Goal: Task Accomplishment & Management: Manage account settings

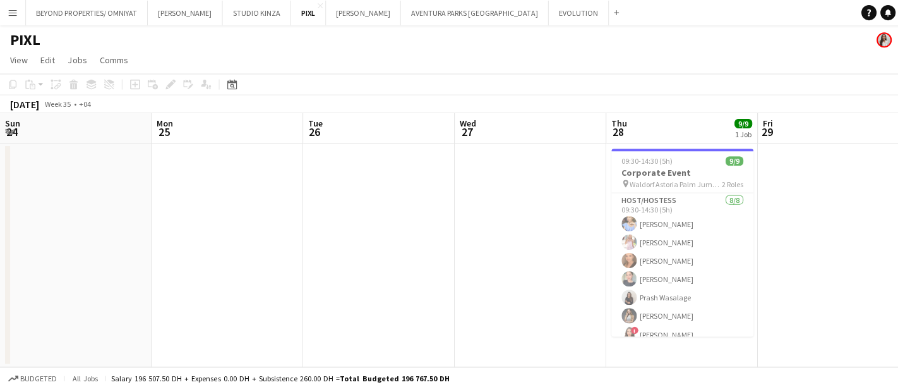
scroll to position [0, 301]
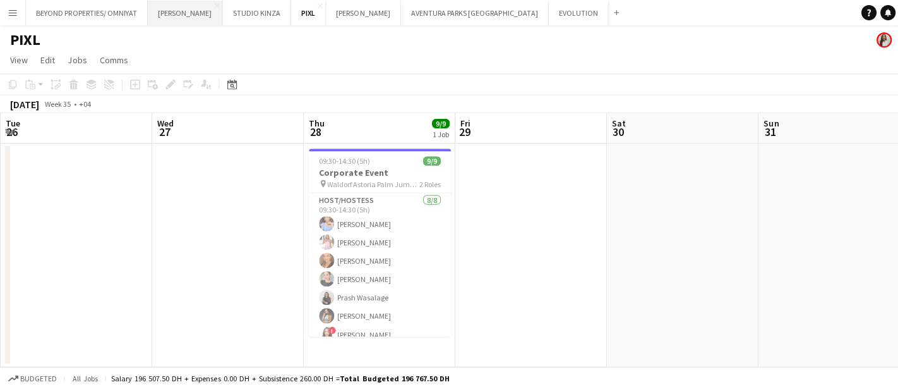
click at [166, 5] on button "[PERSON_NAME] Close" at bounding box center [184, 13] width 75 height 25
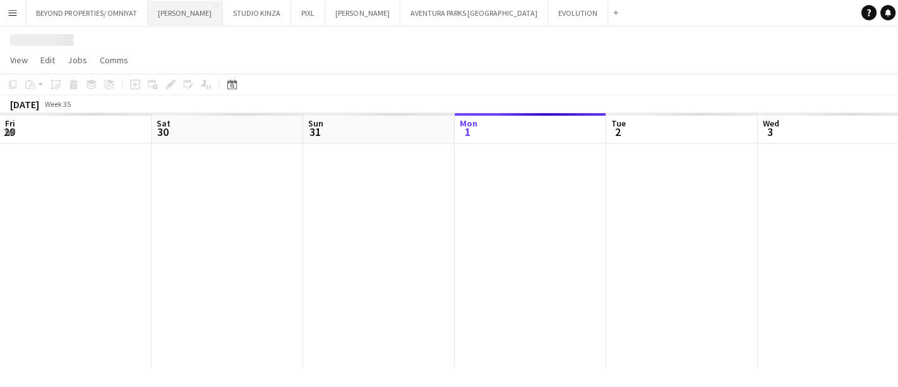
scroll to position [0, 301]
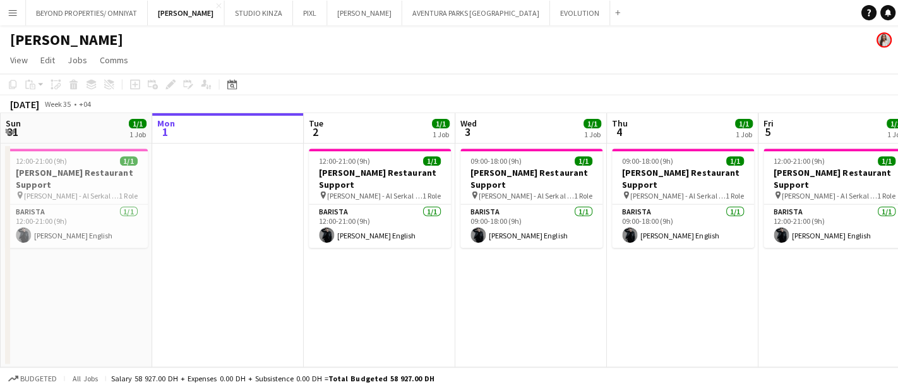
click at [824, 84] on app-toolbar "Copy Paste Paste Ctrl+V Paste with crew Ctrl+Shift+V Paste linked Job [GEOGRAPH…" at bounding box center [449, 83] width 898 height 21
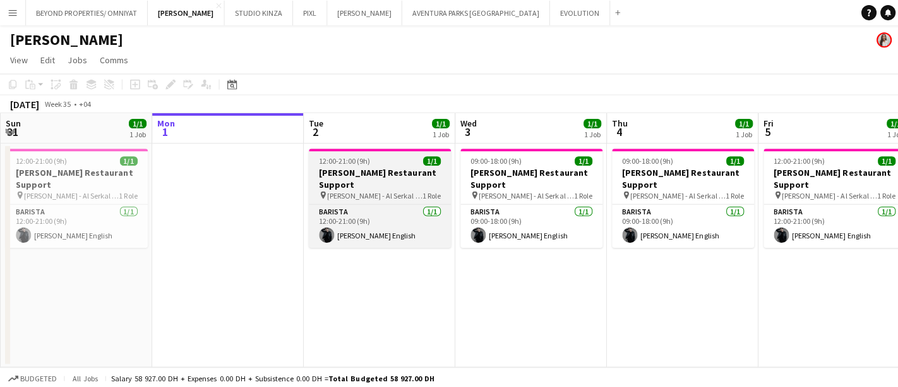
click at [326, 166] on h3 "[PERSON_NAME] Restaurant Support" at bounding box center [378, 177] width 141 height 23
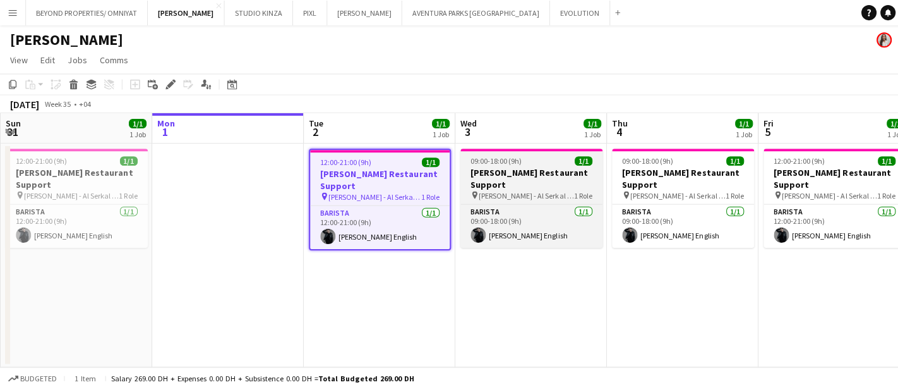
click at [533, 162] on div "09:00-18:00 (9h) 1/1" at bounding box center [529, 159] width 141 height 9
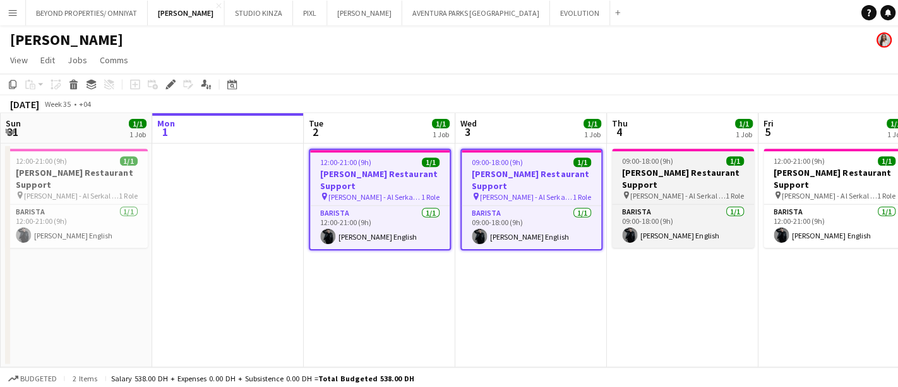
click at [688, 168] on h3 "[PERSON_NAME] Restaurant Support" at bounding box center [680, 177] width 141 height 23
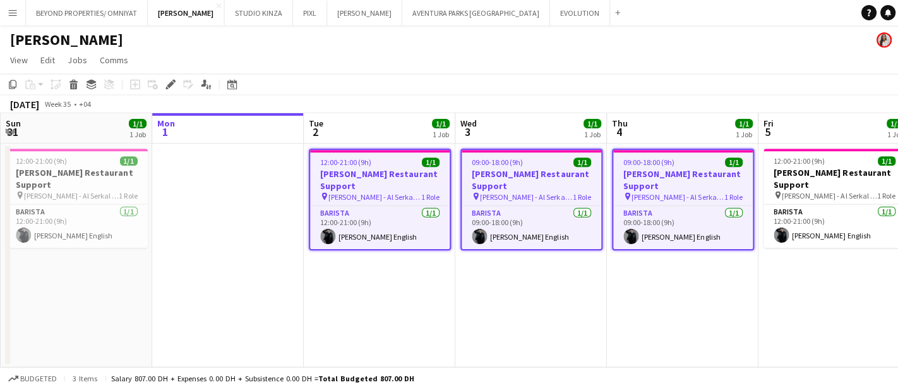
scroll to position [0, 303]
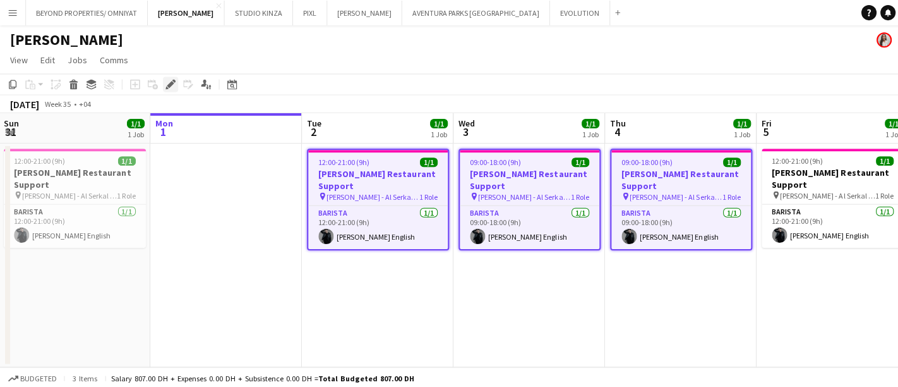
click at [167, 77] on div "Edit" at bounding box center [169, 83] width 15 height 15
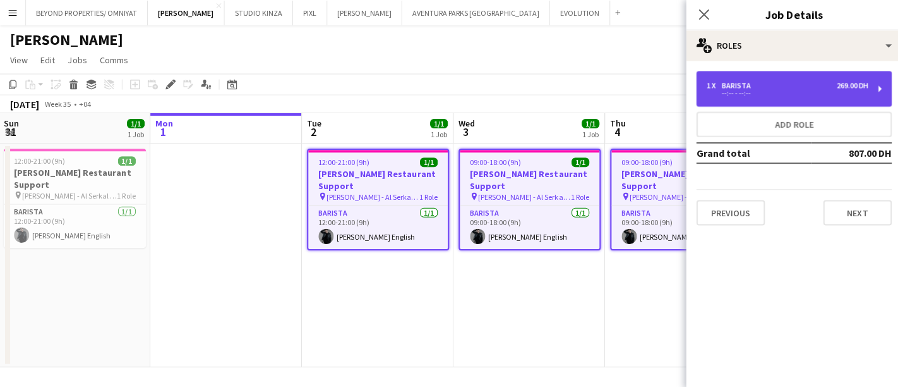
click at [750, 87] on div "Barista" at bounding box center [736, 85] width 34 height 9
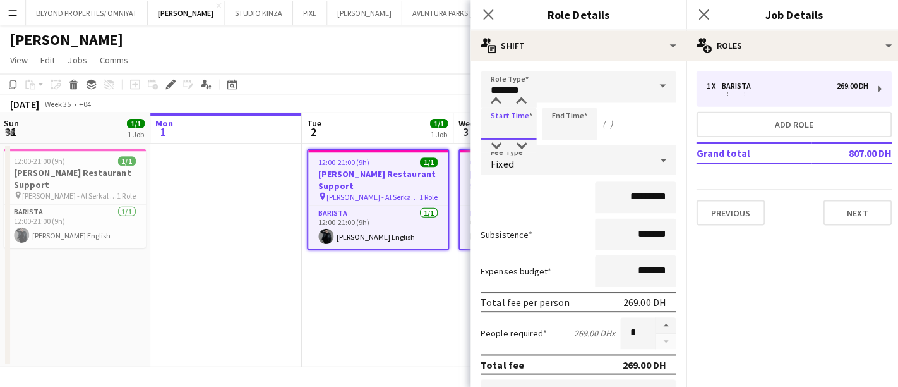
click at [500, 124] on input at bounding box center [507, 123] width 56 height 32
type input "*****"
click at [572, 129] on input at bounding box center [567, 123] width 56 height 32
type input "*****"
click at [796, 299] on mat-expansion-panel "pencil3 General details 1 x Barista 269.00 DH --:-- - --:-- Add role Grand tota…" at bounding box center [790, 224] width 215 height 326
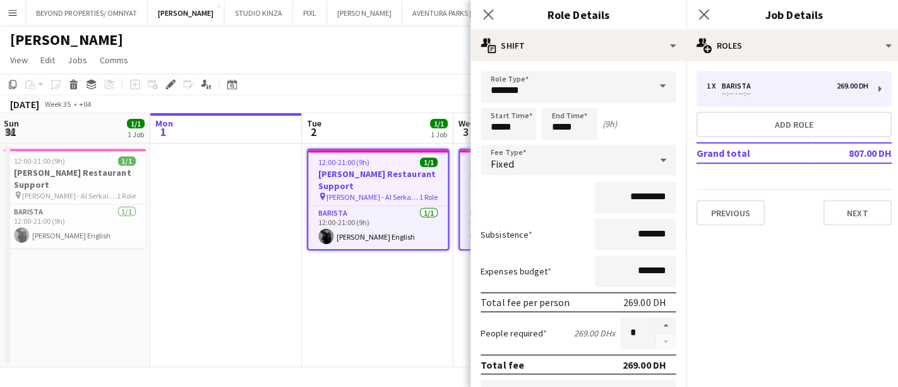
click at [425, 273] on app-date-cell "12:00-21:00 (9h) 1/1 [PERSON_NAME] Restaurant Support pin [PERSON_NAME] - Al Se…" at bounding box center [376, 254] width 151 height 222
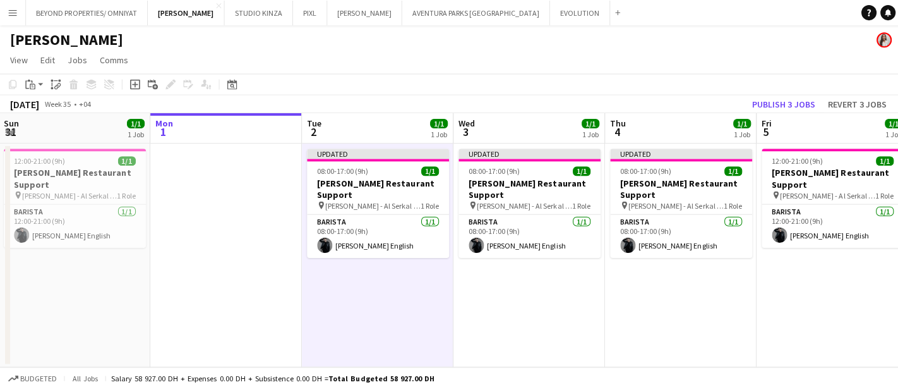
drag, startPoint x: 690, startPoint y: 101, endPoint x: 442, endPoint y: 105, distance: 248.3
click at [442, 105] on div "[DATE] Week 35 • +04 Publish 3 jobs Revert 3 jobs" at bounding box center [449, 104] width 898 height 18
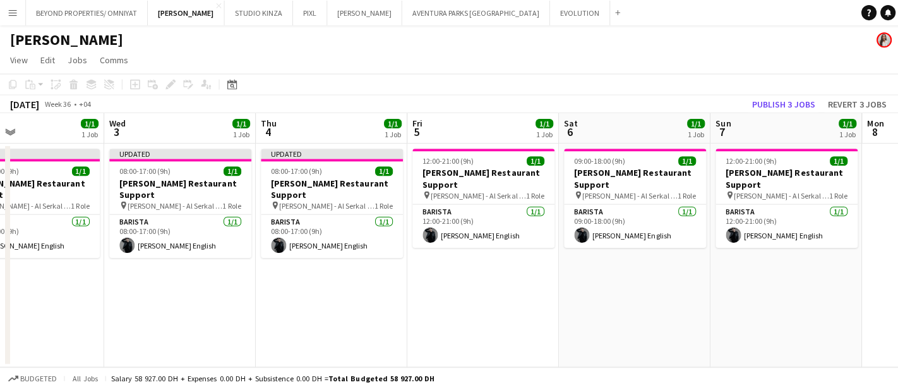
scroll to position [0, 344]
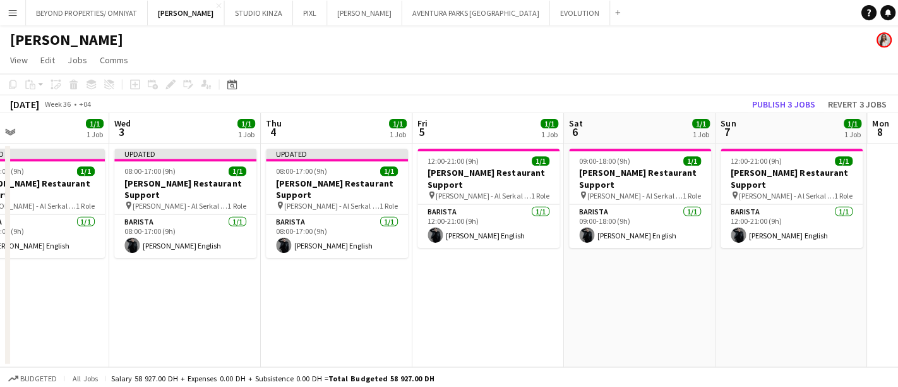
drag, startPoint x: 718, startPoint y: 324, endPoint x: 375, endPoint y: 304, distance: 343.6
click at [375, 304] on app-calendar-viewport "Sun 31 1/1 1 Job Mon 1 Tue 2 1/1 1 Job Wed 3 1/1 1 Job Thu 4 1/1 1 Job Fri 5 1/…" at bounding box center [449, 238] width 898 height 253
click at [827, 270] on app-date-cell "12:00-21:00 (9h) 1/1 [PERSON_NAME] Restaurant Support pin [PERSON_NAME] - Al Se…" at bounding box center [787, 254] width 151 height 222
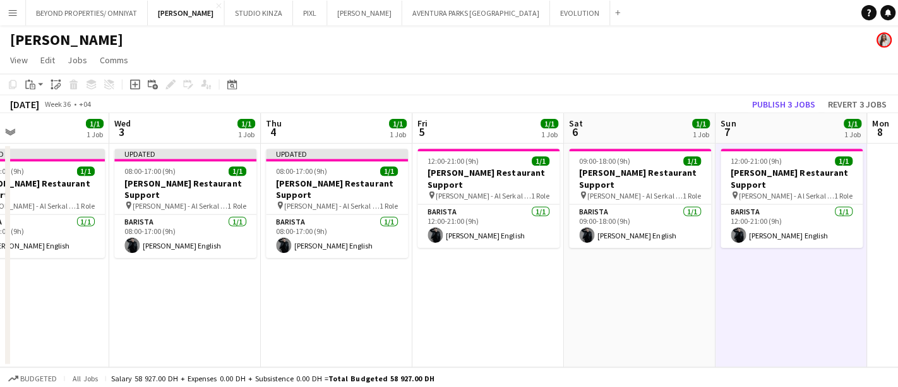
click at [635, 129] on app-board-header-date "Sat 6 1/1 1 Job" at bounding box center [637, 127] width 151 height 30
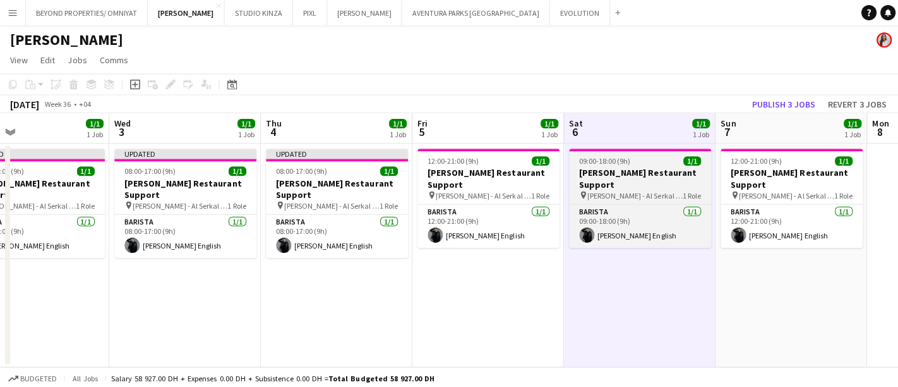
click at [626, 167] on h3 "Salata Restaurant Support" at bounding box center [637, 177] width 141 height 23
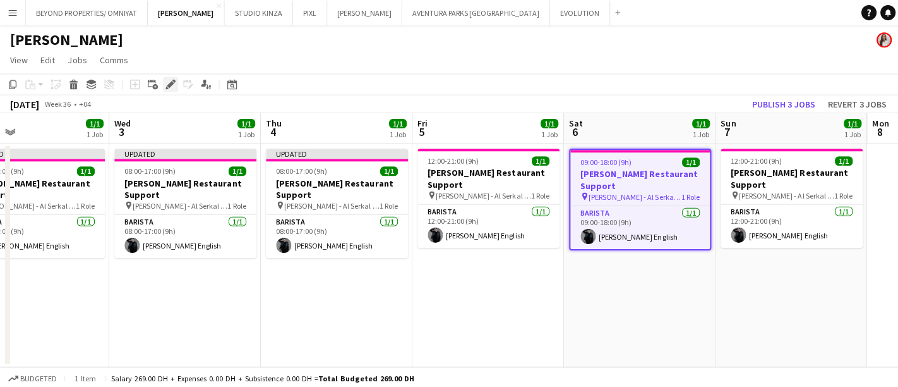
click at [167, 84] on icon at bounding box center [169, 84] width 7 height 7
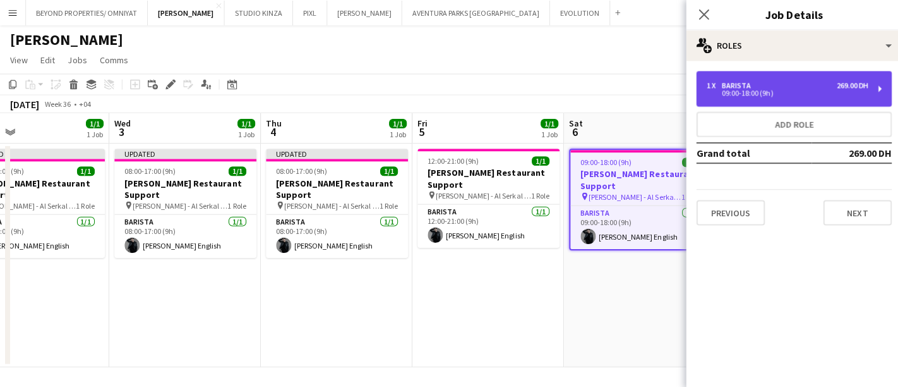
click at [775, 91] on div "09:00-18:00 (9h)" at bounding box center [784, 93] width 161 height 6
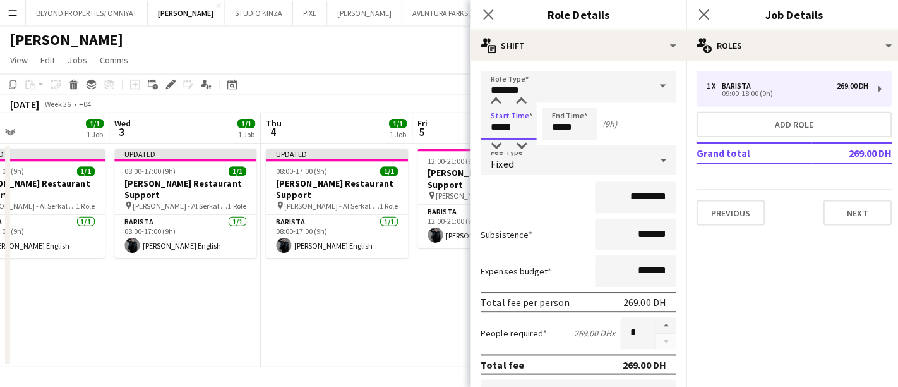
drag, startPoint x: 487, startPoint y: 124, endPoint x: 527, endPoint y: 128, distance: 40.0
click at [527, 128] on input "*****" at bounding box center [507, 123] width 56 height 32
type input "*****"
drag, startPoint x: 546, startPoint y: 123, endPoint x: 560, endPoint y: 123, distance: 13.9
click at [560, 123] on input "*****" at bounding box center [567, 123] width 56 height 32
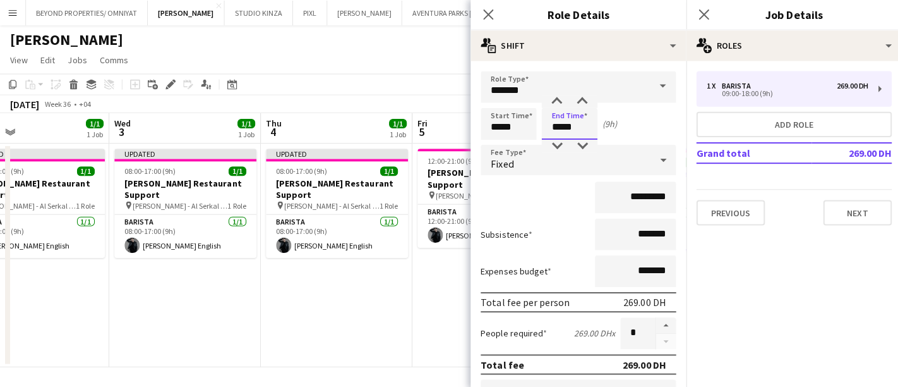
type input "*****"
click at [786, 321] on mat-expansion-panel "pencil3 General details 1 x Barista 269.00 DH 09:00-18:00 (9h) Add role Grand t…" at bounding box center [790, 224] width 215 height 326
click at [406, 100] on div "September 2025 Week 36 • +04 Publish 3 jobs Revert 3 jobs" at bounding box center [449, 104] width 898 height 18
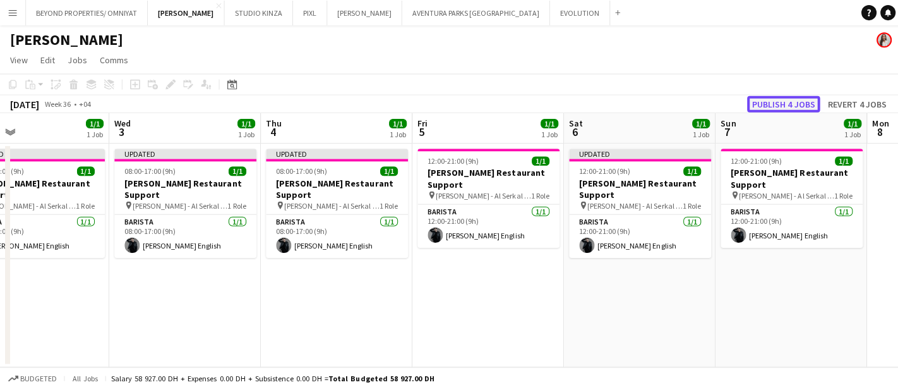
click at [767, 104] on button "Publish 4 jobs" at bounding box center [780, 103] width 73 height 16
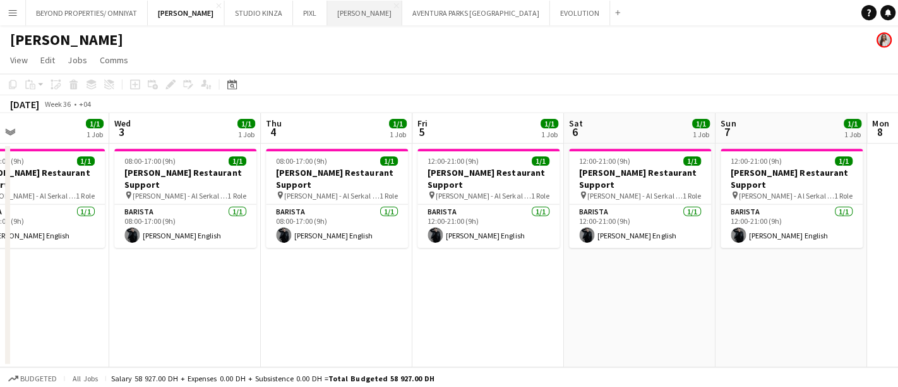
click at [326, 11] on button "JACK MORTON Close" at bounding box center [363, 13] width 75 height 25
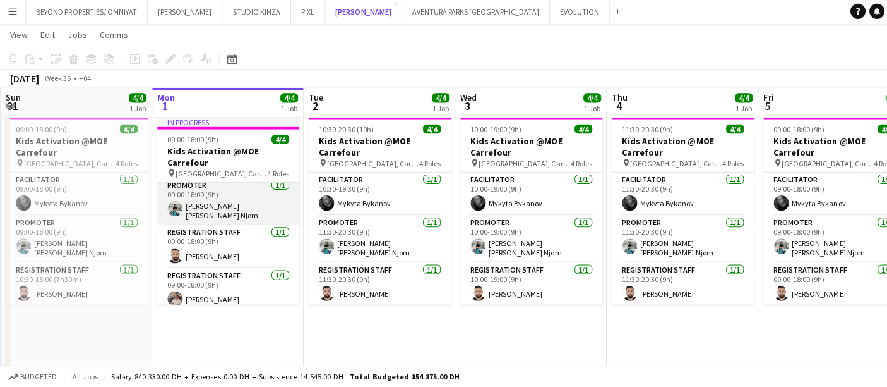
scroll to position [50, 0]
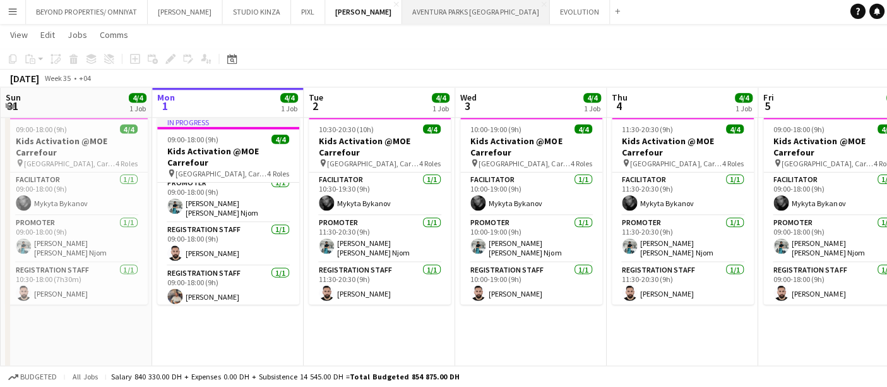
click at [415, 15] on button "AVENTURA PARKS DUBAI Close" at bounding box center [473, 13] width 147 height 25
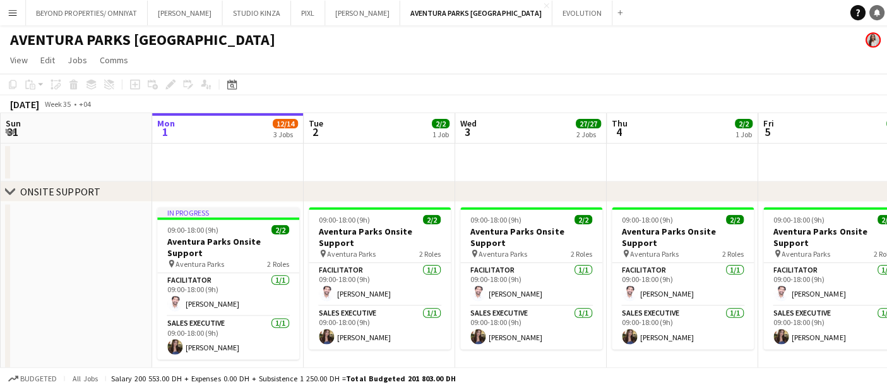
click at [876, 9] on icon "Notifications" at bounding box center [874, 13] width 8 height 8
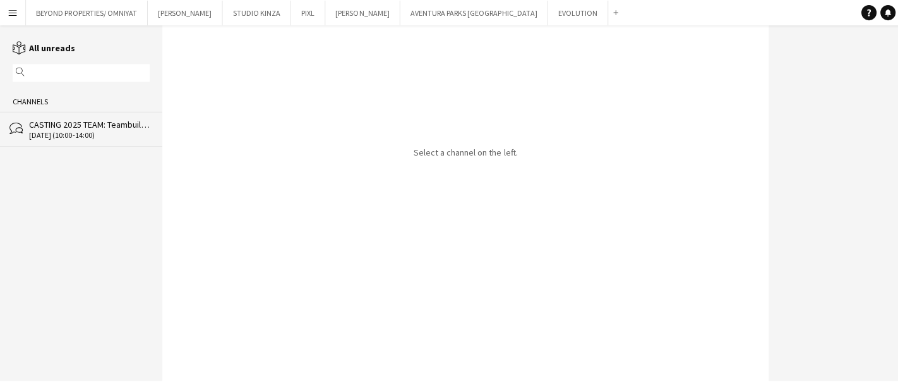
click at [59, 128] on div "CASTING 2025 TEAM: Teambuilding Support @ Aventura Parks" at bounding box center [89, 123] width 120 height 11
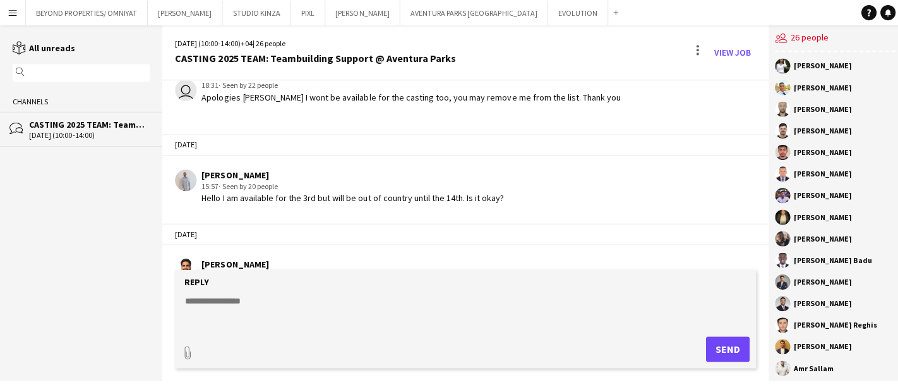
scroll to position [1011, 0]
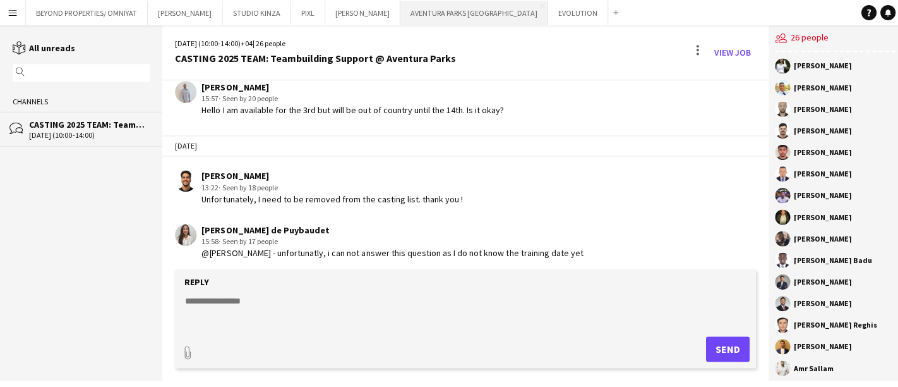
click at [399, 11] on button "AVENTURA PARKS DUBAI Close" at bounding box center [472, 13] width 147 height 25
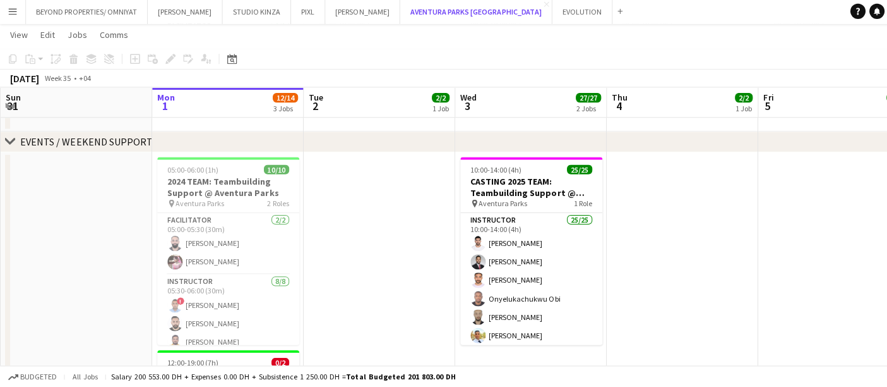
scroll to position [251, 0]
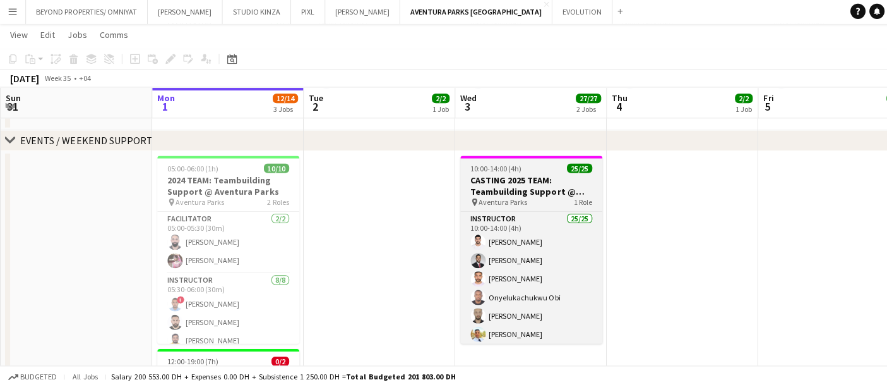
click at [490, 183] on h3 "CASTING 2025 TEAM: Teambuilding Support @ Aventura Parks" at bounding box center [529, 186] width 141 height 23
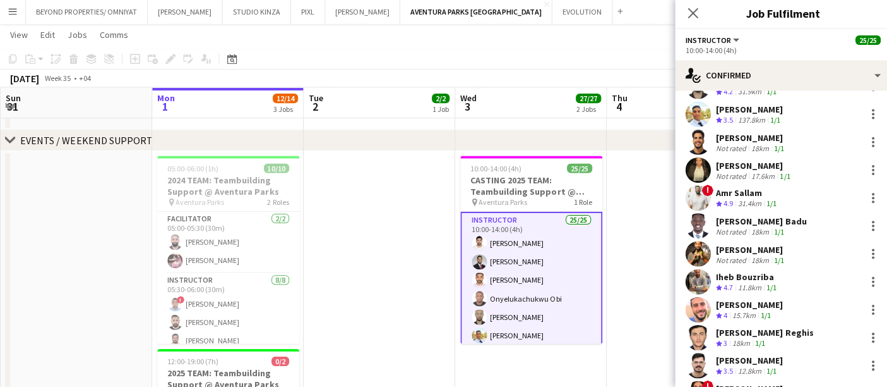
scroll to position [164, 0]
click at [862, 141] on div at bounding box center [869, 142] width 15 height 15
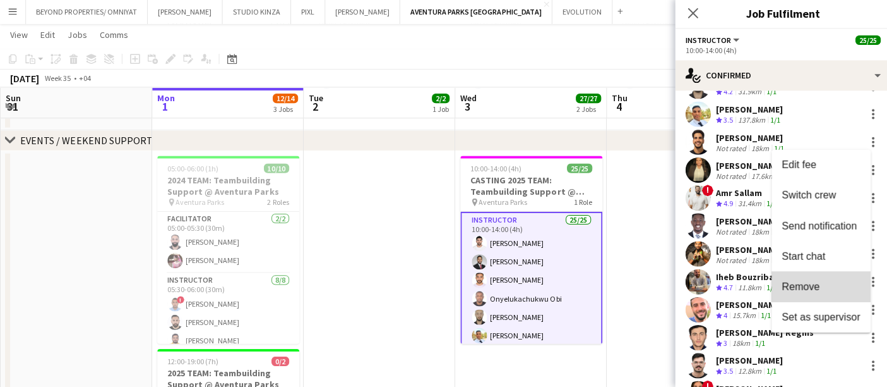
click at [824, 285] on span "Remove" at bounding box center [818, 286] width 78 height 11
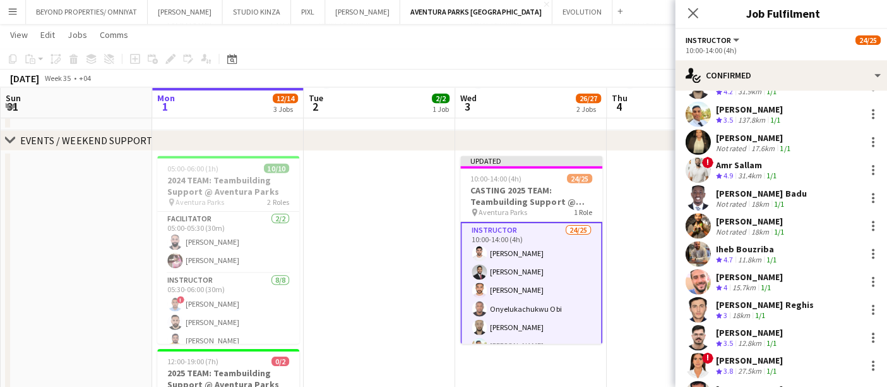
click at [650, 123] on app-date-cell "09:00-18:00 (9h) 2/2 Aventura Parks Onsite Support pin Aventura Parks 2 Roles F…" at bounding box center [679, 39] width 151 height 183
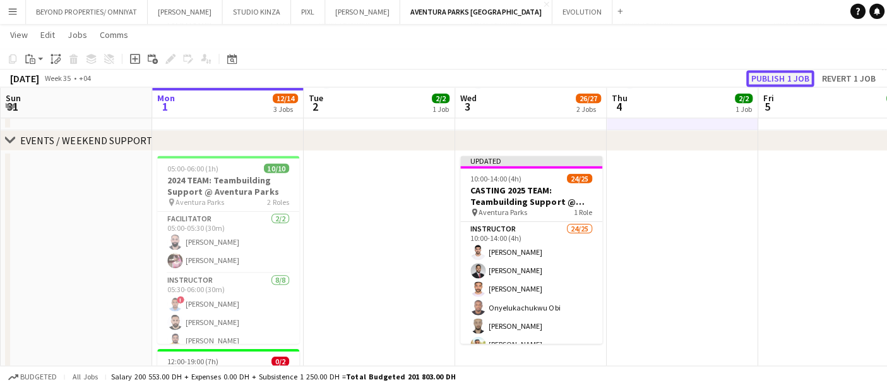
click at [771, 78] on button "Publish 1 job" at bounding box center [777, 79] width 68 height 16
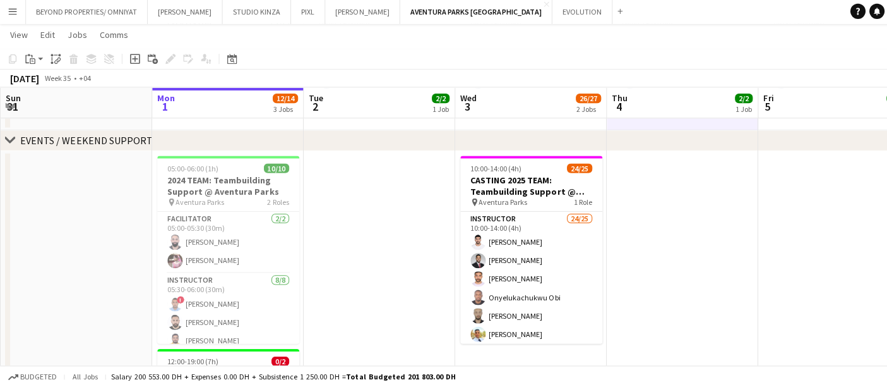
click at [510, 98] on app-board-header-date "Wed 3 26/27 2 Jobs" at bounding box center [529, 104] width 151 height 30
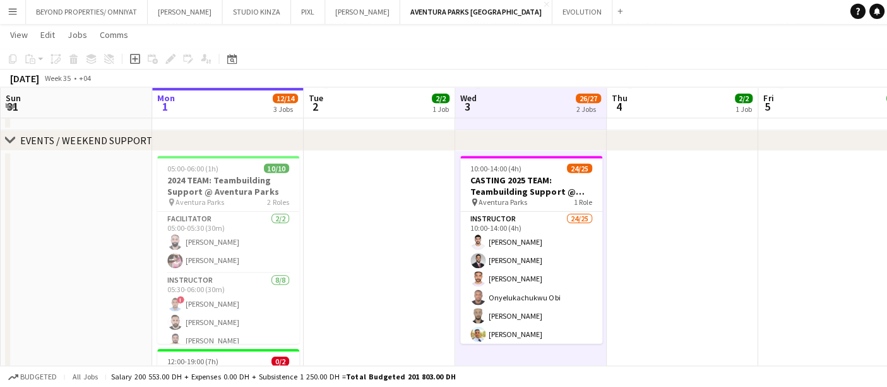
click at [516, 64] on app-toolbar "Copy Paste Paste Ctrl+V Paste with crew Ctrl+Shift+V Paste linked Job Delete Gr…" at bounding box center [443, 59] width 887 height 21
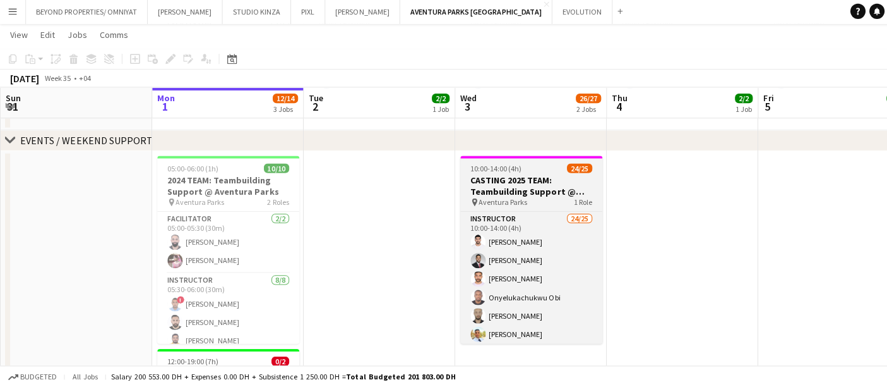
click at [513, 162] on app-job-card "10:00-14:00 (4h) 24/25 CASTING 2025 TEAM: Teambuilding Support @ Aventura Parks…" at bounding box center [529, 250] width 141 height 187
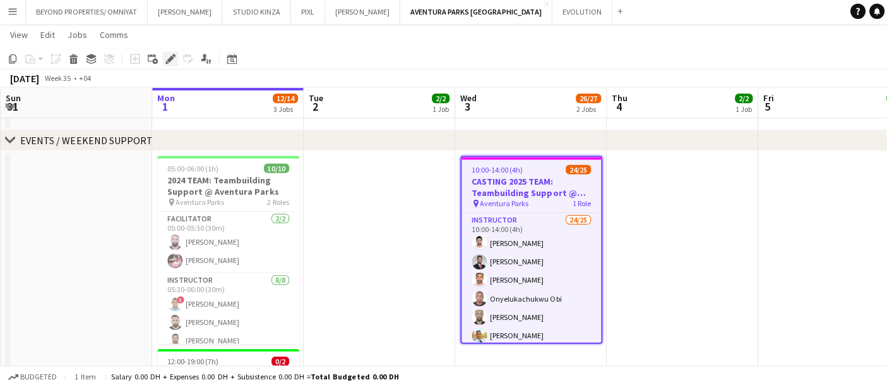
click at [168, 59] on icon at bounding box center [169, 60] width 7 height 7
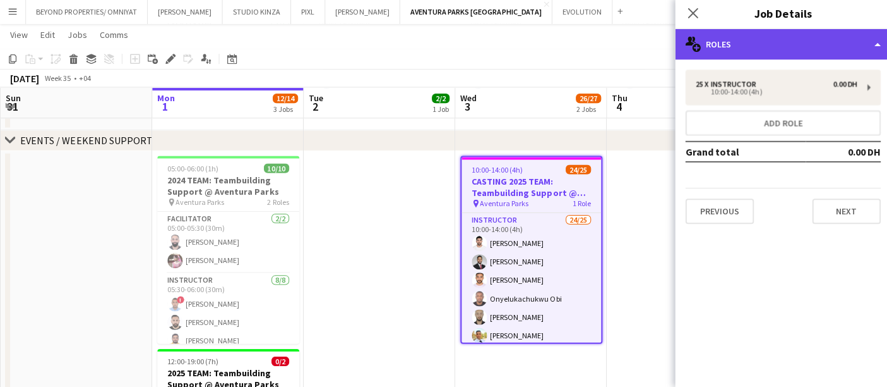
click at [762, 45] on div "multiple-users-add Roles" at bounding box center [780, 45] width 215 height 30
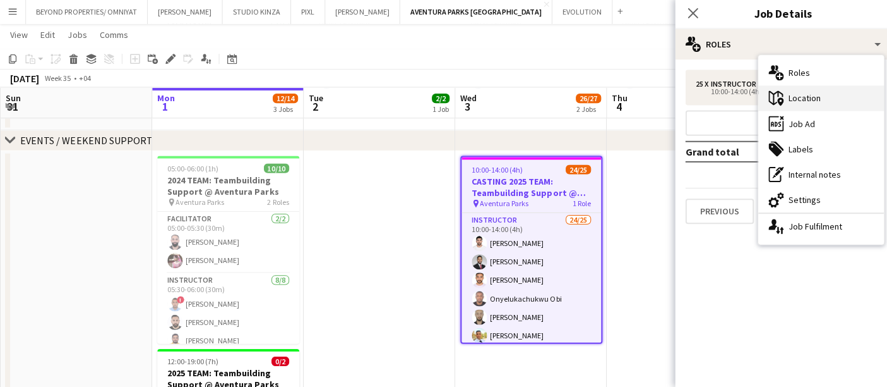
click at [816, 100] on div "maps-pin-1 Location" at bounding box center [817, 99] width 125 height 25
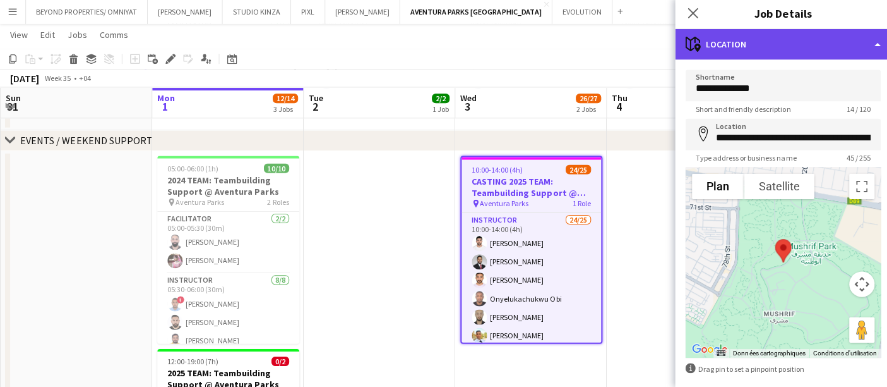
click at [759, 44] on div "maps-pin-1 Location" at bounding box center [780, 45] width 215 height 30
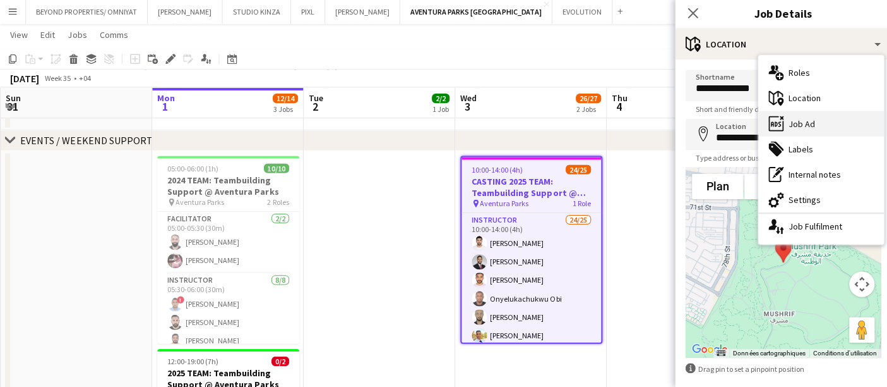
click at [805, 128] on div "ads-window Job Ad" at bounding box center [817, 124] width 125 height 25
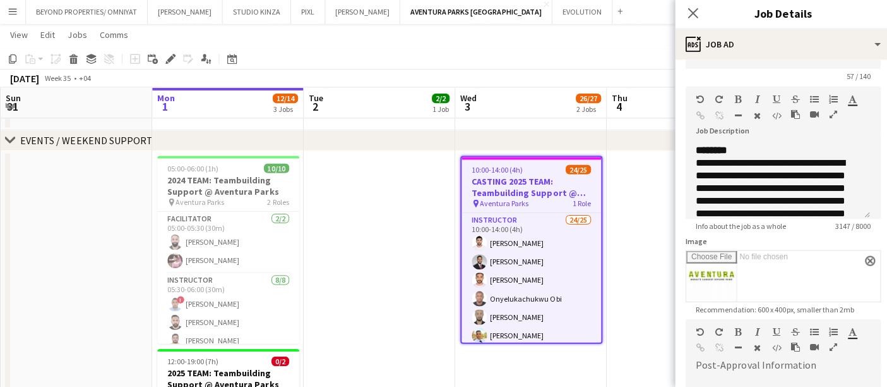
scroll to position [0, 0]
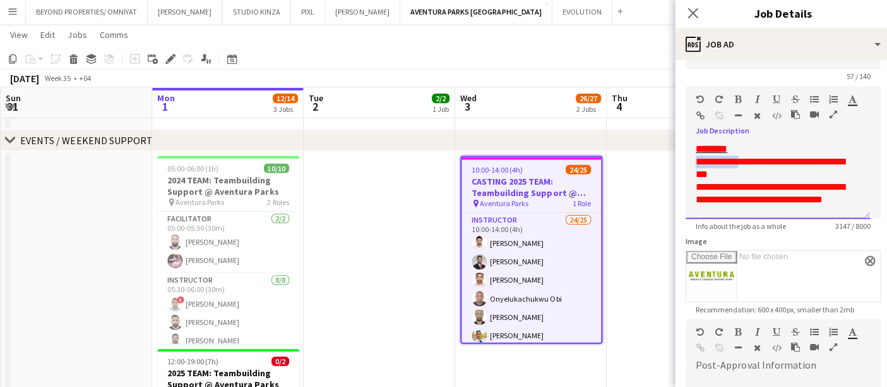
drag, startPoint x: 742, startPoint y: 160, endPoint x: 688, endPoint y: 159, distance: 53.7
click at [688, 159] on div "**********" at bounding box center [775, 181] width 184 height 76
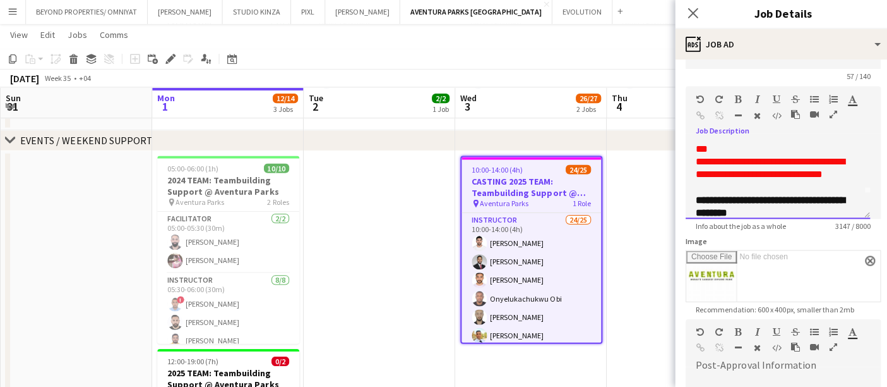
scroll to position [27, 0]
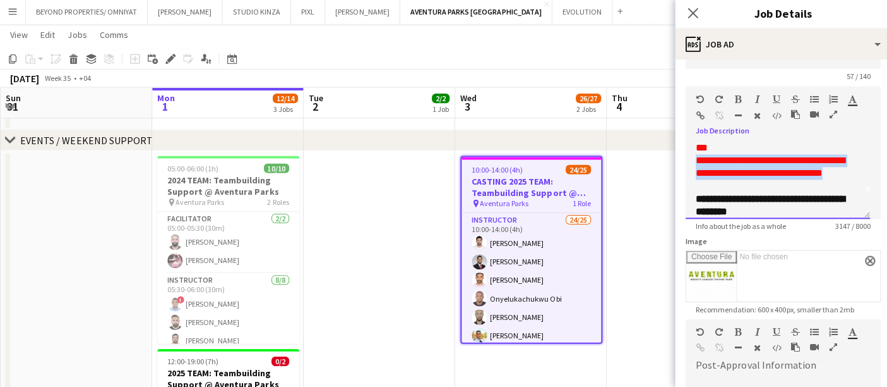
drag, startPoint x: 693, startPoint y: 159, endPoint x: 775, endPoint y: 192, distance: 88.7
click at [775, 192] on div "**********" at bounding box center [775, 275] width 164 height 316
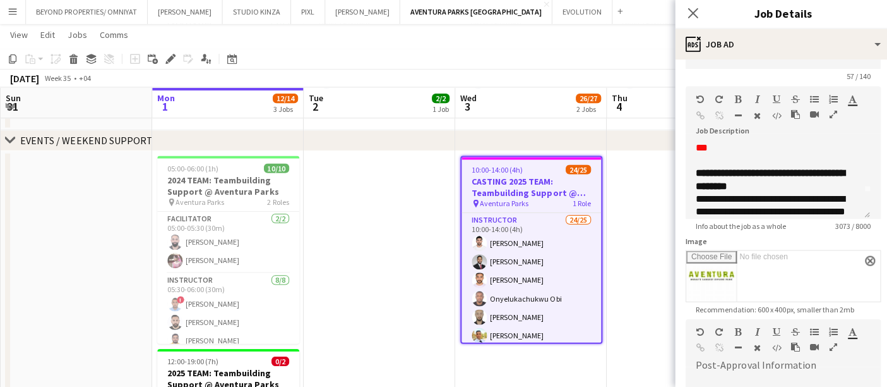
click at [762, 241] on div "Image close" at bounding box center [780, 269] width 195 height 66
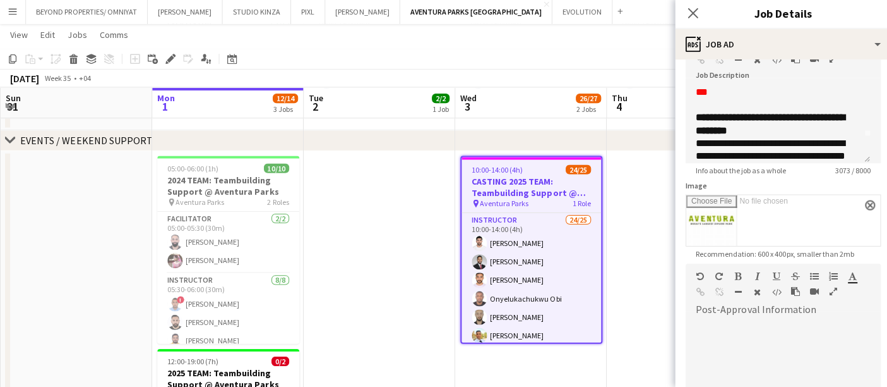
scroll to position [92, 0]
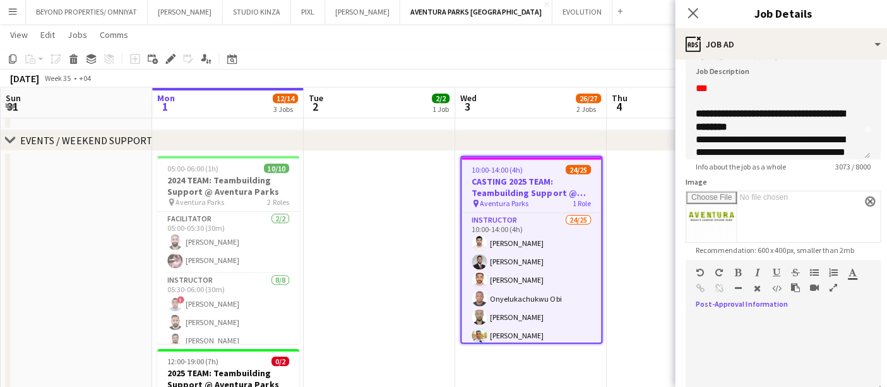
click at [831, 283] on icon "button" at bounding box center [830, 287] width 8 height 9
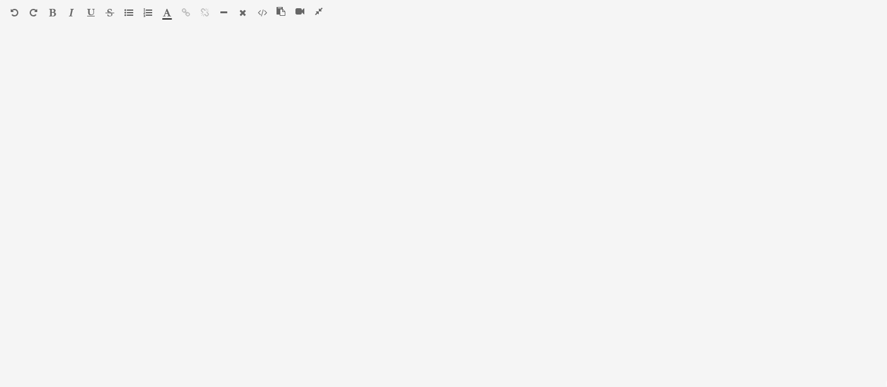
scroll to position [0, 0]
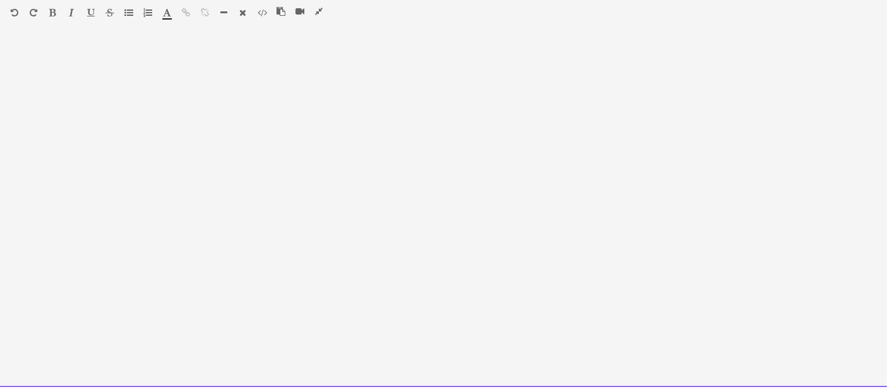
click at [378, 235] on div at bounding box center [443, 214] width 887 height 346
paste div
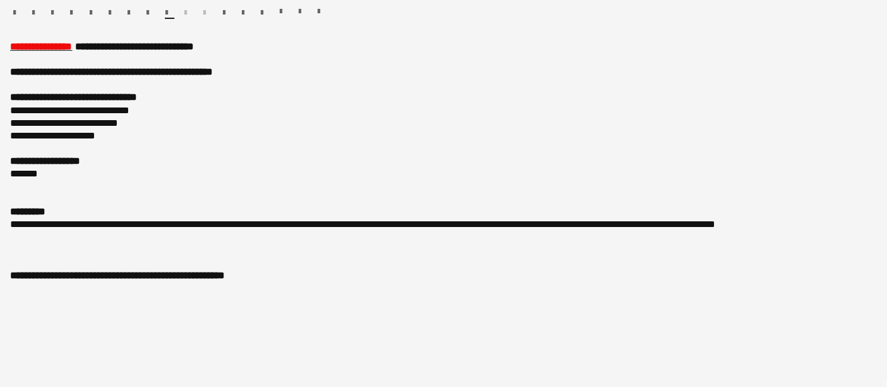
scroll to position [0, 8]
drag, startPoint x: 94, startPoint y: 44, endPoint x: 47, endPoint y: 42, distance: 47.4
click at [47, 43] on span "**********" at bounding box center [101, 47] width 183 height 9
drag, startPoint x: 157, startPoint y: 97, endPoint x: 117, endPoint y: 93, distance: 40.0
click at [117, 93] on span "**********" at bounding box center [73, 97] width 126 height 9
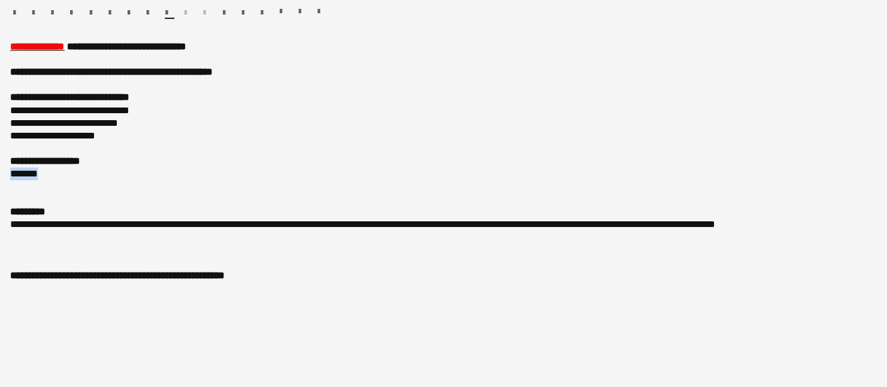
drag, startPoint x: 44, startPoint y: 171, endPoint x: 9, endPoint y: 172, distance: 34.7
click at [10, 172] on div "*******" at bounding box center [443, 174] width 867 height 13
click at [35, 238] on div at bounding box center [443, 237] width 867 height 13
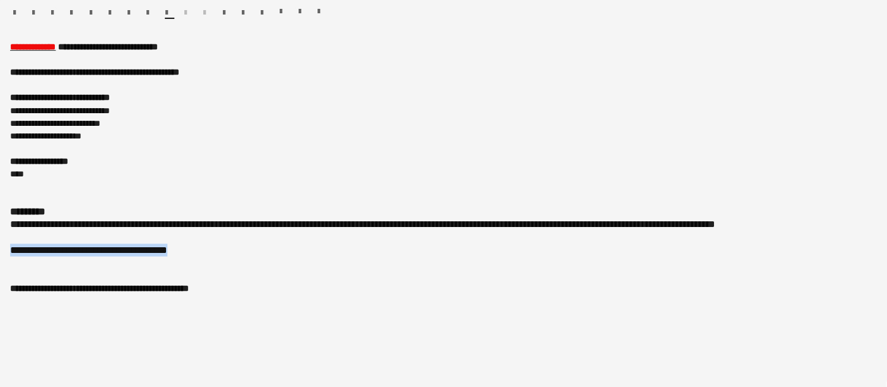
drag, startPoint x: 212, startPoint y: 250, endPoint x: 0, endPoint y: 251, distance: 212.2
click at [0, 251] on div "**********" at bounding box center [443, 215] width 887 height 346
copy div "**********"
click at [184, 15] on div at bounding box center [209, 16] width 57 height 15
click at [111, 247] on div "**********" at bounding box center [443, 250] width 867 height 13
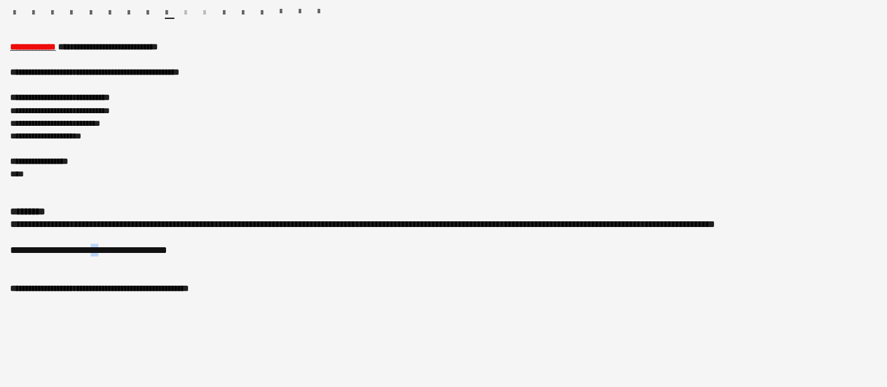
click at [111, 247] on div "**********" at bounding box center [443, 250] width 867 height 13
drag, startPoint x: 111, startPoint y: 247, endPoint x: 81, endPoint y: 251, distance: 29.3
click at [81, 251] on div "**********" at bounding box center [443, 250] width 867 height 13
drag, startPoint x: 119, startPoint y: 248, endPoint x: 74, endPoint y: 269, distance: 49.5
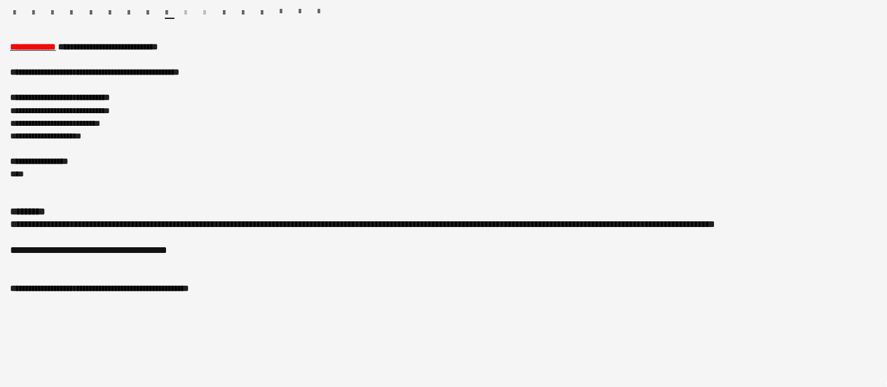
click at [74, 269] on div at bounding box center [443, 275] width 867 height 13
drag, startPoint x: 224, startPoint y: 245, endPoint x: 0, endPoint y: 244, distance: 223.6
click at [0, 244] on div "**********" at bounding box center [443, 215] width 887 height 346
click at [176, 14] on div "******* *******" at bounding box center [171, 16] width 19 height 15
click at [186, 9] on div at bounding box center [209, 16] width 57 height 15
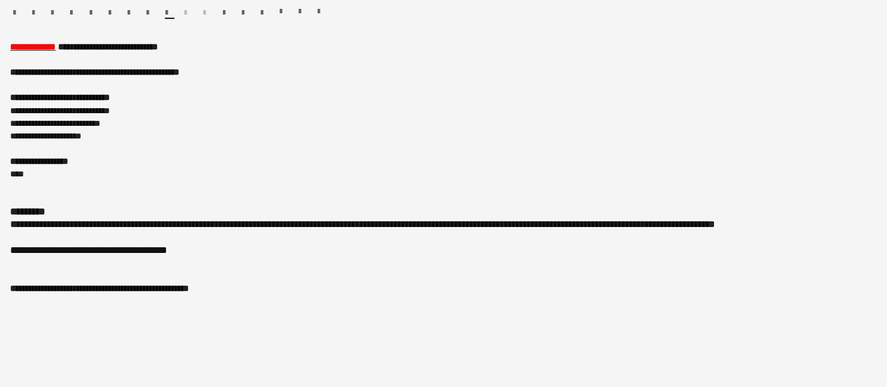
click at [186, 11] on div at bounding box center [209, 16] width 57 height 15
click at [187, 16] on div at bounding box center [209, 16] width 57 height 15
drag, startPoint x: 224, startPoint y: 246, endPoint x: 30, endPoint y: 240, distance: 194.0
click at [30, 240] on div "**********" at bounding box center [443, 205] width 867 height 227
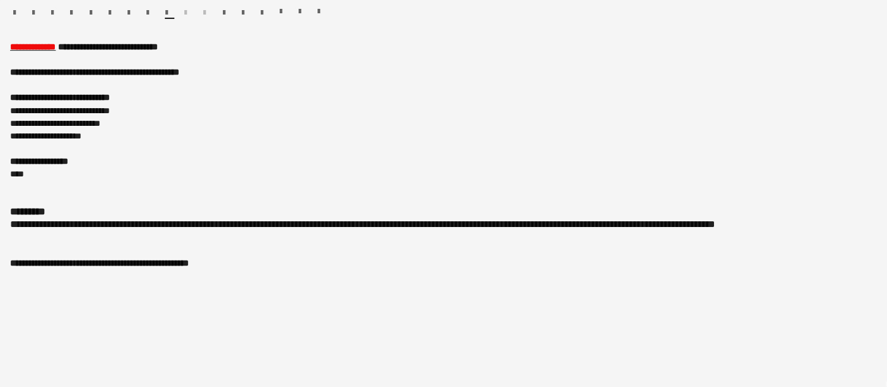
click at [44, 236] on div at bounding box center [443, 237] width 867 height 13
click at [157, 263] on div "**********" at bounding box center [443, 262] width 867 height 13
click at [186, 258] on div "**********" at bounding box center [443, 262] width 867 height 13
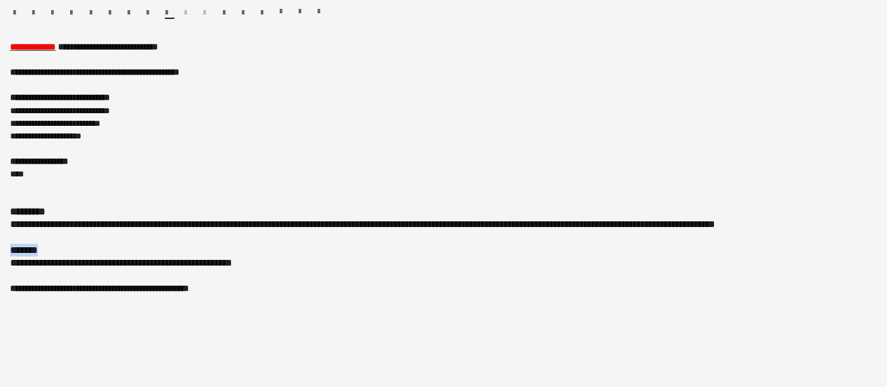
drag, startPoint x: 9, startPoint y: 247, endPoint x: 40, endPoint y: 247, distance: 31.0
click at [40, 247] on div "**********" at bounding box center [443, 215] width 887 height 346
click at [54, 10] on span "button" at bounding box center [52, 13] width 3 height 9
click at [28, 248] on div "*******" at bounding box center [443, 250] width 867 height 13
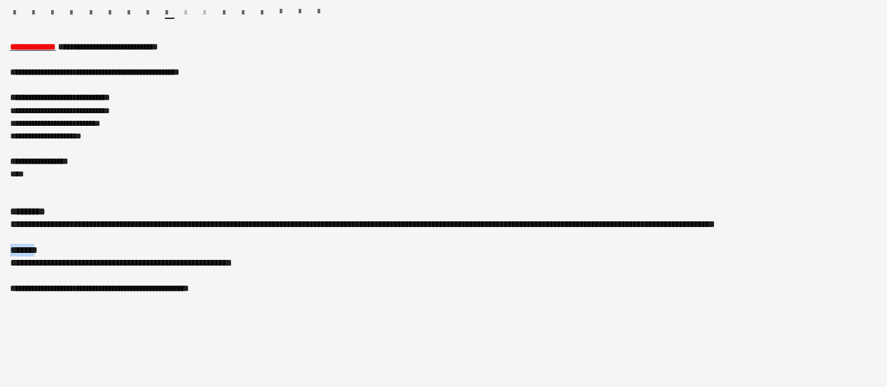
click at [28, 248] on div "*******" at bounding box center [443, 250] width 867 height 13
drag, startPoint x: 28, startPoint y: 248, endPoint x: 574, endPoint y: 286, distance: 547.7
click at [574, 286] on div "**********" at bounding box center [443, 288] width 867 height 13
drag, startPoint x: 9, startPoint y: 246, endPoint x: 41, endPoint y: 245, distance: 32.2
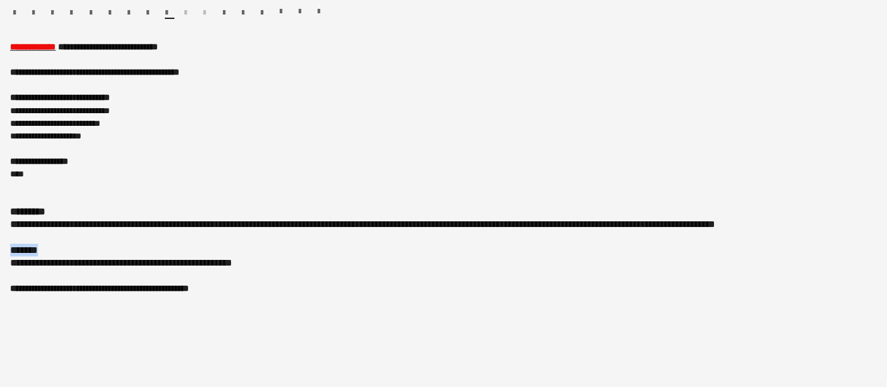
click at [41, 245] on div "**********" at bounding box center [443, 215] width 887 height 346
click at [51, 10] on span "button" at bounding box center [52, 13] width 3 height 9
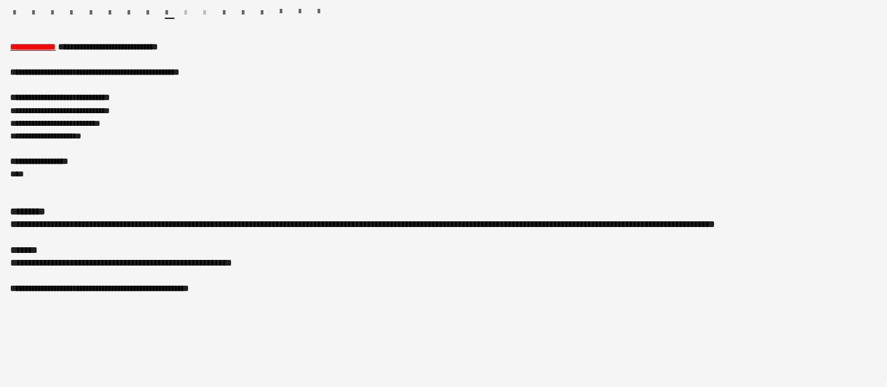
click at [51, 10] on span "button" at bounding box center [52, 13] width 3 height 9
click at [0, 253] on div "**********" at bounding box center [443, 215] width 887 height 346
click at [23, 246] on div "*******" at bounding box center [443, 250] width 867 height 13
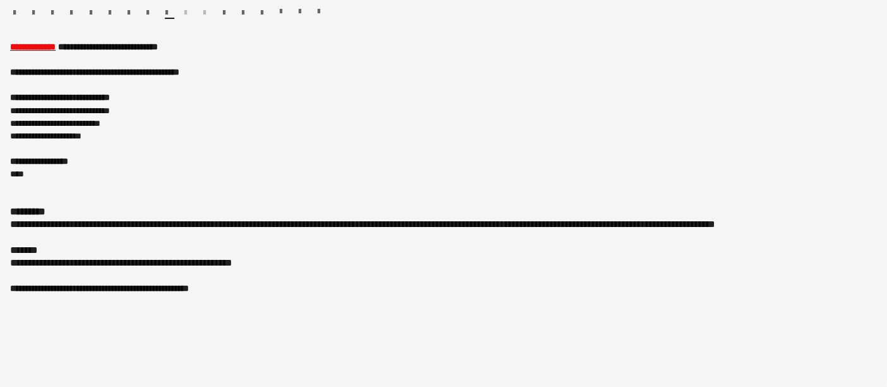
click at [52, 10] on span "button" at bounding box center [52, 13] width 3 height 9
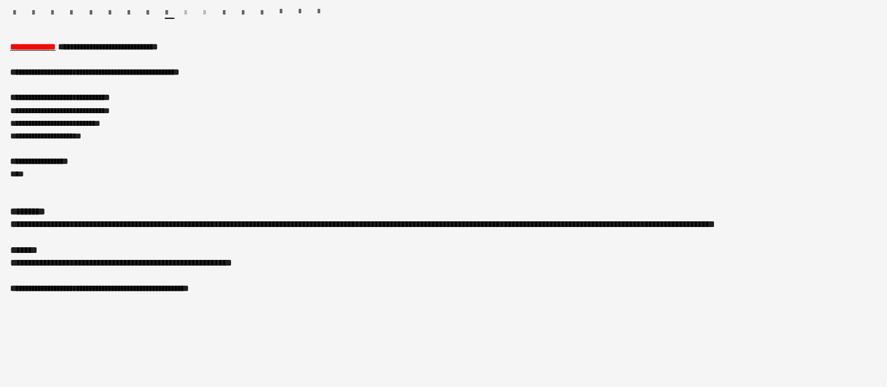
click at [318, 8] on span "button" at bounding box center [317, 12] width 3 height 9
click at [318, 9] on span "button" at bounding box center [317, 12] width 3 height 9
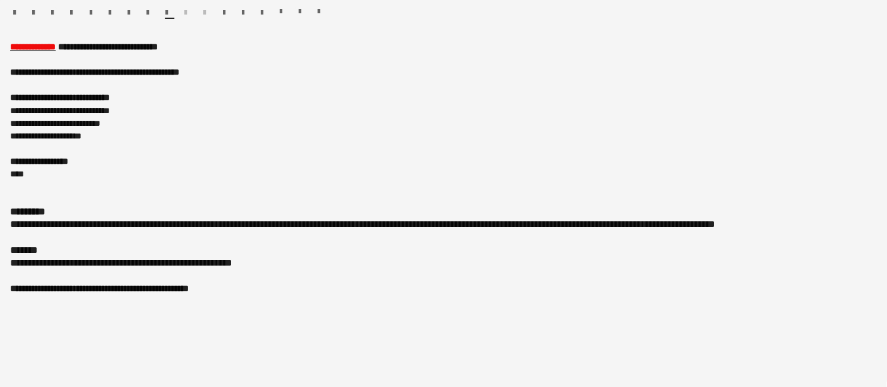
click at [318, 9] on span "button" at bounding box center [317, 12] width 3 height 9
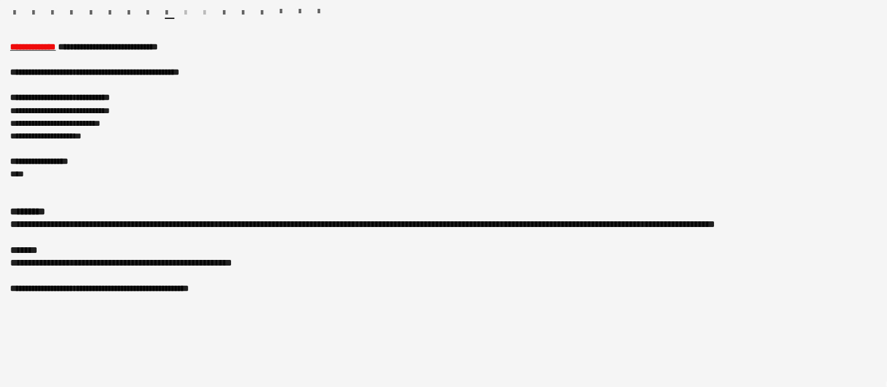
click at [318, 9] on span "button" at bounding box center [317, 12] width 3 height 9
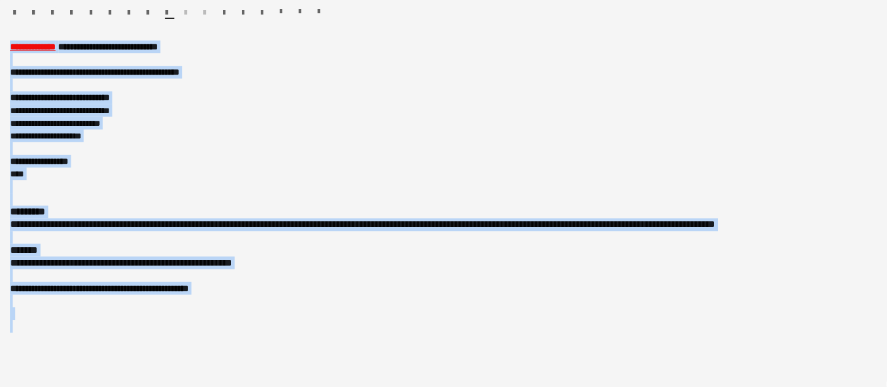
copy div "**********"
click at [319, 8] on span "button" at bounding box center [317, 12] width 3 height 9
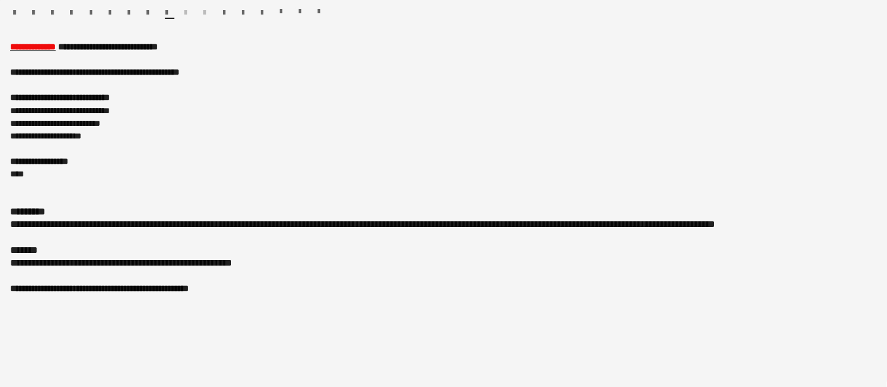
click at [319, 8] on span "button" at bounding box center [317, 12] width 3 height 9
click at [319, 9] on span "button" at bounding box center [317, 12] width 3 height 9
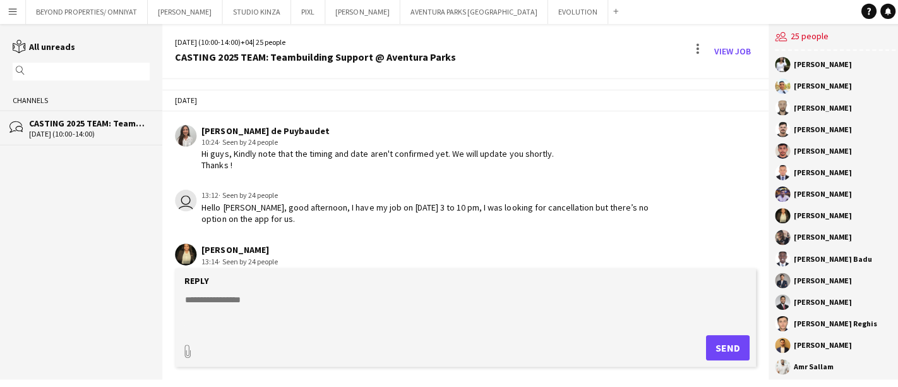
scroll to position [999, 0]
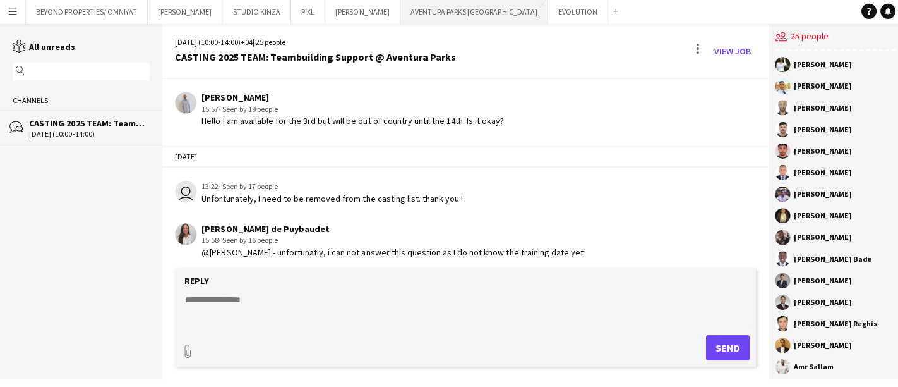
click at [399, 16] on button "AVENTURA PARKS DUBAI Close" at bounding box center [472, 13] width 147 height 25
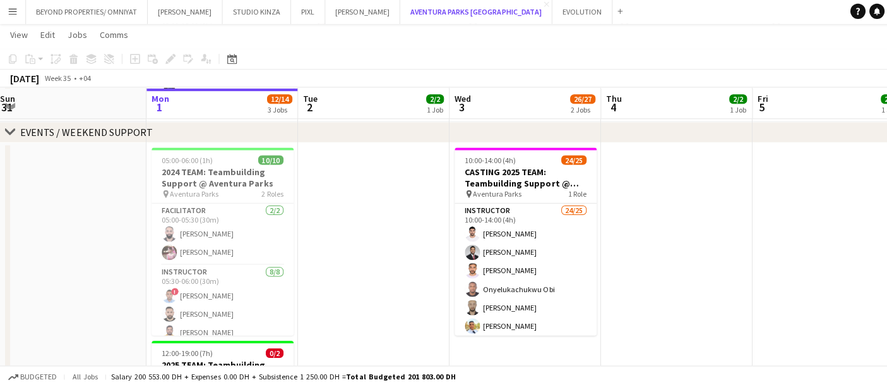
scroll to position [261, 0]
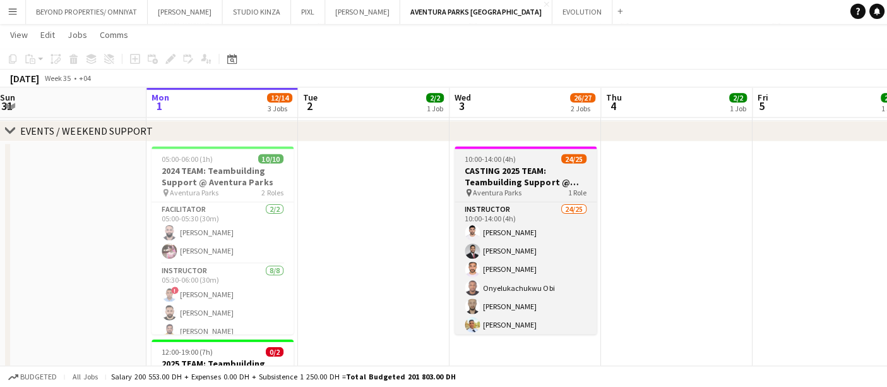
click at [529, 172] on h3 "CASTING 2025 TEAM: Teambuilding Support @ Aventura Parks" at bounding box center [523, 176] width 141 height 23
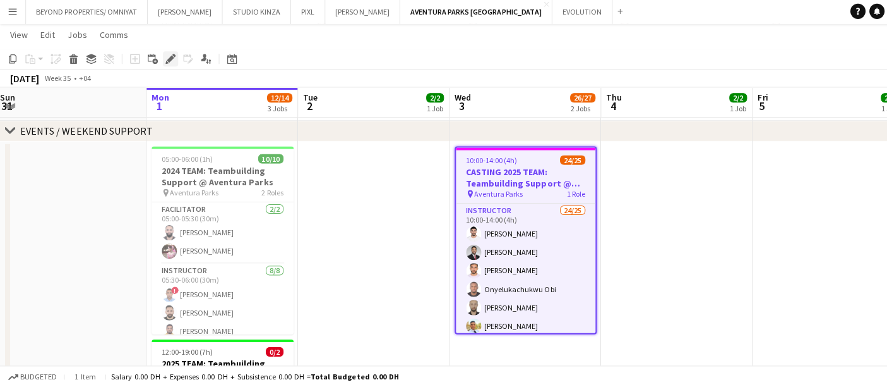
click at [165, 57] on icon "Edit" at bounding box center [170, 60] width 10 height 10
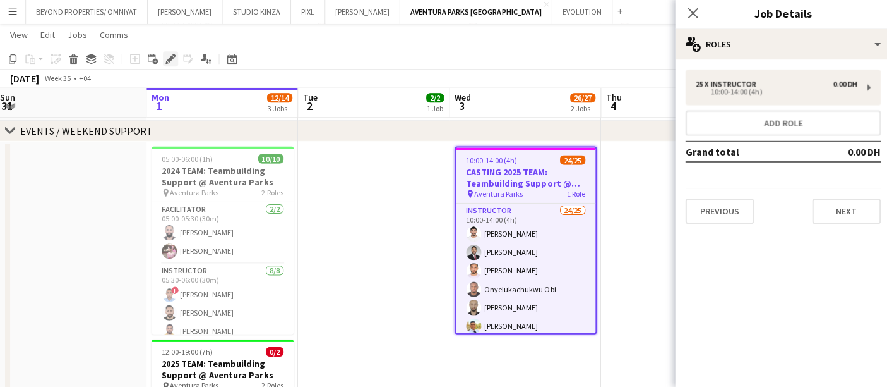
type input "**********"
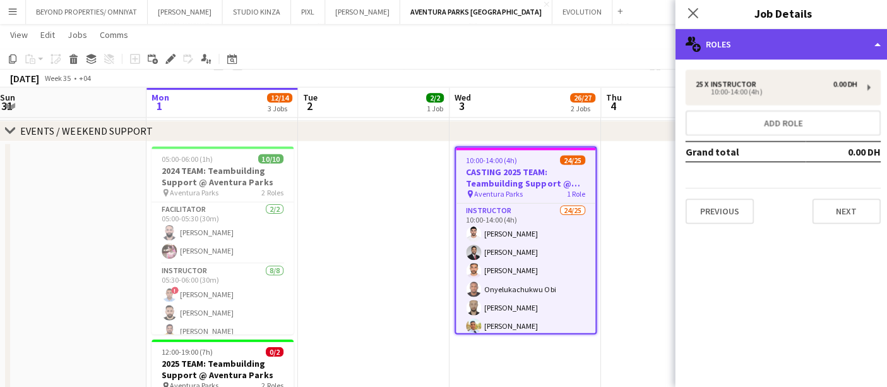
click at [729, 35] on div "multiple-users-add Roles" at bounding box center [780, 45] width 215 height 30
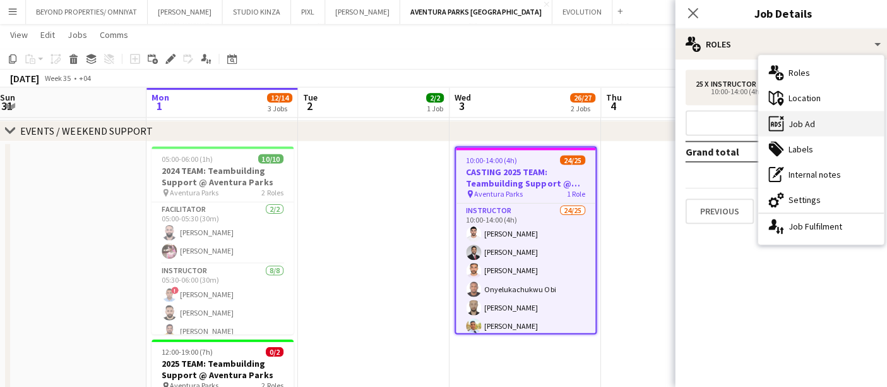
click at [794, 123] on div "ads-window Job Ad" at bounding box center [817, 124] width 125 height 25
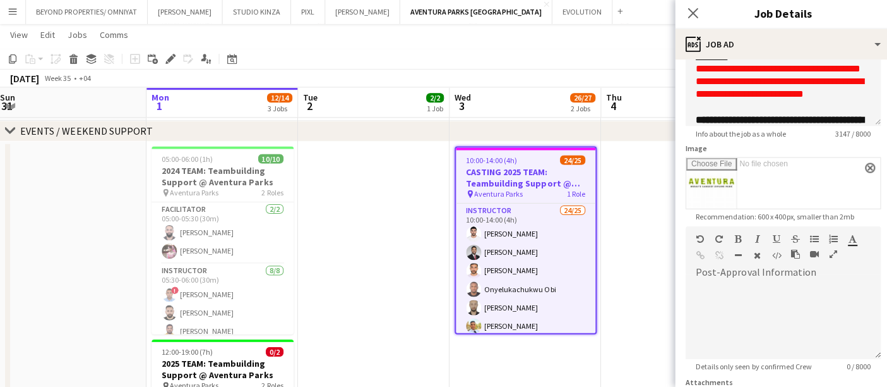
scroll to position [135, 0]
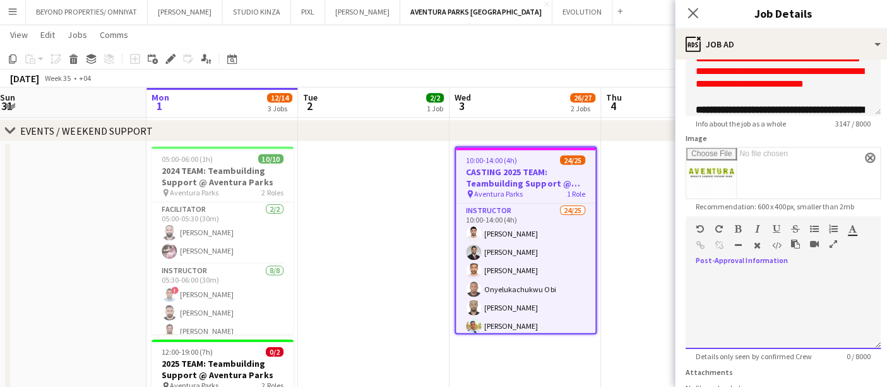
click at [719, 294] on div at bounding box center [780, 311] width 195 height 76
paste div
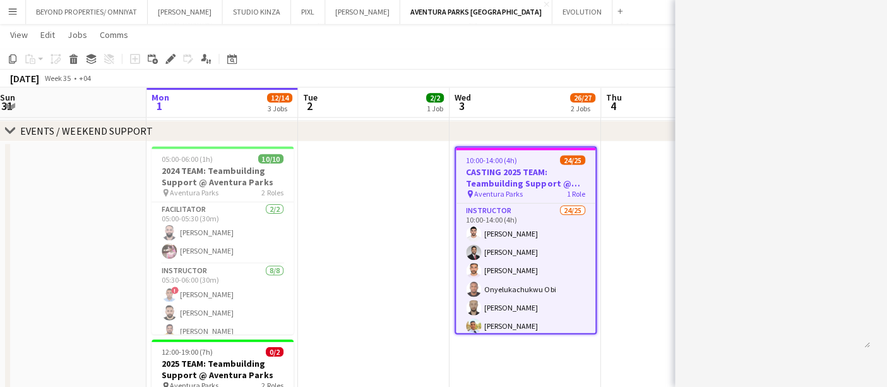
scroll to position [0, 711]
click at [627, 215] on app-date-cell at bounding box center [674, 324] width 151 height 365
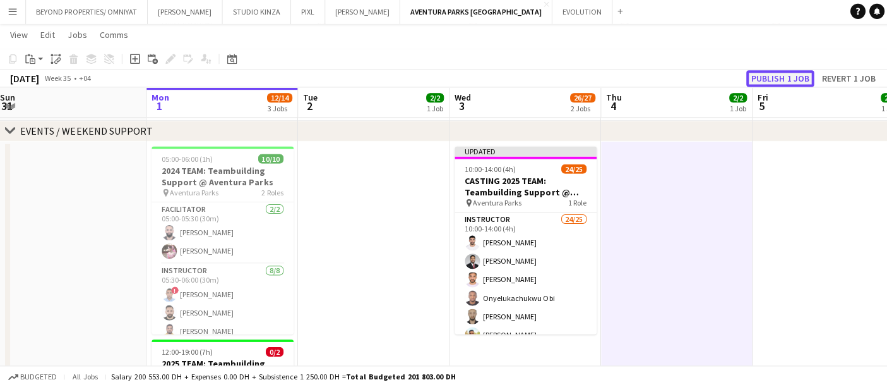
click at [767, 82] on button "Publish 1 job" at bounding box center [777, 79] width 68 height 16
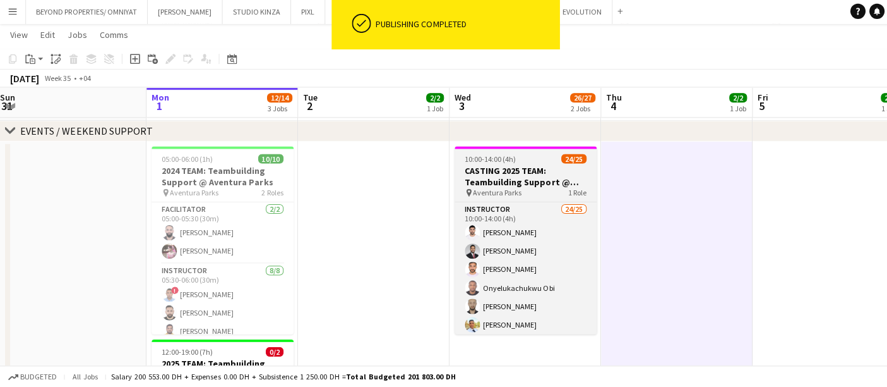
click at [532, 163] on div "10:00-14:00 (4h) 24/25" at bounding box center [523, 159] width 141 height 9
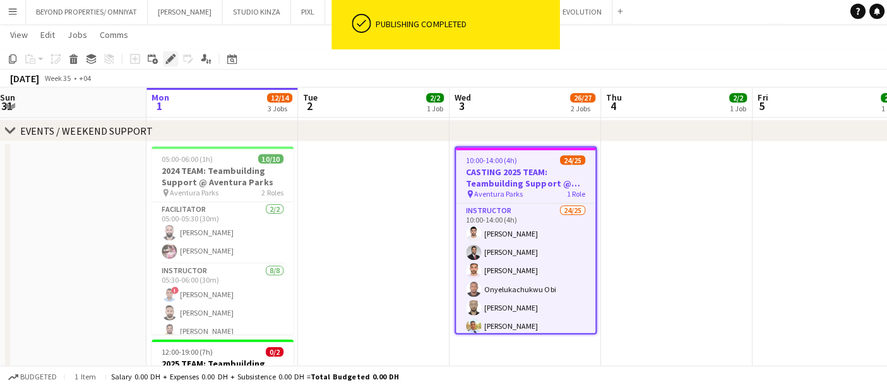
click at [168, 59] on icon at bounding box center [169, 60] width 7 height 7
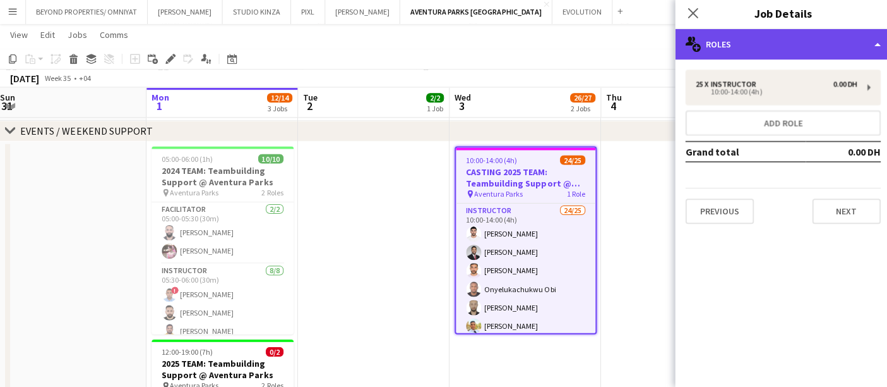
click at [738, 41] on div "multiple-users-add Roles" at bounding box center [780, 45] width 215 height 30
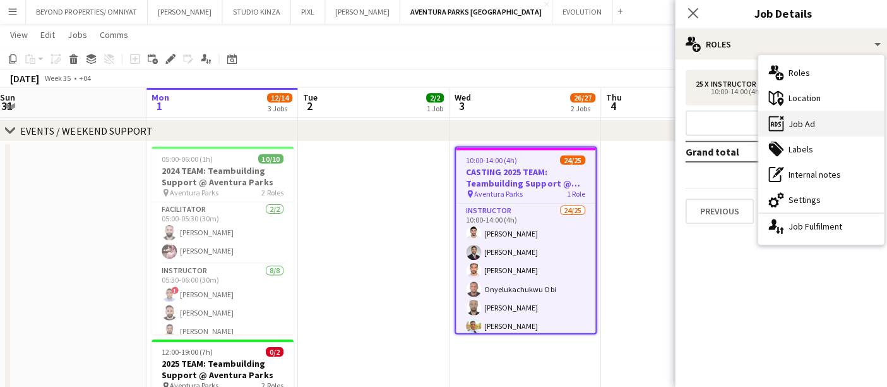
click at [807, 124] on div "ads-window Job Ad" at bounding box center [817, 124] width 125 height 25
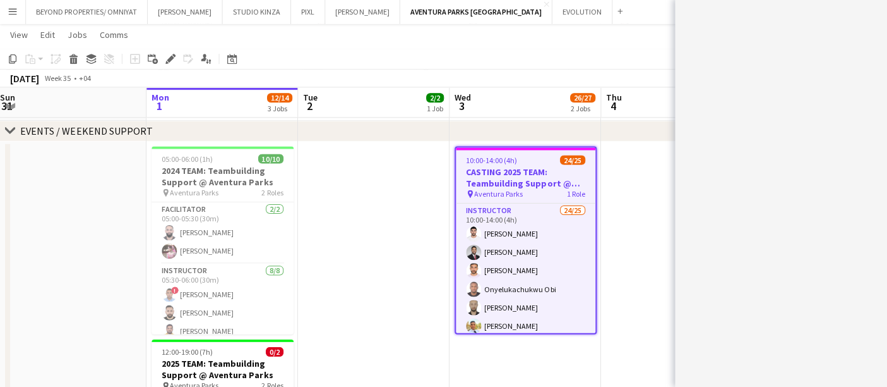
click at [604, 61] on app-toolbar "Copy Paste Paste Ctrl+V Paste with crew Ctrl+Shift+V Paste linked Job Delete Gr…" at bounding box center [443, 59] width 887 height 21
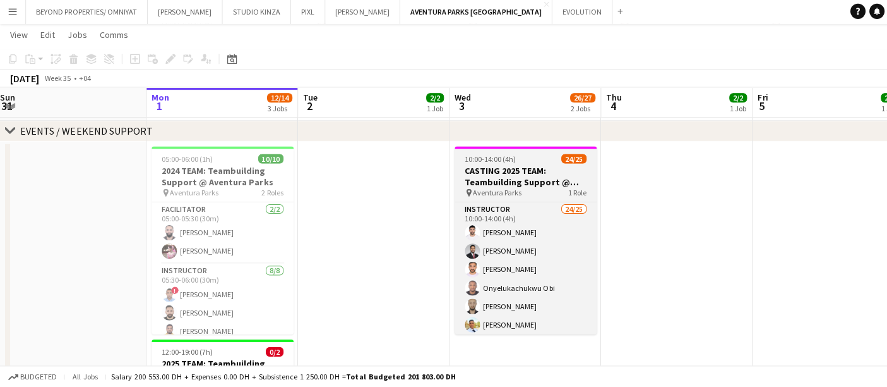
click at [512, 166] on h3 "CASTING 2025 TEAM: Teambuilding Support @ Aventura Parks" at bounding box center [523, 176] width 141 height 23
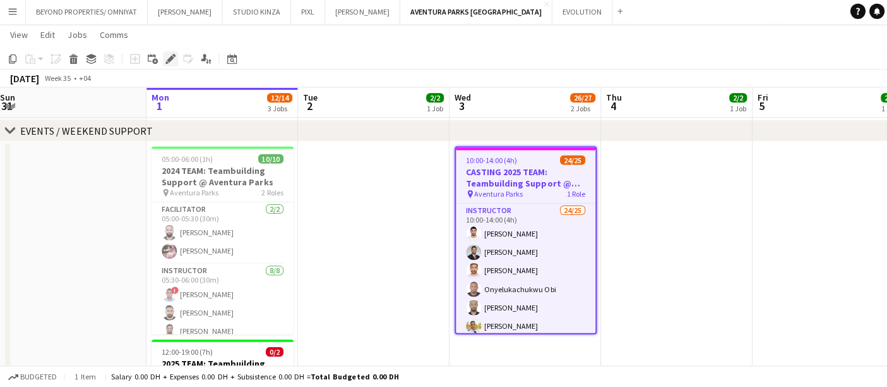
click at [163, 54] on div "Edit" at bounding box center [169, 59] width 15 height 15
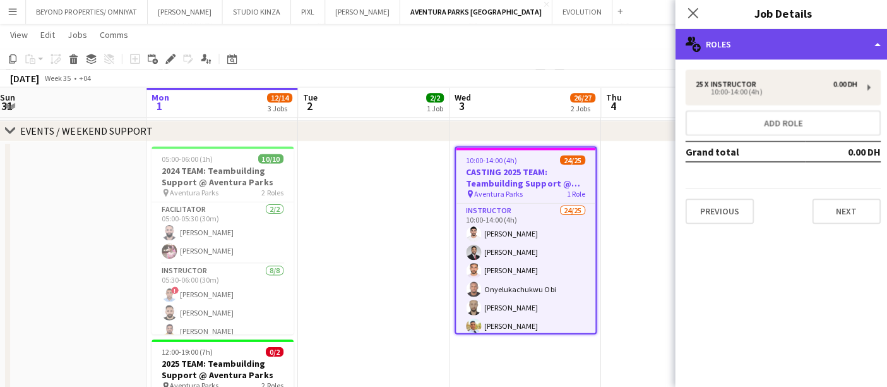
click at [731, 40] on div "multiple-users-add Roles" at bounding box center [780, 45] width 215 height 30
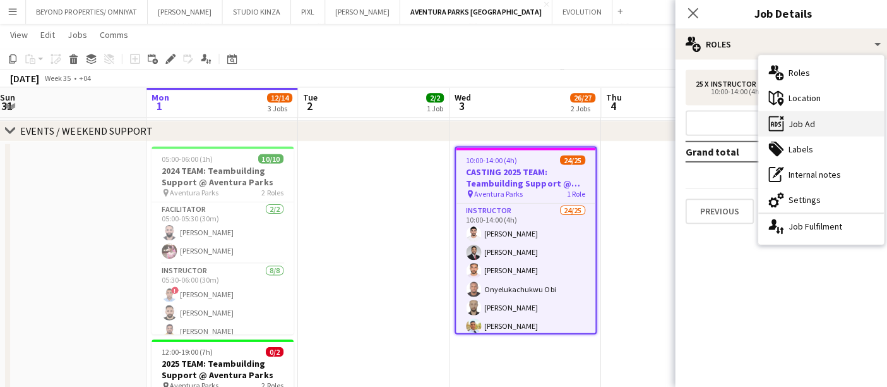
click at [805, 130] on div "ads-window Job Ad" at bounding box center [817, 124] width 125 height 25
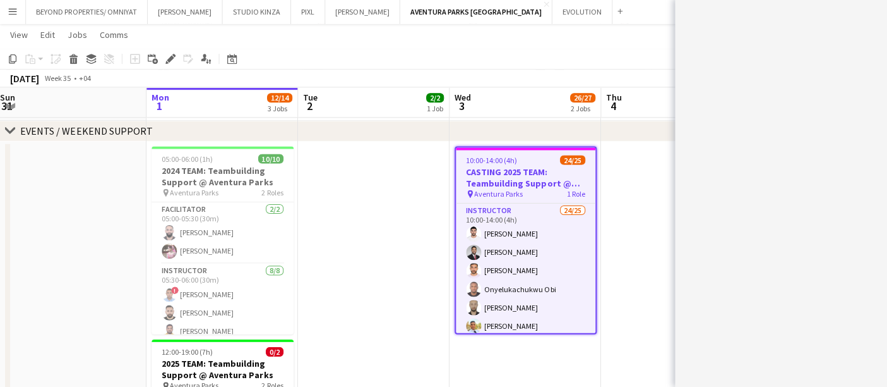
scroll to position [71, 0]
click at [682, 25] on div "******* *******" at bounding box center [780, 24] width 215 height 48
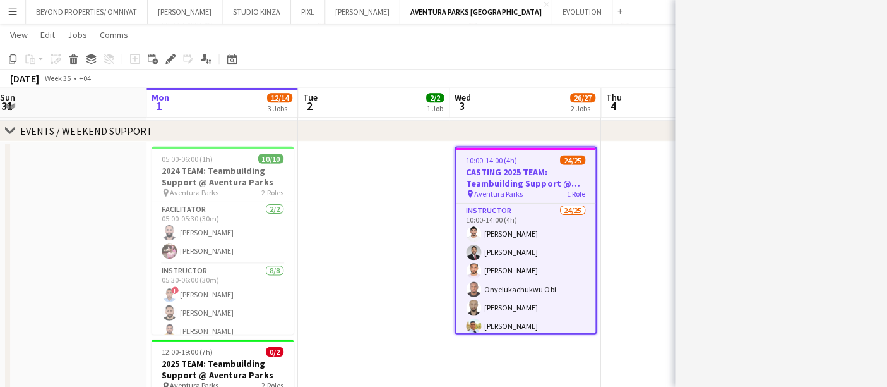
click at [682, 25] on div "******* *******" at bounding box center [780, 24] width 215 height 48
drag, startPoint x: 682, startPoint y: 25, endPoint x: 668, endPoint y: -1, distance: 29.7
click at [668, 0] on html "Menu Boards Boards Boards All jobs Status Workforce Workforce My Workforce Recr…" at bounding box center [443, 133] width 887 height 789
click at [648, 52] on app-toolbar "Copy Paste Paste Ctrl+V Paste with crew Ctrl+Shift+V Paste linked Job Delete Gr…" at bounding box center [443, 59] width 887 height 21
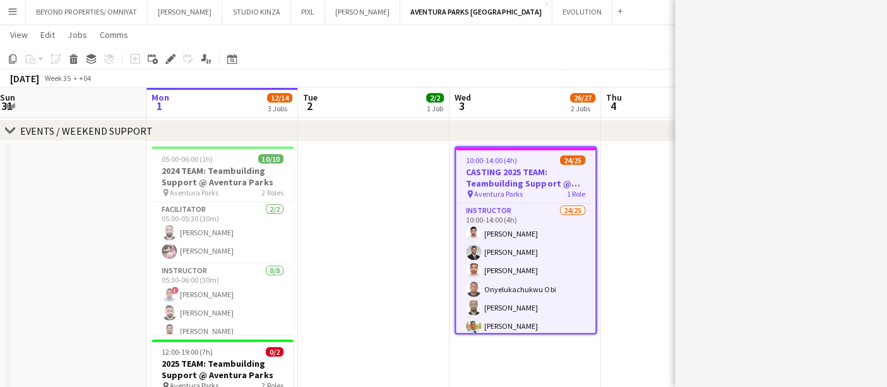
click at [648, 52] on app-toolbar "Copy Paste Paste Ctrl+V Paste with crew Ctrl+Shift+V Paste linked Job Delete Gr…" at bounding box center [443, 59] width 887 height 21
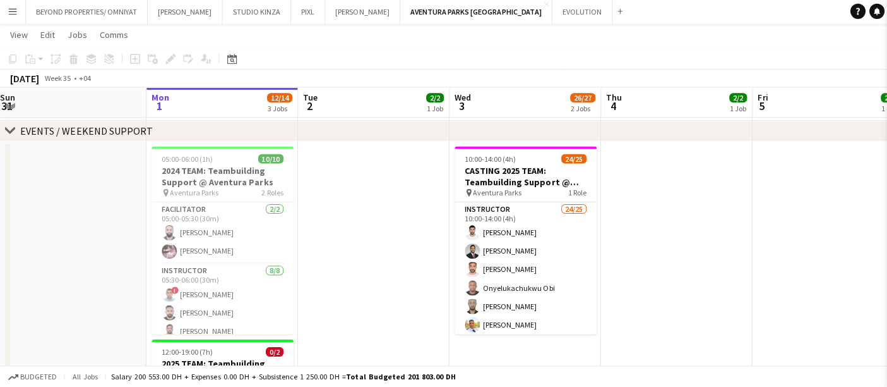
click at [648, 52] on app-toolbar "Copy Paste Paste Ctrl+V Paste with crew Ctrl+Shift+V Paste linked Job Delete Gr…" at bounding box center [443, 59] width 887 height 21
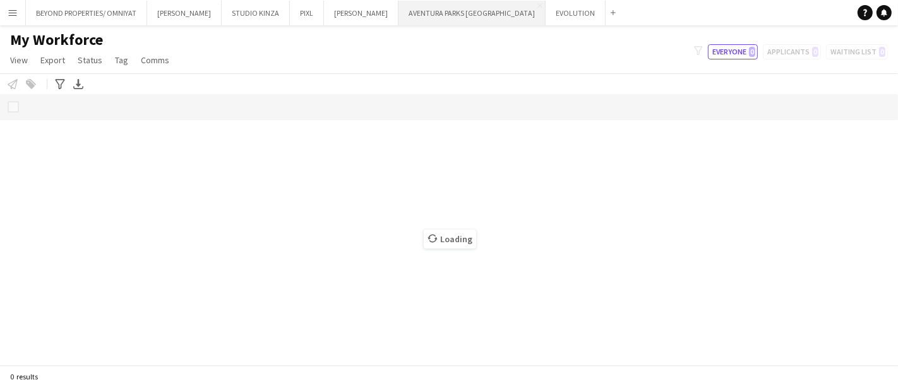
click at [399, 11] on button "AVENTURA PARKS DUBAI Close" at bounding box center [472, 13] width 147 height 25
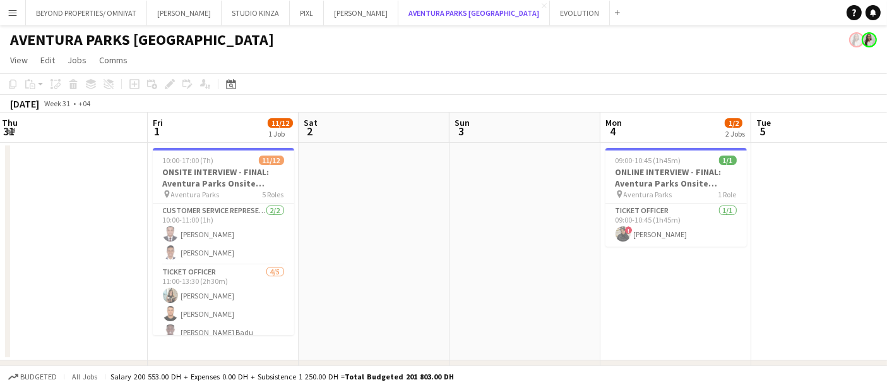
scroll to position [0, 304]
click at [207, 162] on span "10:00-17:00 (7h)" at bounding box center [189, 159] width 51 height 9
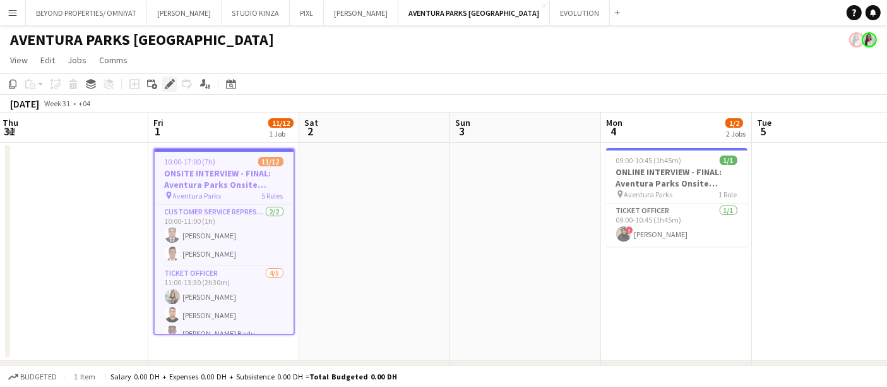
click at [169, 83] on icon at bounding box center [169, 84] width 7 height 7
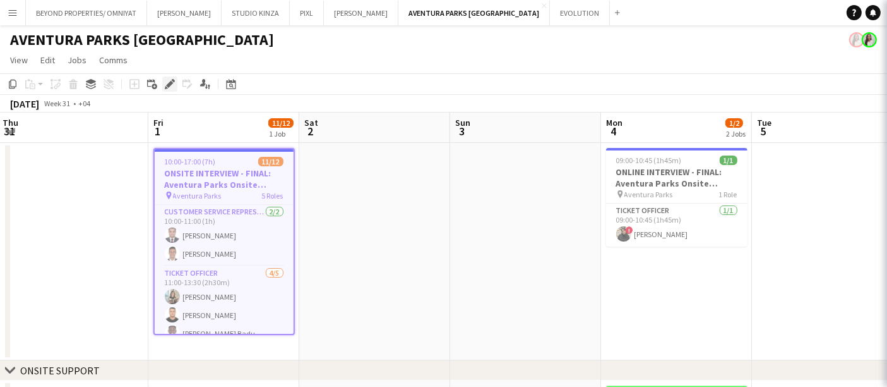
type input "**********"
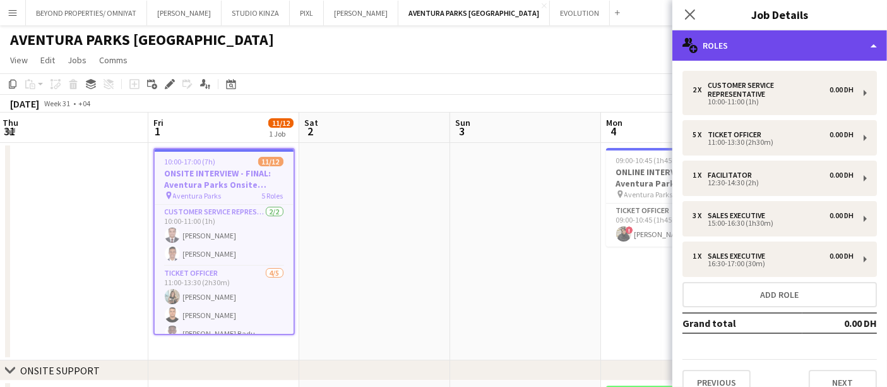
click at [733, 45] on div "multiple-users-add Roles" at bounding box center [780, 45] width 215 height 30
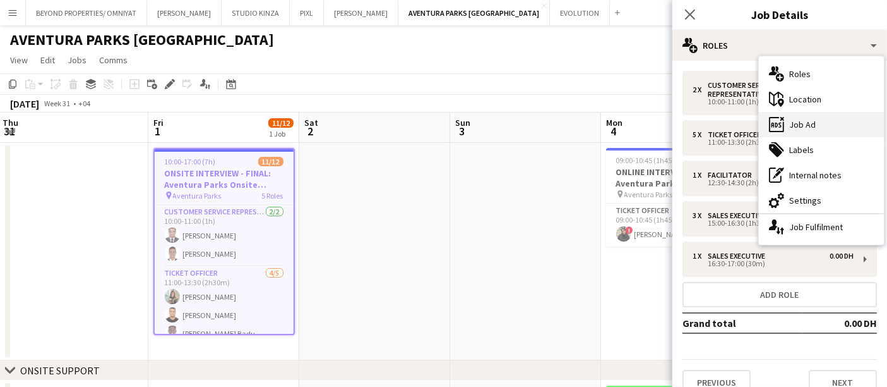
click at [807, 124] on div "ads-window Job Ad" at bounding box center [821, 124] width 125 height 25
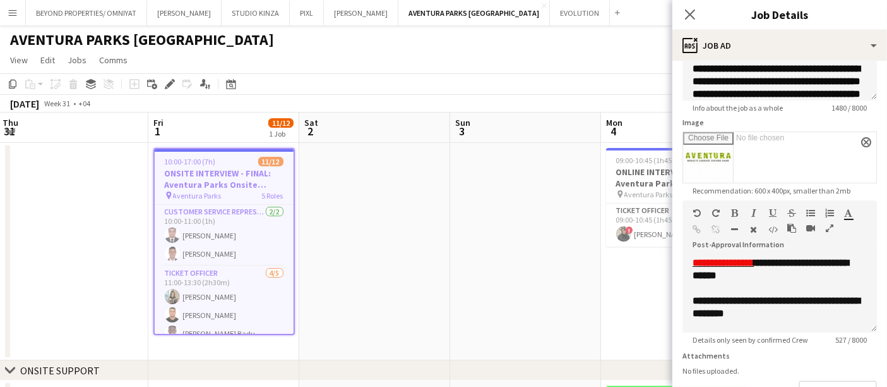
scroll to position [182, 0]
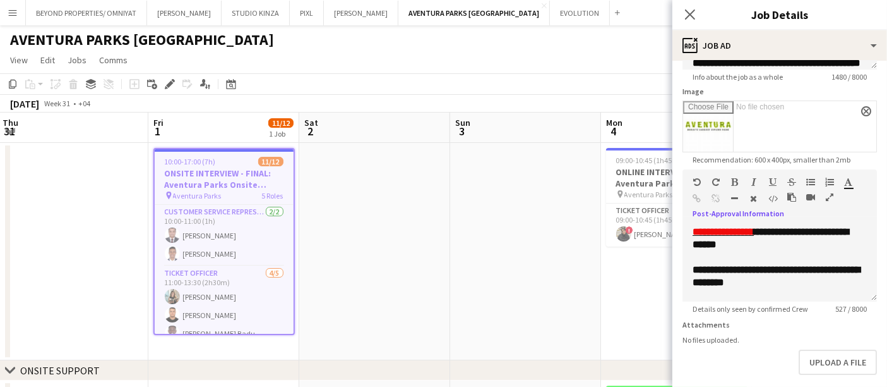
click at [830, 193] on icon "button" at bounding box center [830, 197] width 8 height 9
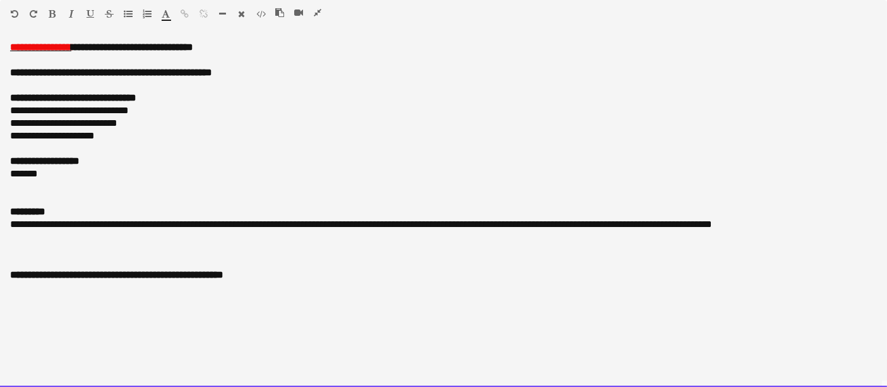
drag, startPoint x: 323, startPoint y: 12, endPoint x: 316, endPoint y: 8, distance: 8.2
click at [316, 8] on div at bounding box center [303, 15] width 57 height 15
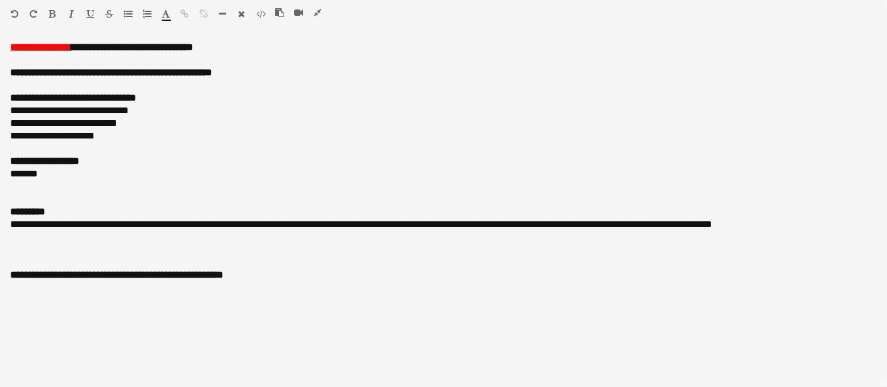
click at [316, 8] on icon "button" at bounding box center [318, 12] width 8 height 9
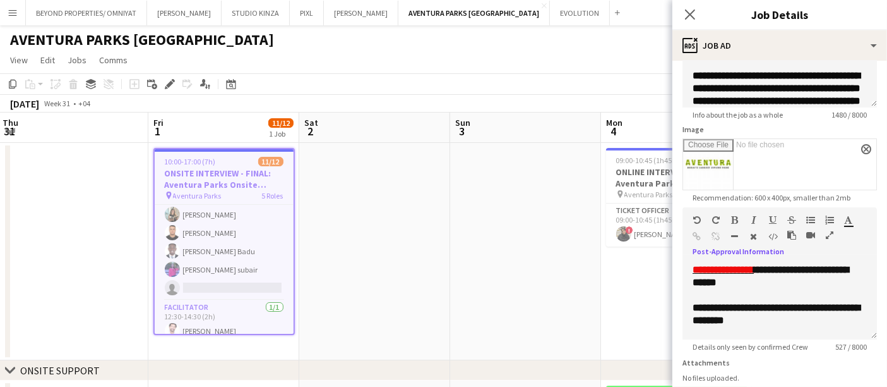
scroll to position [146, 0]
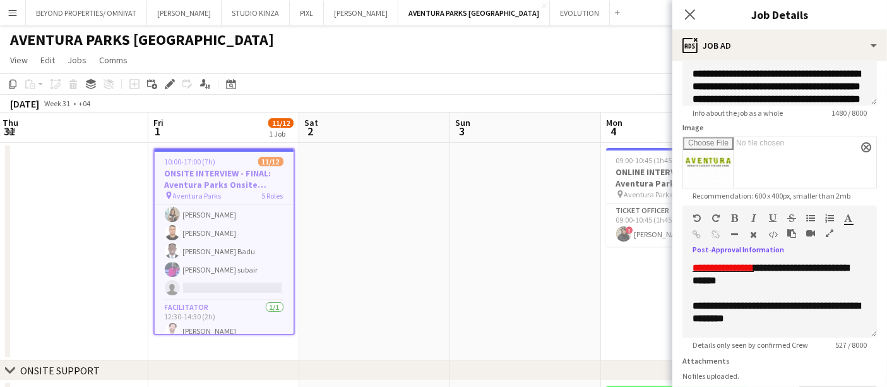
click at [832, 232] on icon "button" at bounding box center [830, 233] width 8 height 9
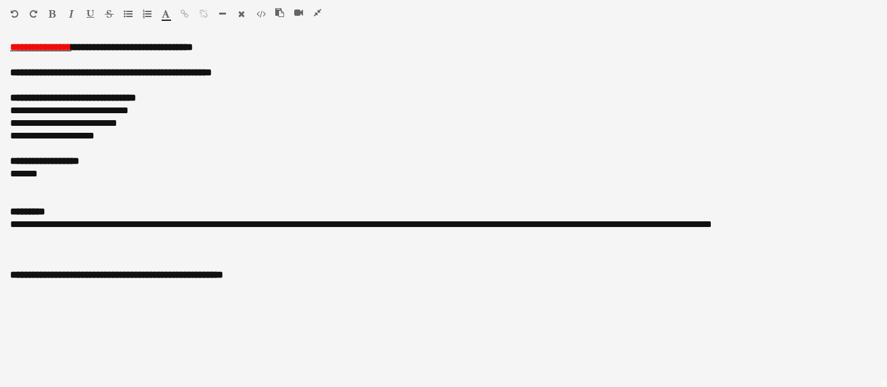
copy body "BEYOND PROPERTIES/ OMNIYAT Close SALATA Close STUDIO KINZA Close PIXL Close JAC…"
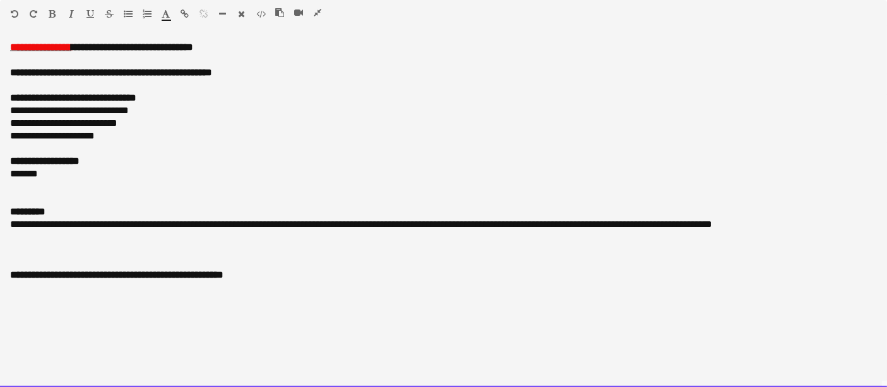
click at [323, 9] on div at bounding box center [303, 15] width 57 height 15
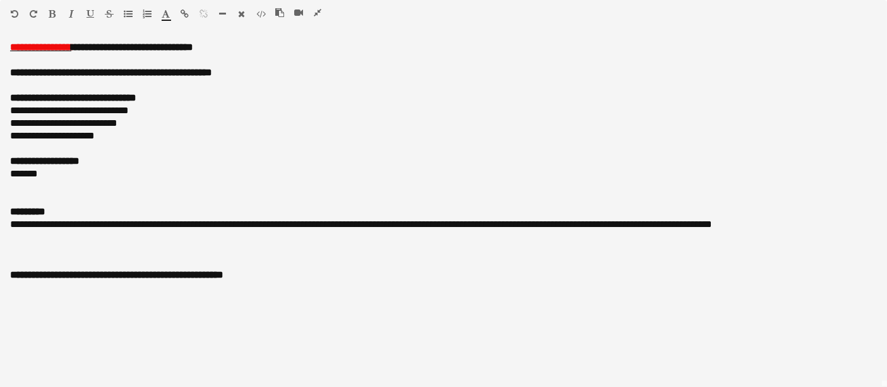
click at [320, 11] on button "button" at bounding box center [317, 13] width 9 height 10
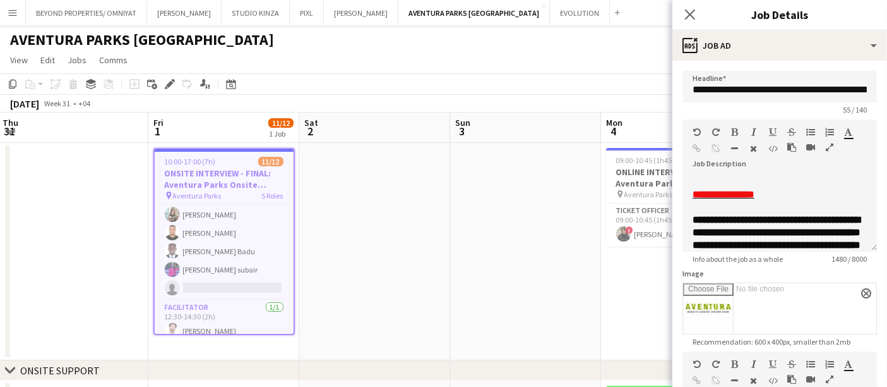
click at [484, 135] on app-board-header-date "Sun 3" at bounding box center [525, 127] width 151 height 30
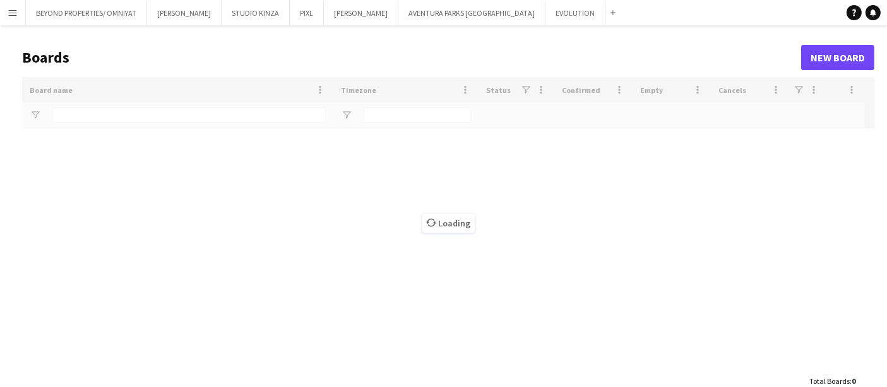
type input "**********"
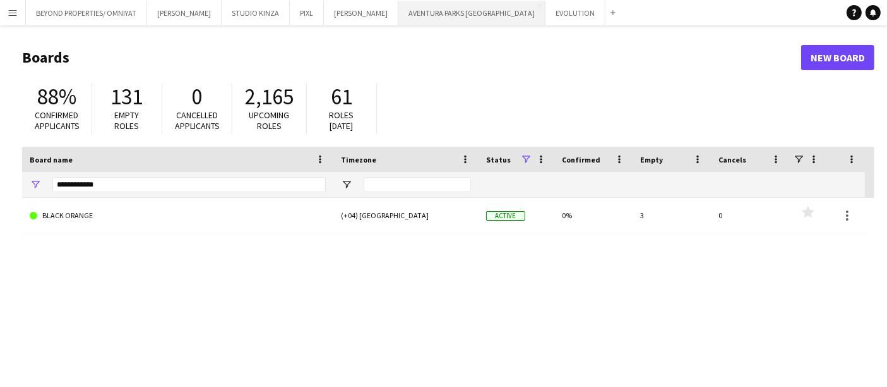
click at [399, 17] on button "AVENTURA PARKS DUBAI Close" at bounding box center [472, 13] width 147 height 25
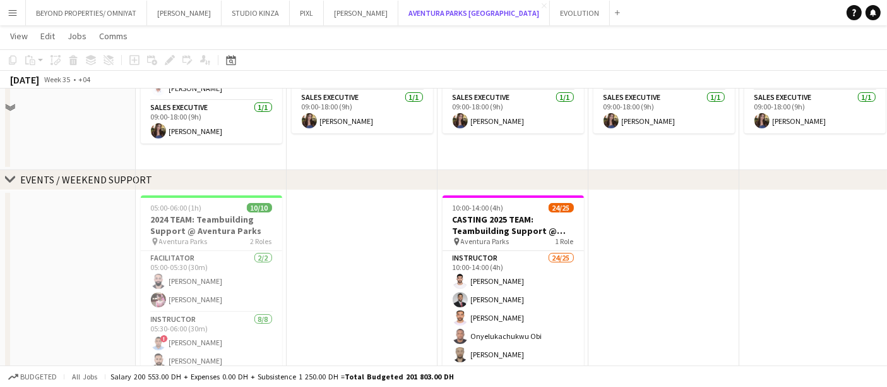
scroll to position [230, 0]
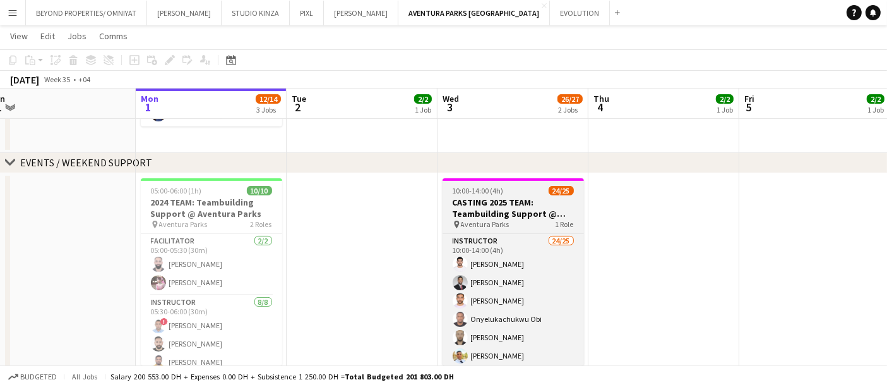
click at [526, 217] on h3 "CASTING 2025 TEAM: Teambuilding Support @ Aventura Parks" at bounding box center [513, 207] width 141 height 23
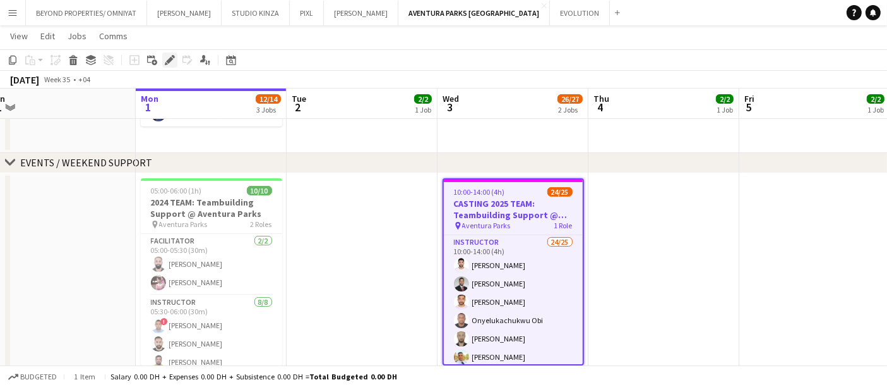
click at [165, 59] on icon "Edit" at bounding box center [170, 60] width 10 height 10
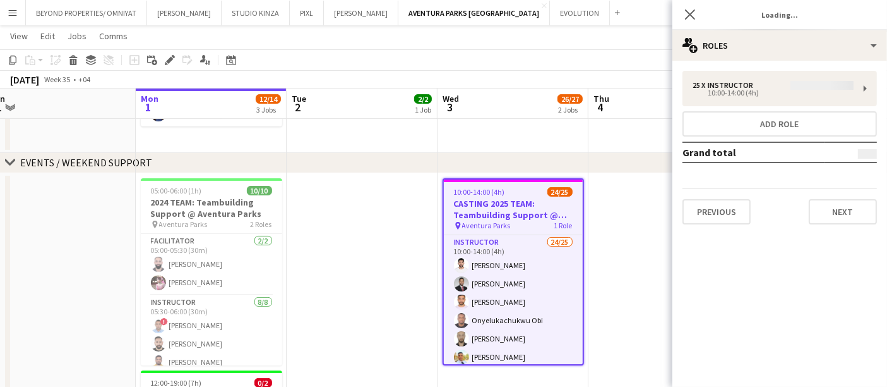
type input "**********"
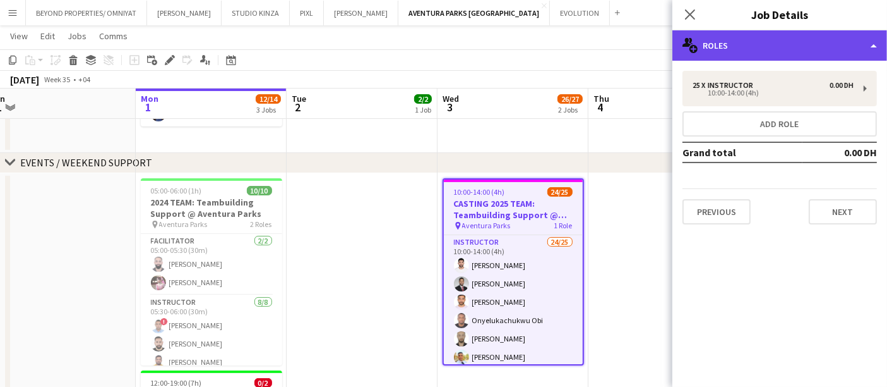
click at [716, 54] on div "multiple-users-add Roles" at bounding box center [780, 45] width 215 height 30
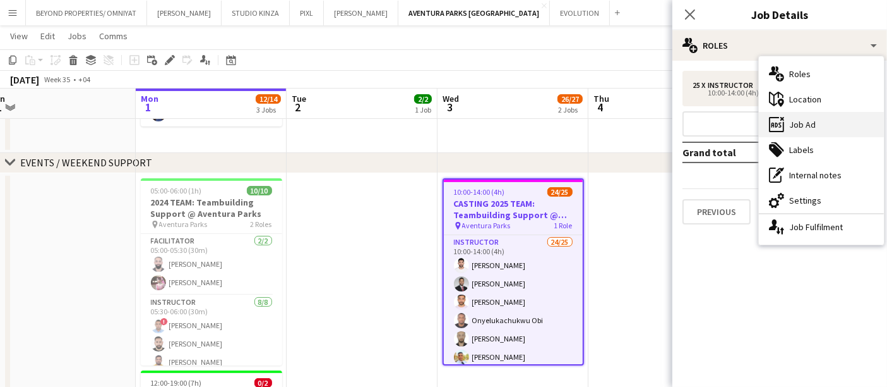
click at [796, 123] on div "ads-window Job Ad" at bounding box center [821, 124] width 125 height 25
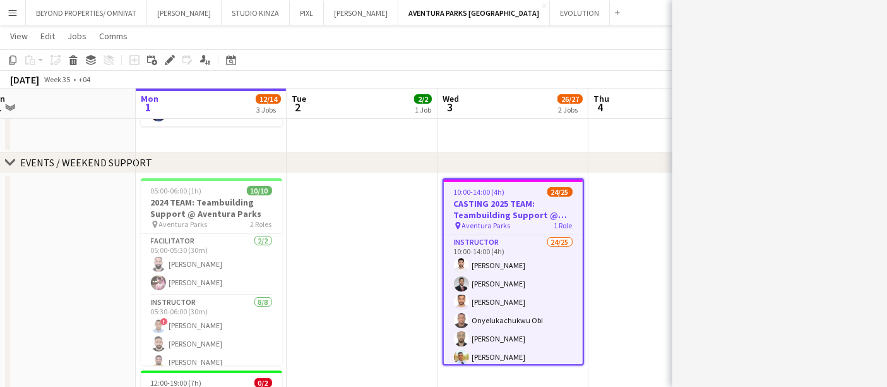
click at [498, 190] on span "10:00-14:00 (4h)" at bounding box center [479, 191] width 51 height 9
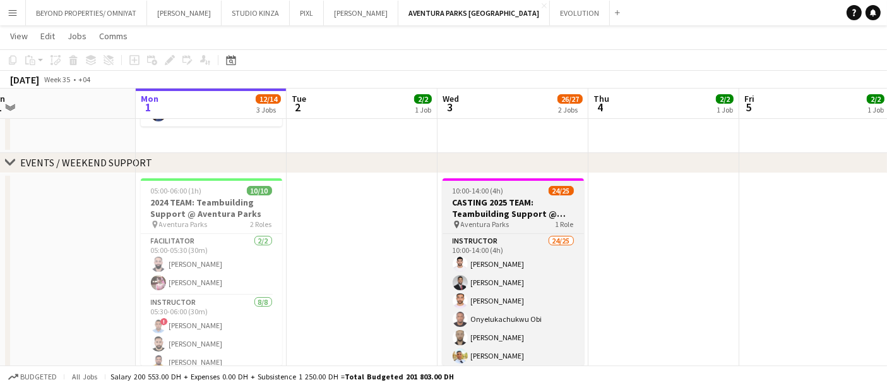
click at [498, 190] on span "10:00-14:00 (4h)" at bounding box center [478, 190] width 51 height 9
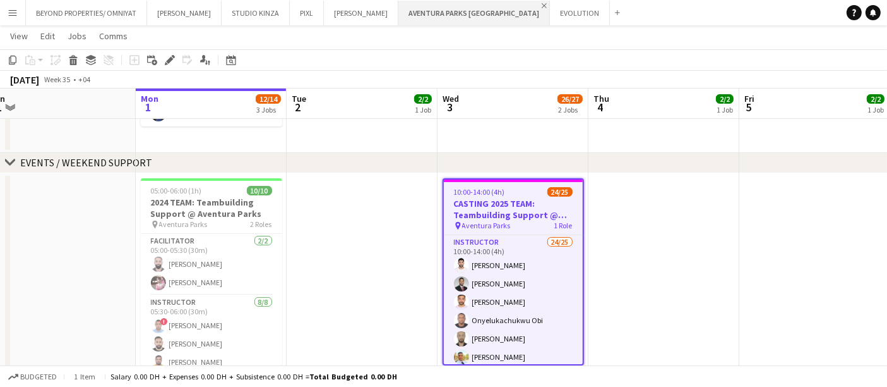
click at [542, 6] on app-icon "Close" at bounding box center [544, 5] width 5 height 5
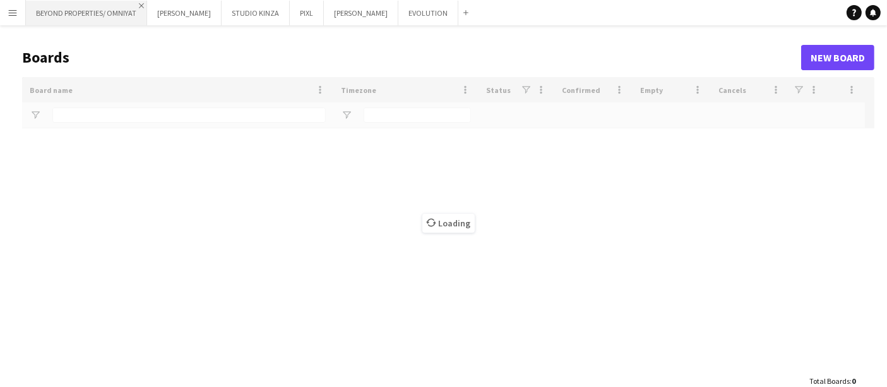
click at [141, 4] on app-icon "Close" at bounding box center [141, 5] width 5 height 5
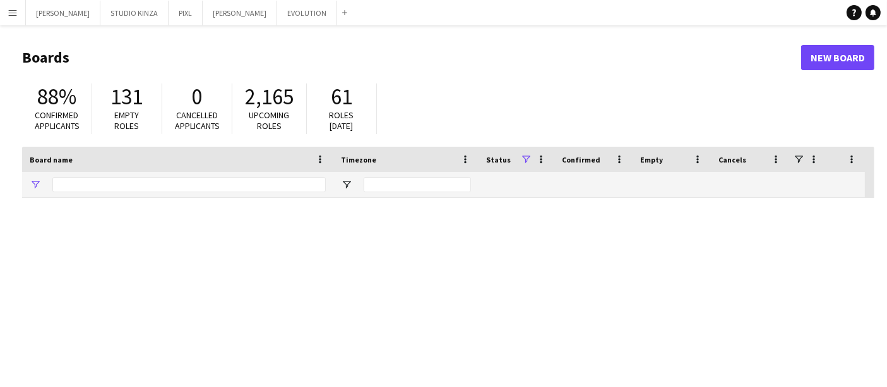
type input "**********"
click at [92, 4] on app-icon "Close" at bounding box center [94, 5] width 5 height 5
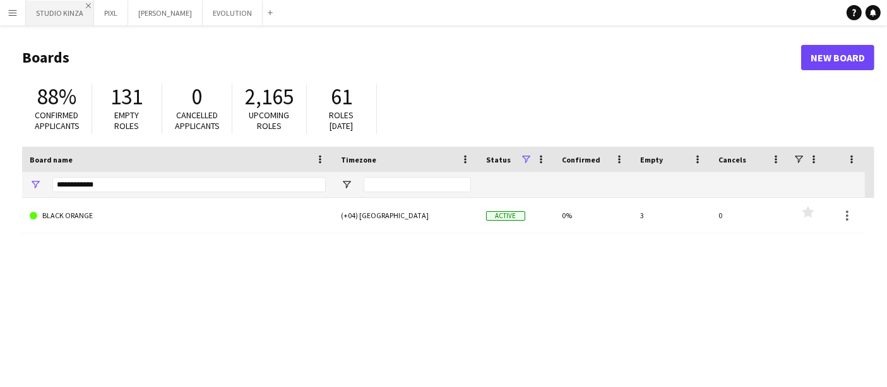
click at [86, 3] on app-icon "Close" at bounding box center [88, 5] width 5 height 5
click at [55, 6] on app-icon "Close" at bounding box center [54, 5] width 5 height 5
click at [92, 4] on app-icon "Close" at bounding box center [94, 5] width 5 height 5
click at [78, 4] on app-icon "Close" at bounding box center [80, 5] width 5 height 5
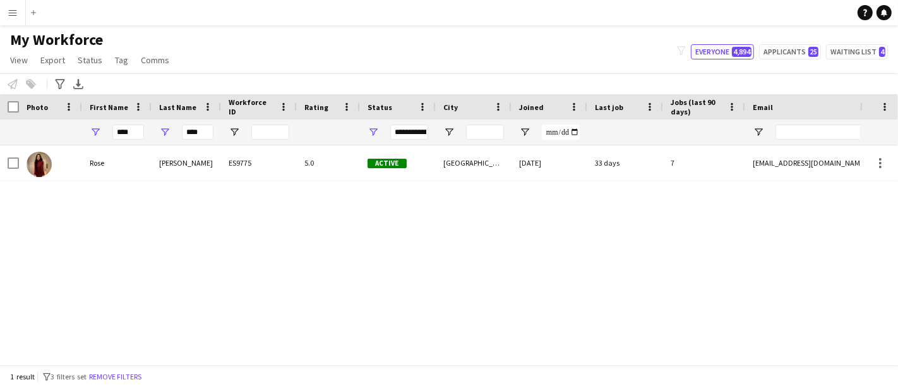
click at [94, 275] on div "Rose Velasquez ES9775 5.0 Active Dubai 27-12-2024 33 days 7 filipinasinternatio…" at bounding box center [430, 249] width 860 height 208
click at [31, 13] on app-icon "Add" at bounding box center [33, 12] width 5 height 5
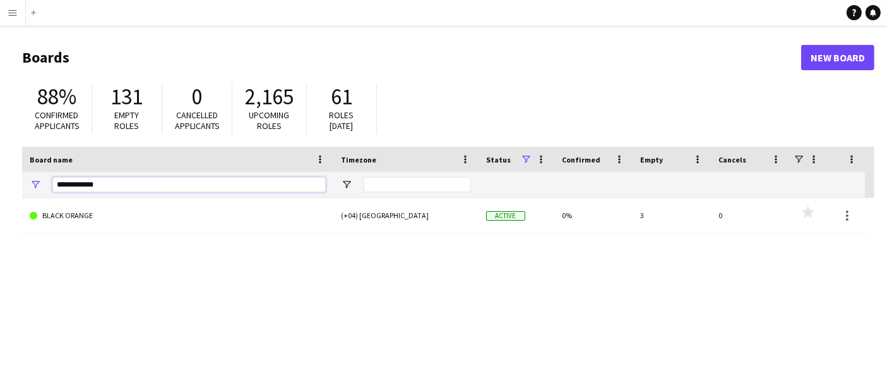
drag, startPoint x: 119, startPoint y: 184, endPoint x: 0, endPoint y: 179, distance: 119.5
click at [0, 179] on main "Boards New Board 88% Confirmed applicants 131 Empty roles 0 Cancelled applicant…" at bounding box center [443, 253] width 887 height 456
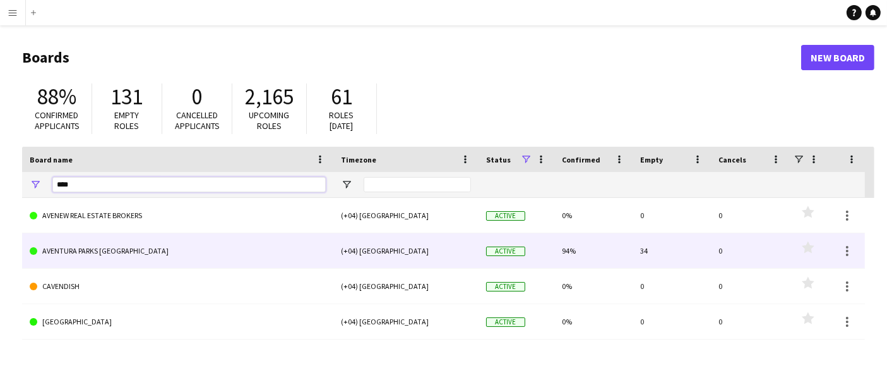
type input "****"
click at [126, 244] on link "AVENTURA PARKS [GEOGRAPHIC_DATA]" at bounding box center [178, 250] width 296 height 35
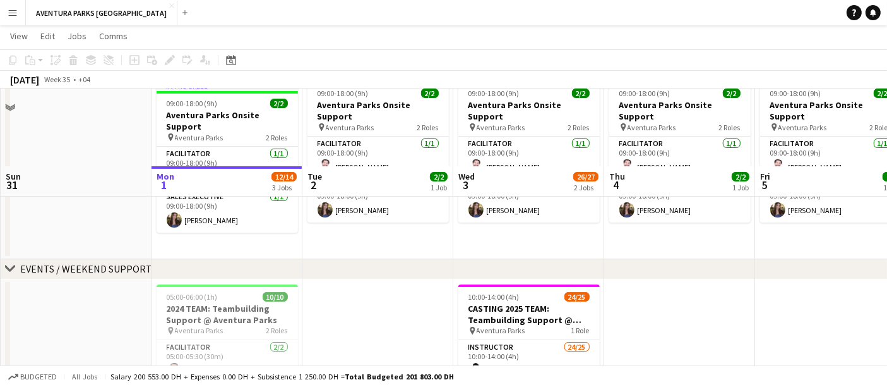
scroll to position [210, 0]
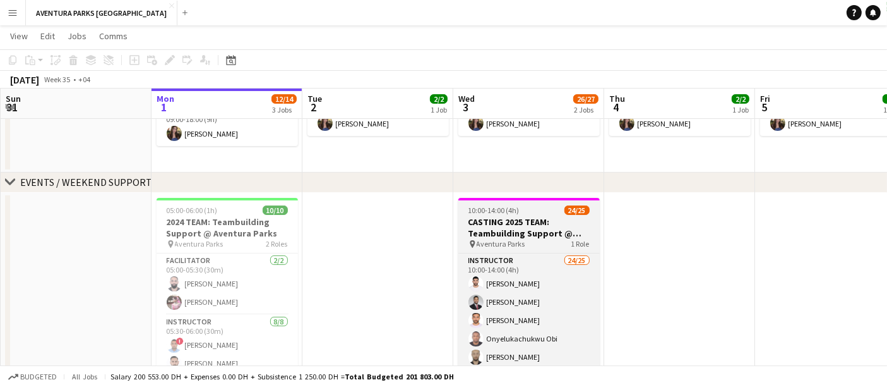
click at [526, 217] on h3 "CASTING 2025 TEAM: Teambuilding Support @ Aventura Parks" at bounding box center [529, 227] width 141 height 23
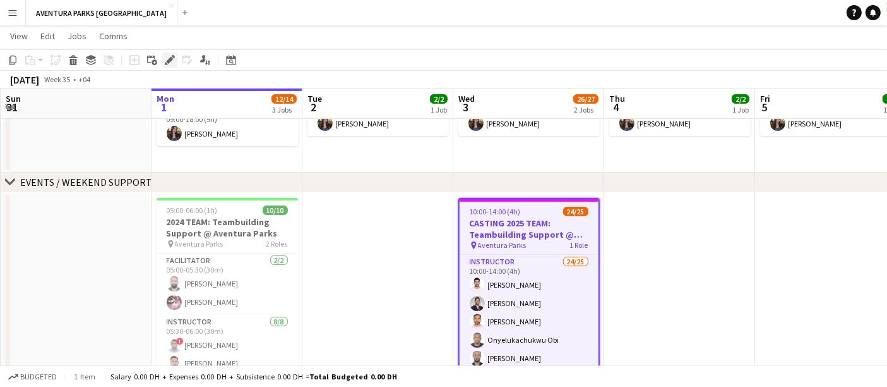
click at [171, 57] on icon at bounding box center [169, 60] width 7 height 7
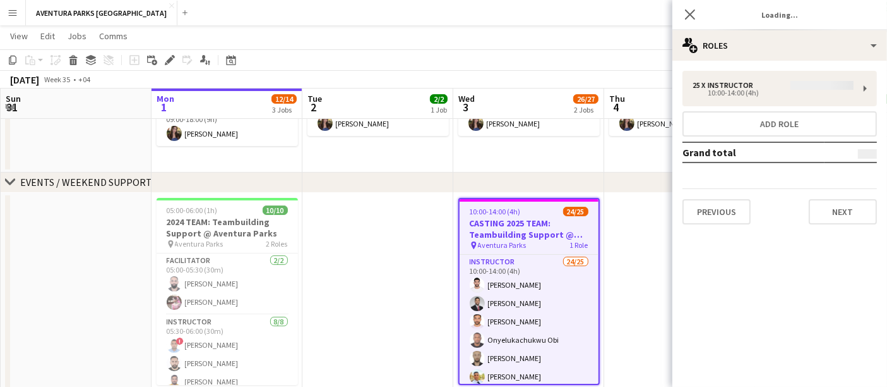
type input "**********"
click at [780, 27] on div "Close pop-in Job Details" at bounding box center [780, 15] width 215 height 30
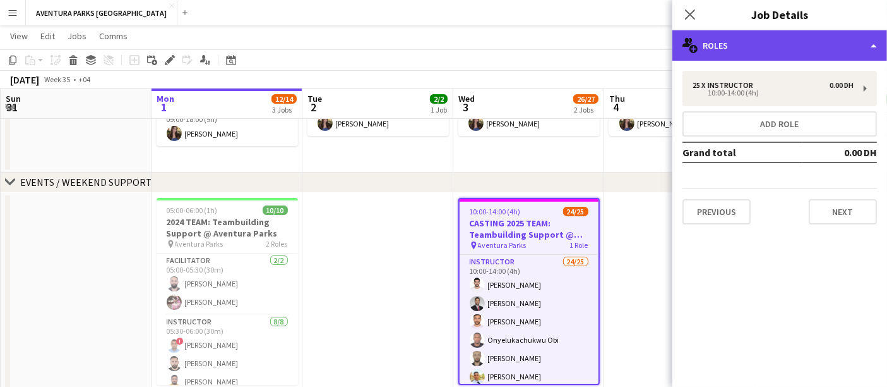
click at [780, 57] on div "multiple-users-add Roles" at bounding box center [780, 45] width 215 height 30
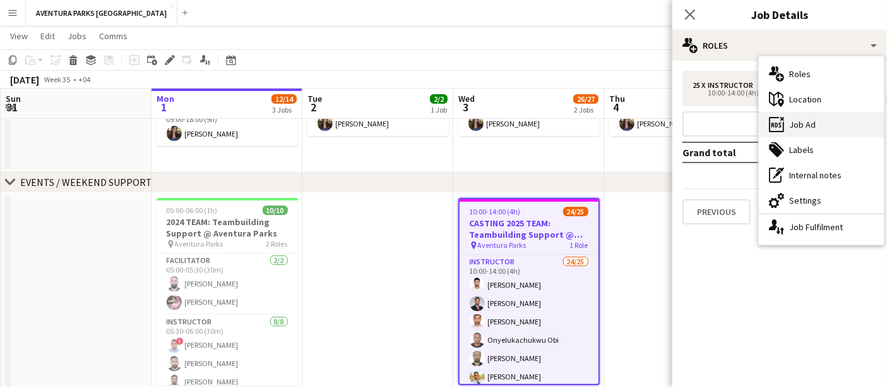
click at [821, 129] on div "ads-window Job Ad" at bounding box center [821, 124] width 125 height 25
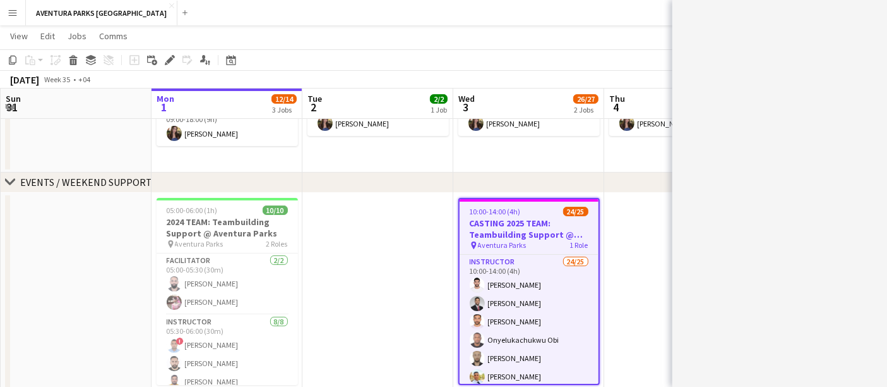
click at [830, 228] on div "******* *******" at bounding box center [780, 193] width 215 height 387
drag, startPoint x: 825, startPoint y: 199, endPoint x: 887, endPoint y: 133, distance: 91.2
click at [887, 133] on html "Menu Boards Boards Boards All jobs Status Workforce Workforce My Workforce Recr…" at bounding box center [443, 184] width 887 height 789
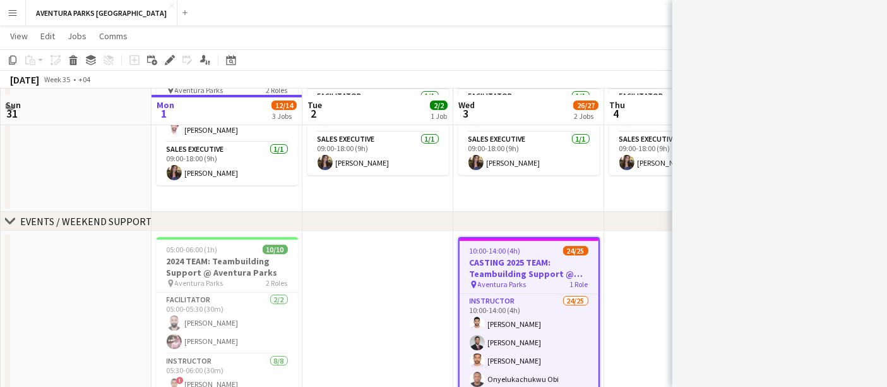
scroll to position [197, 0]
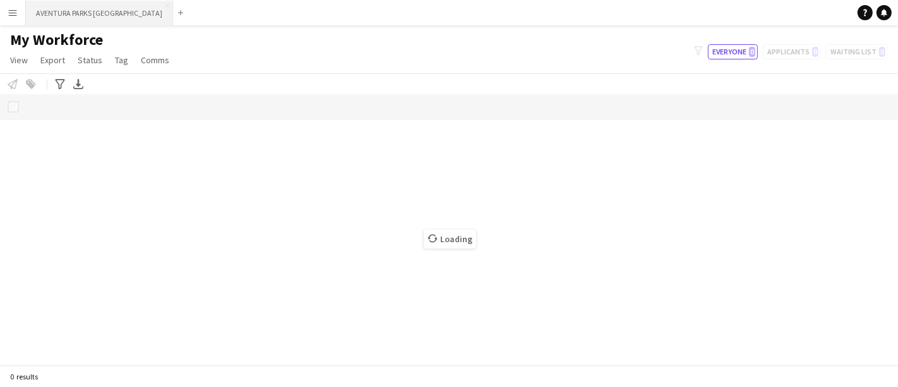
click at [123, 13] on button "AVENTURA PARKS DUBAI Close" at bounding box center [99, 13] width 147 height 25
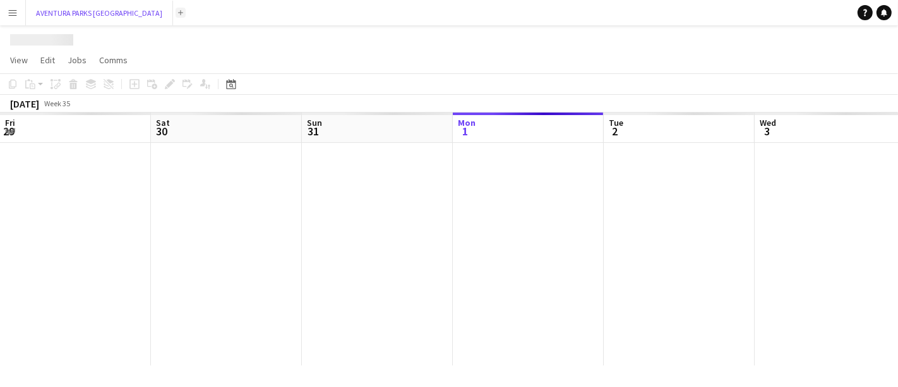
scroll to position [0, 301]
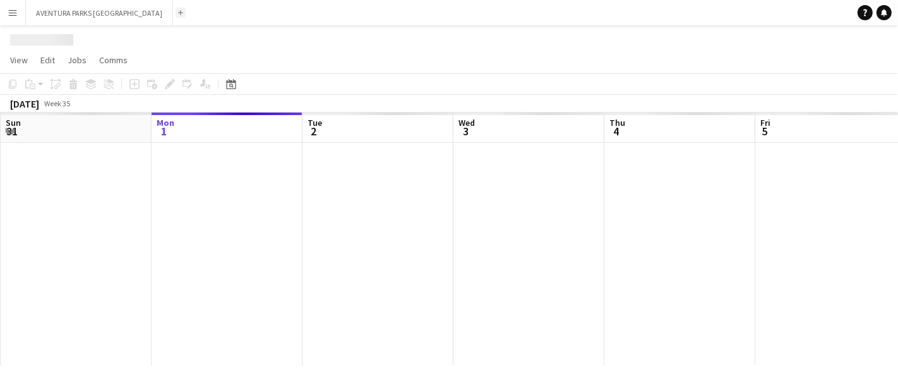
click at [178, 15] on app-icon "Add" at bounding box center [180, 12] width 5 height 5
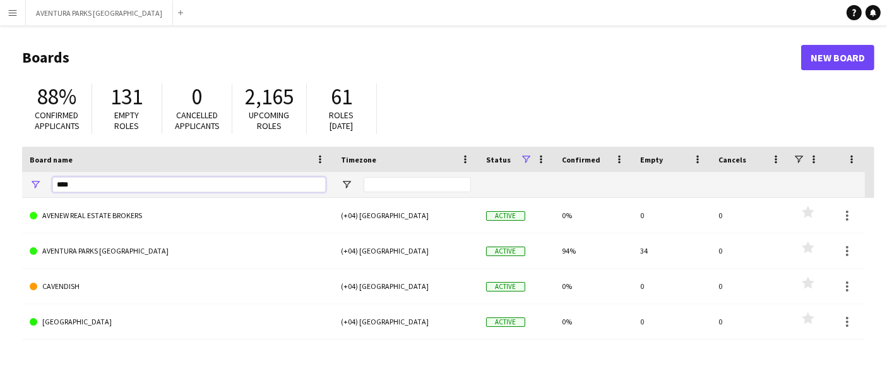
drag, startPoint x: 117, startPoint y: 188, endPoint x: 52, endPoint y: 188, distance: 64.4
click at [52, 188] on input "****" at bounding box center [188, 184] width 273 height 15
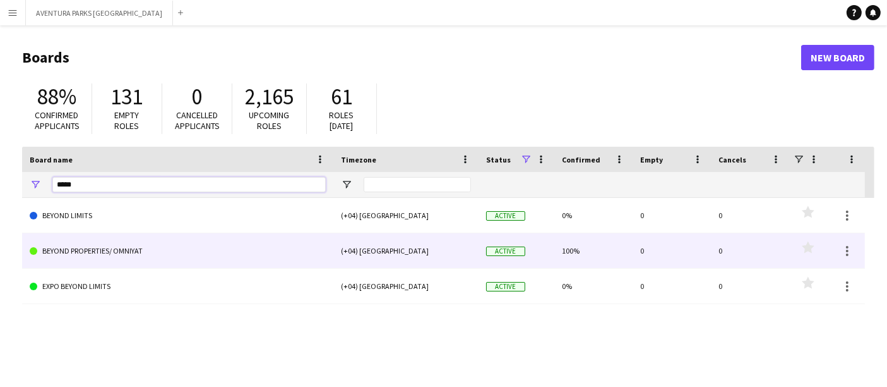
type input "*****"
click at [139, 255] on link "BEYOND PROPERTIES/ OMNIYAT" at bounding box center [178, 250] width 296 height 35
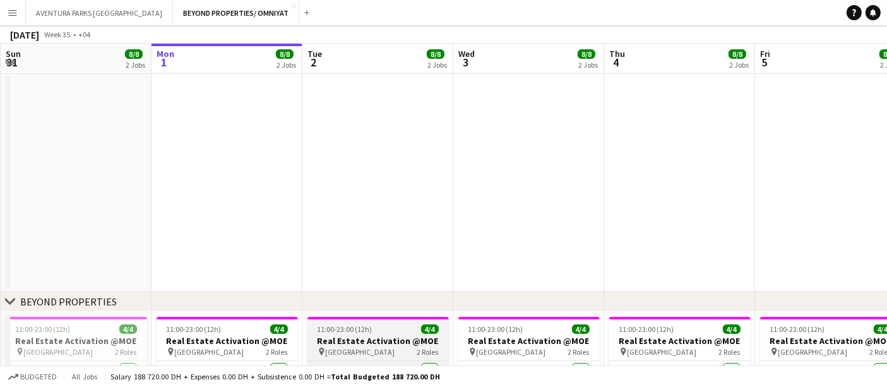
scroll to position [210, 0]
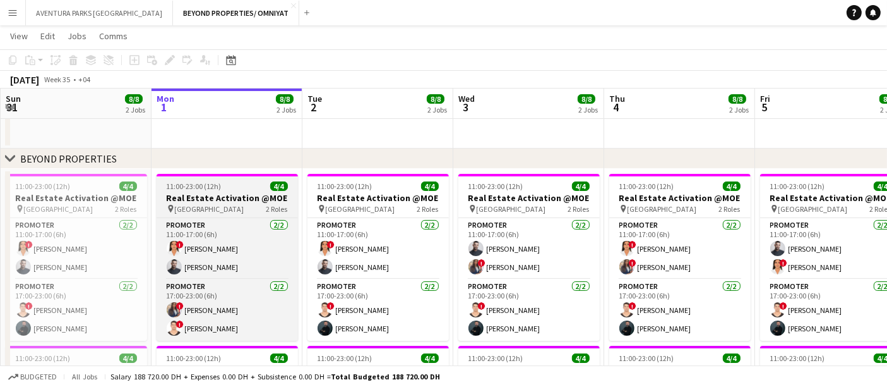
click at [227, 180] on app-job-card "11:00-23:00 (12h) 4/4 Real Estate Activation @MOE pin Mall of Emirates 2 Roles …" at bounding box center [227, 257] width 141 height 167
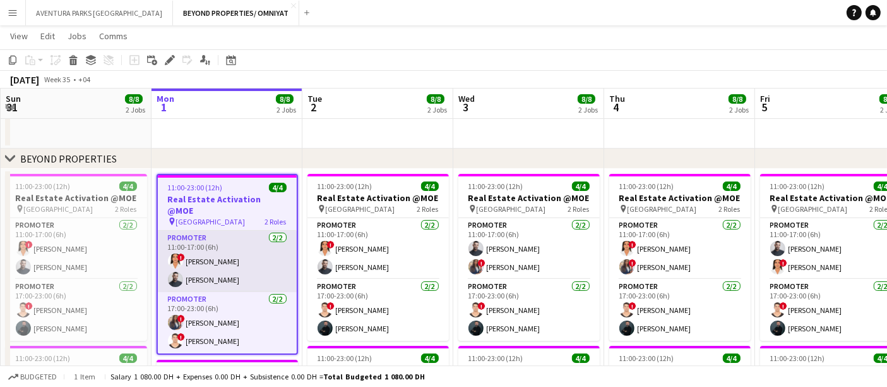
click at [234, 264] on app-card-role "Promoter 2/2 11:00-17:00 (6h) ! maryam qasim Amine Chaoui" at bounding box center [227, 261] width 139 height 61
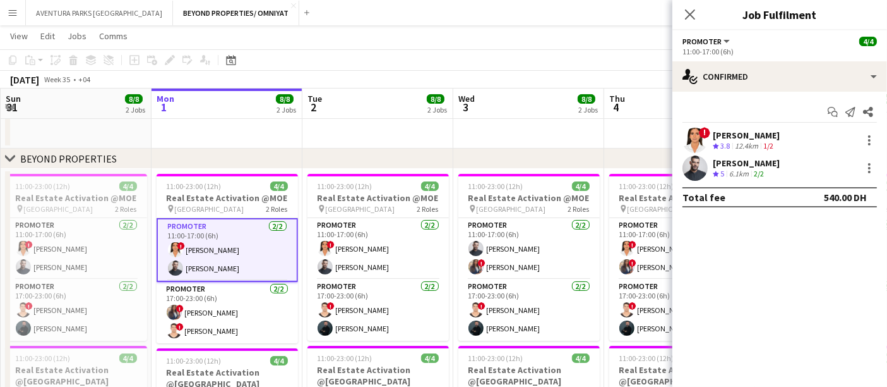
drag, startPoint x: 232, startPoint y: 217, endPoint x: 225, endPoint y: 208, distance: 11.7
click at [232, 218] on app-card-role "Promoter 2/2 11:00-17:00 (6h) ! maryam qasim Amine Chaoui" at bounding box center [227, 250] width 141 height 64
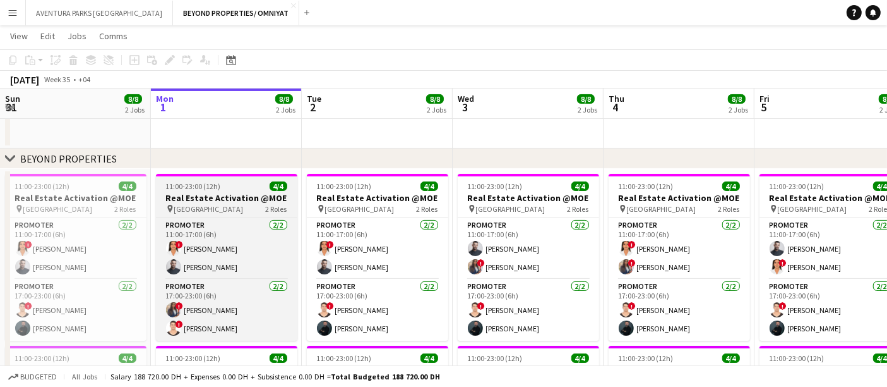
click at [225, 199] on h3 "Real Estate Activation @MOE" at bounding box center [226, 197] width 141 height 11
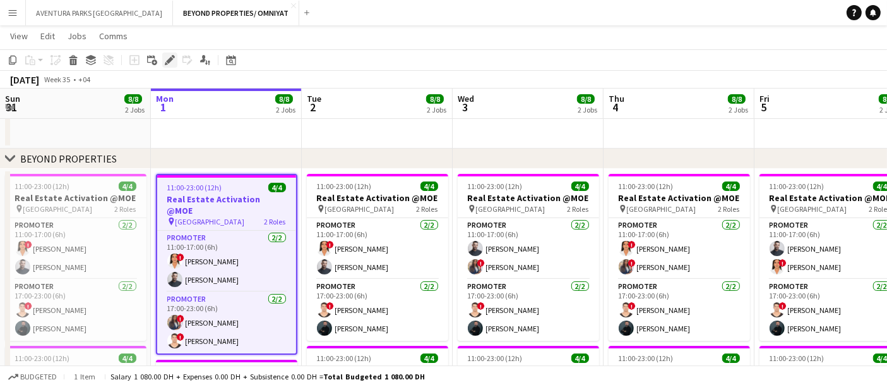
click at [167, 56] on icon "Edit" at bounding box center [170, 60] width 10 height 10
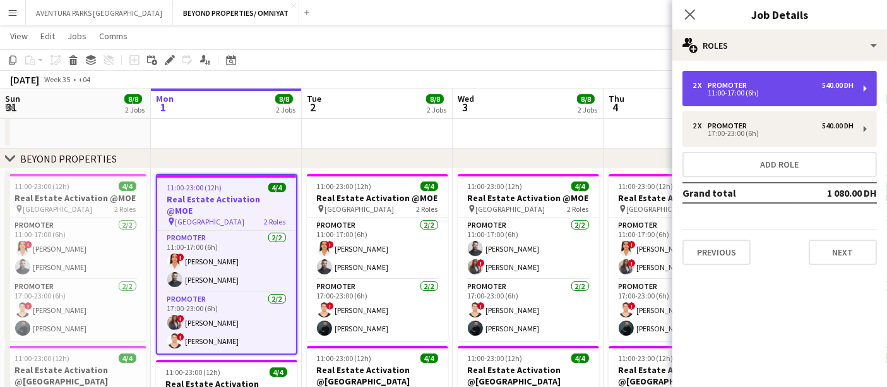
click at [758, 85] on div "2 x Promoter 540.00 DH" at bounding box center [773, 85] width 161 height 9
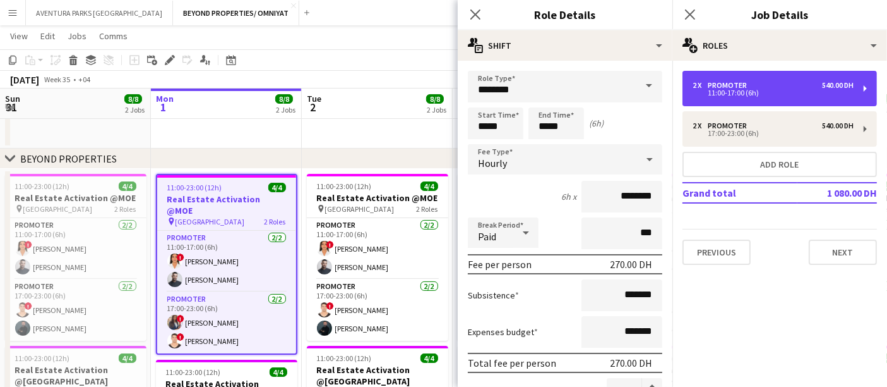
scroll to position [70, 0]
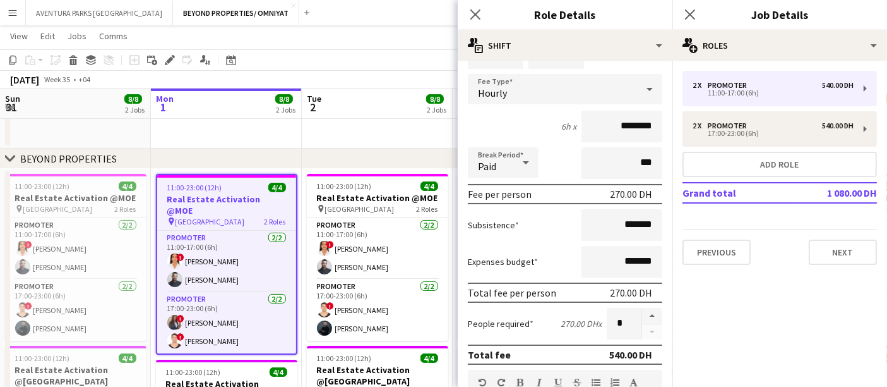
click at [406, 77] on div "September 2025 Week 35 • +04" at bounding box center [443, 80] width 887 height 18
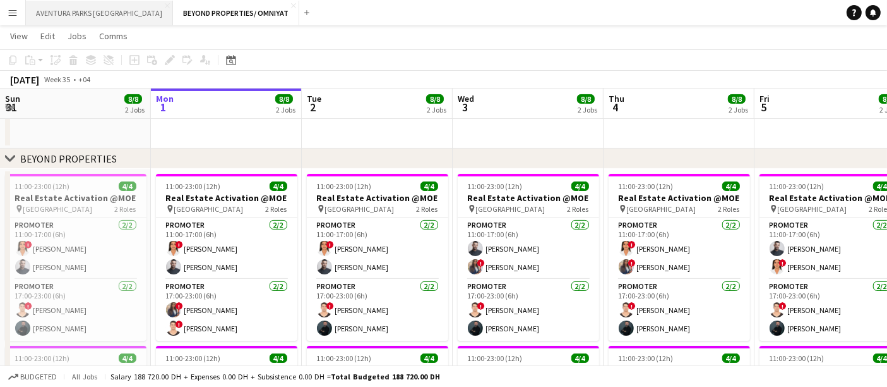
click at [69, 9] on button "AVENTURA PARKS DUBAI Close" at bounding box center [99, 13] width 147 height 25
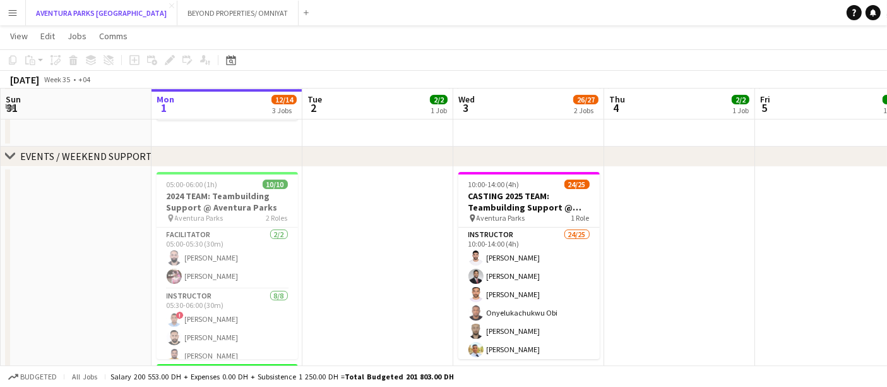
scroll to position [237, 0]
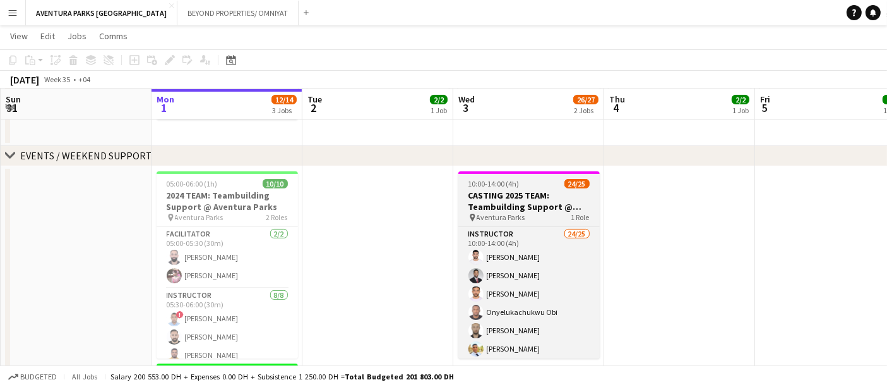
click at [515, 191] on h3 "CASTING 2025 TEAM: Teambuilding Support @ Aventura Parks" at bounding box center [529, 200] width 141 height 23
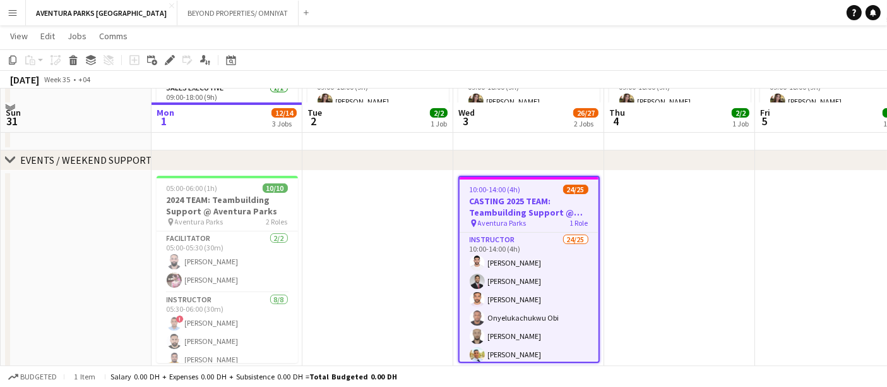
scroll to position [248, 0]
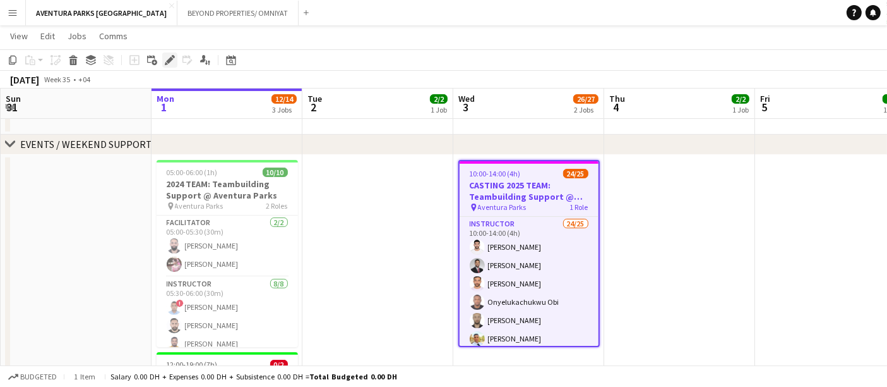
click at [172, 56] on icon at bounding box center [173, 56] width 3 height 3
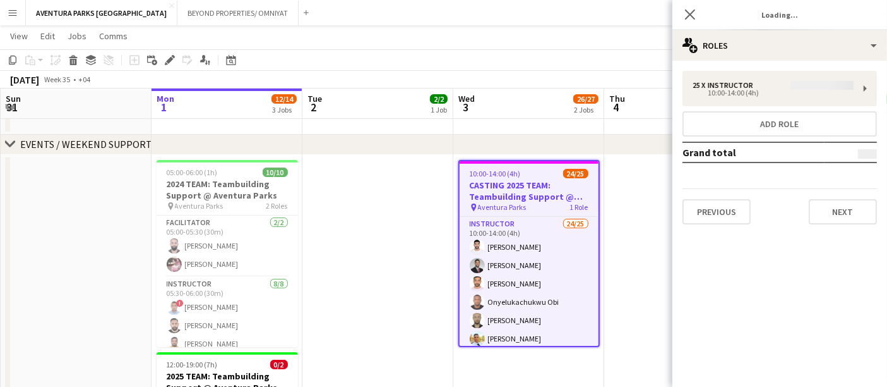
type input "**********"
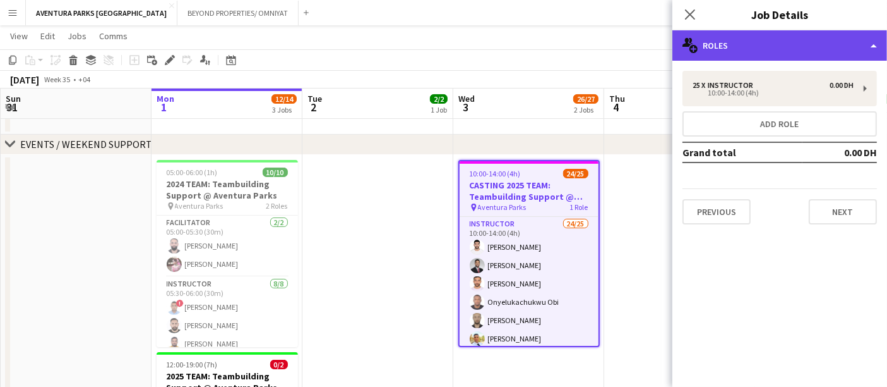
click at [761, 49] on div "multiple-users-add Roles" at bounding box center [780, 45] width 215 height 30
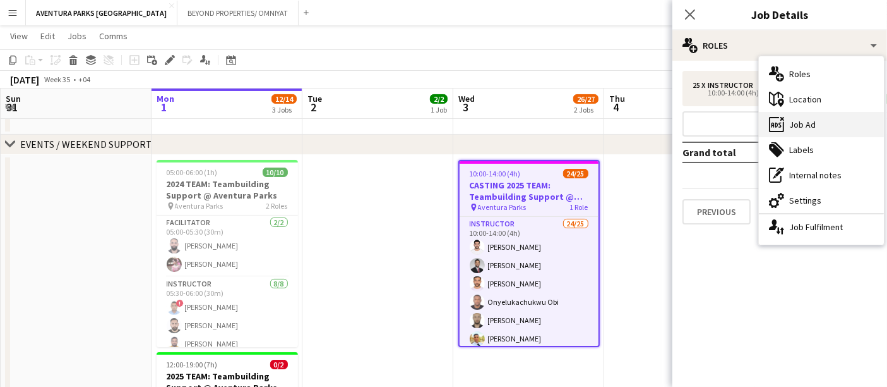
click at [834, 121] on div "ads-window Job Ad" at bounding box center [821, 124] width 125 height 25
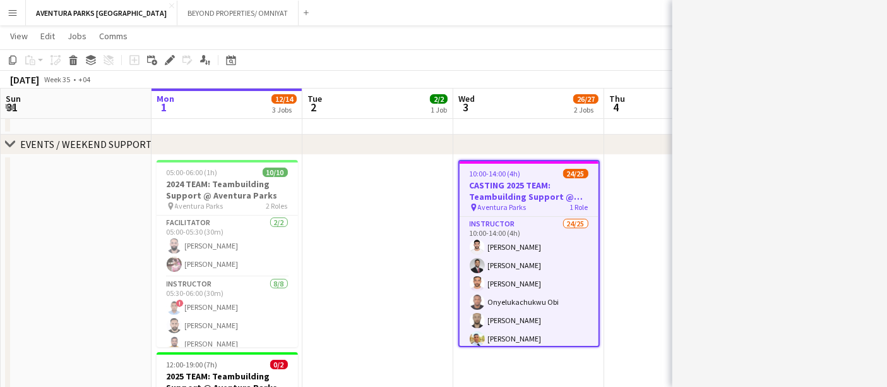
click at [834, 121] on div "******* *******" at bounding box center [780, 193] width 215 height 387
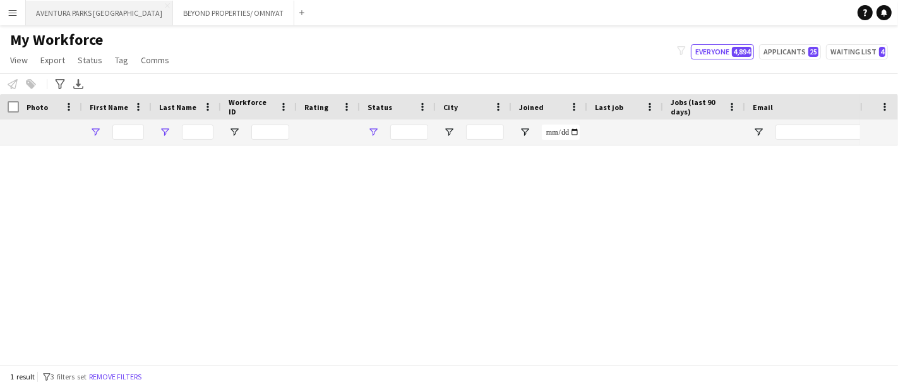
type input "****"
type input "**********"
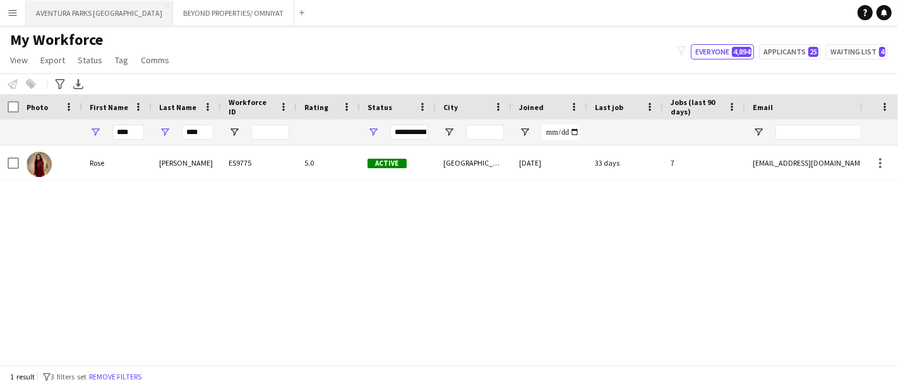
click at [85, 11] on button "AVENTURA PARKS DUBAI Close" at bounding box center [99, 13] width 147 height 25
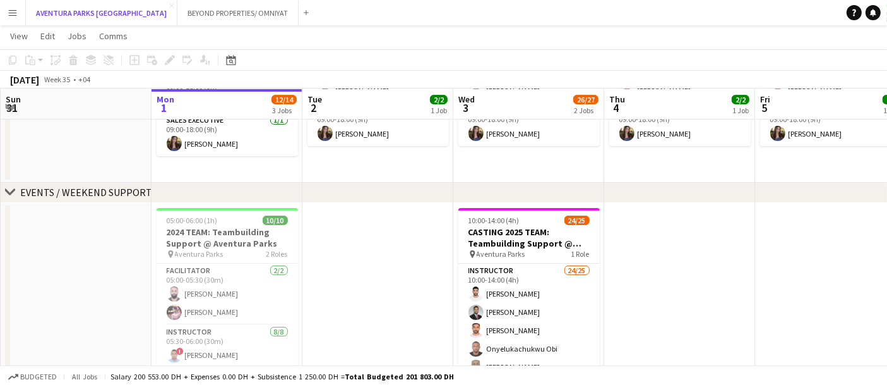
scroll to position [200, 0]
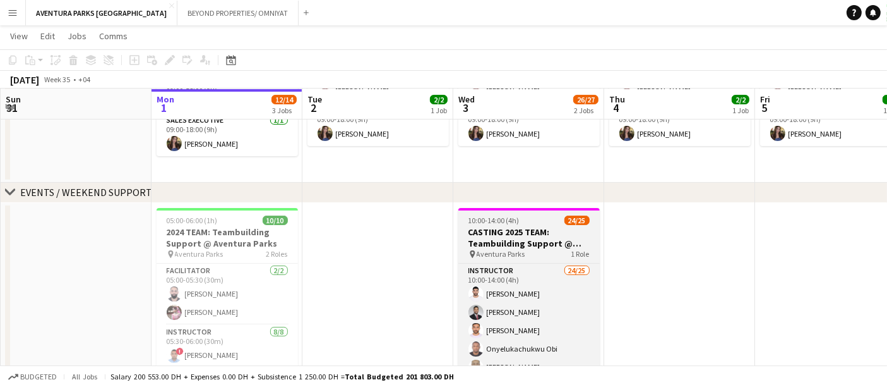
click at [522, 229] on h3 "CASTING 2025 TEAM: Teambuilding Support @ Aventura Parks" at bounding box center [529, 237] width 141 height 23
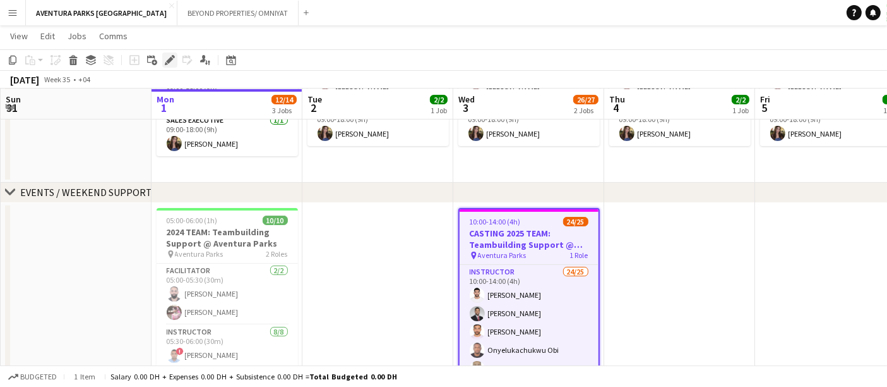
click at [167, 57] on icon "Edit" at bounding box center [170, 60] width 10 height 10
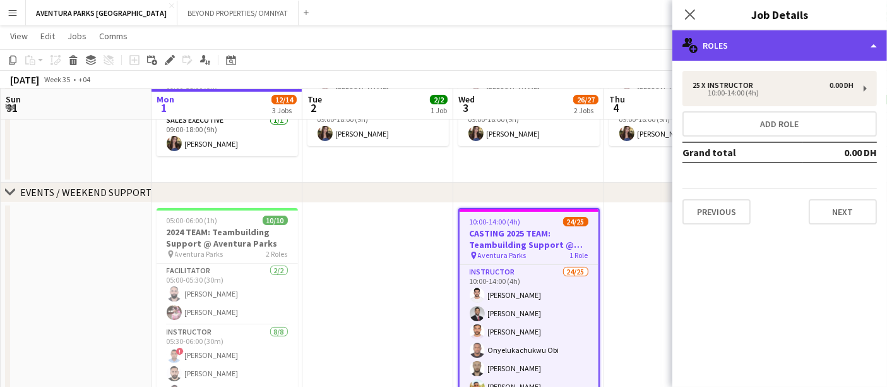
click at [721, 48] on div "multiple-users-add Roles" at bounding box center [780, 45] width 215 height 30
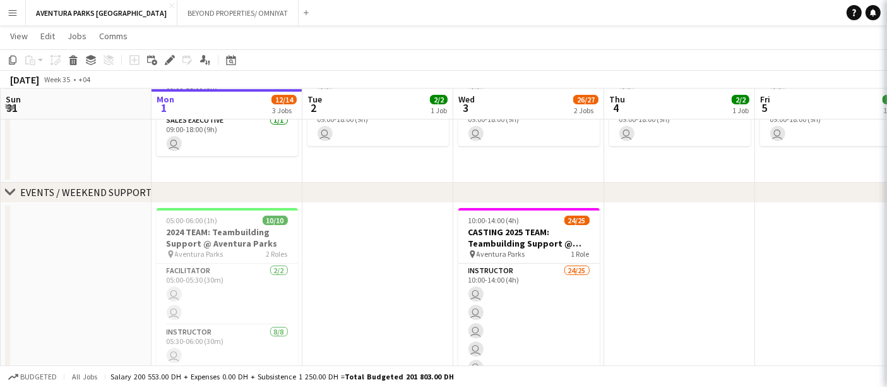
scroll to position [0, 0]
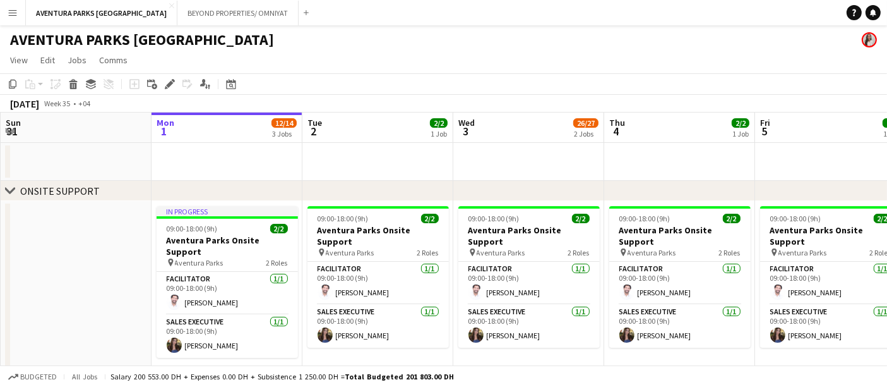
click at [801, 124] on app-board-header-date "Fri 5 2/2 1 Job" at bounding box center [830, 127] width 151 height 30
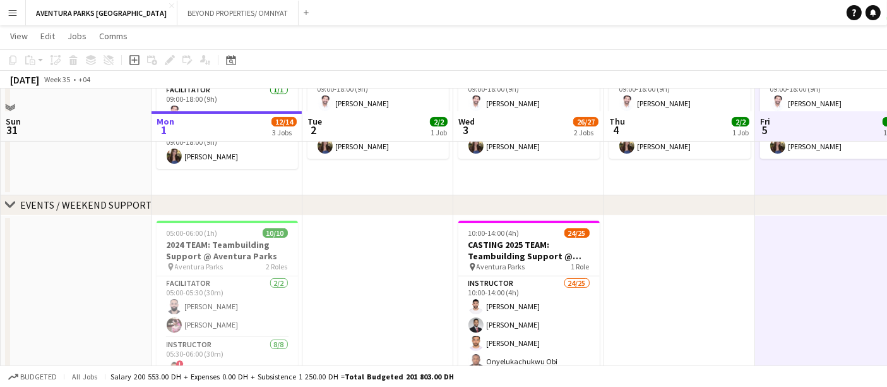
scroll to position [210, 0]
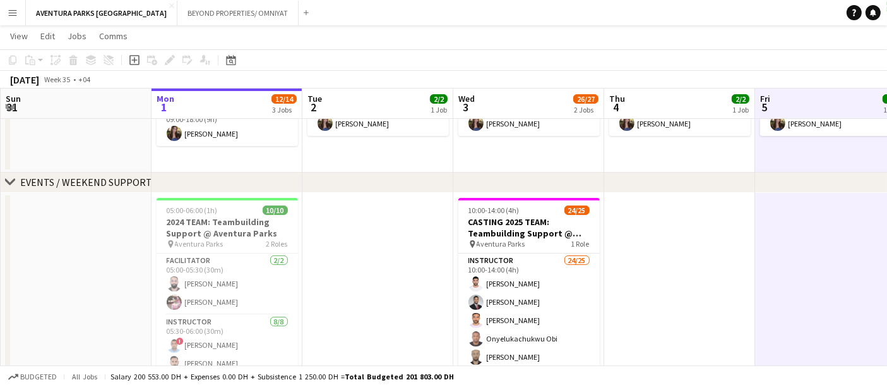
drag, startPoint x: 515, startPoint y: 222, endPoint x: 508, endPoint y: 219, distance: 7.1
click at [508, 219] on app-calendar-viewport "Fri 29 Sat 30 Sun 31 Mon 1 12/14 3 Jobs Tue 2 2/2 1 Job Wed 3 26/27 2 Jobs Thu …" at bounding box center [443, 198] width 887 height 718
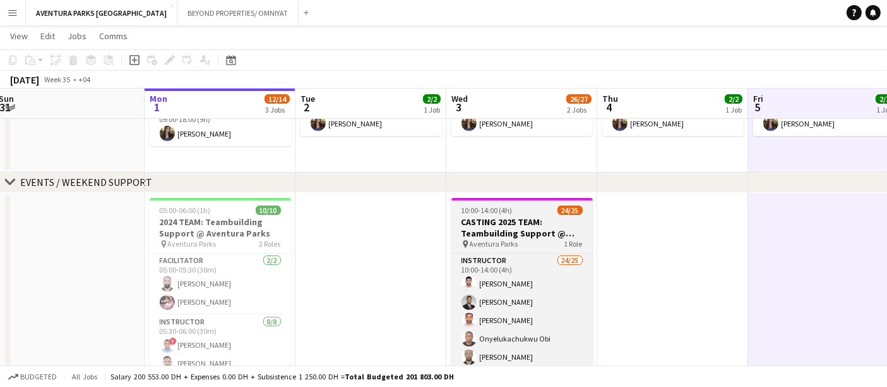
click at [548, 201] on app-job-card "10:00-14:00 (4h) 24/25 CASTING 2025 TEAM: Teambuilding Support @ Aventura Parks…" at bounding box center [522, 291] width 141 height 187
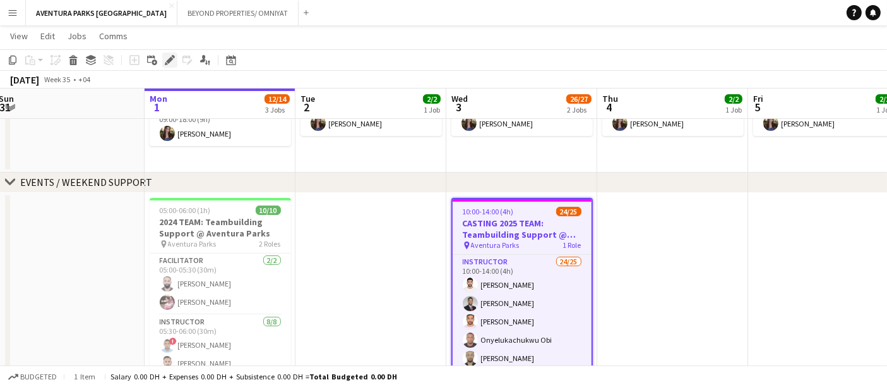
click at [167, 58] on icon "Edit" at bounding box center [170, 60] width 10 height 10
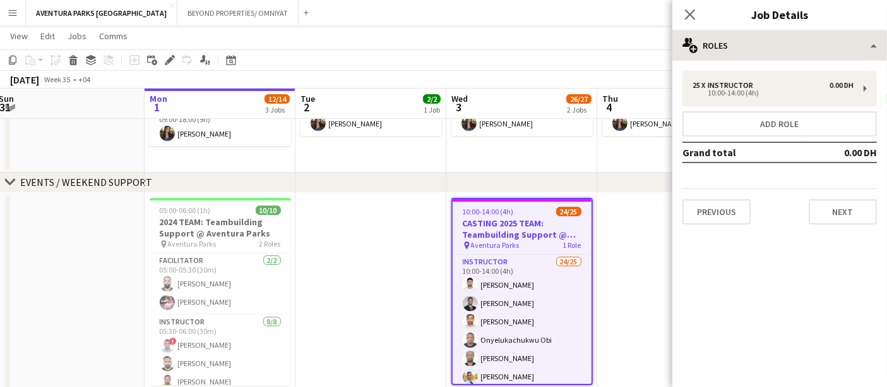
type input "**********"
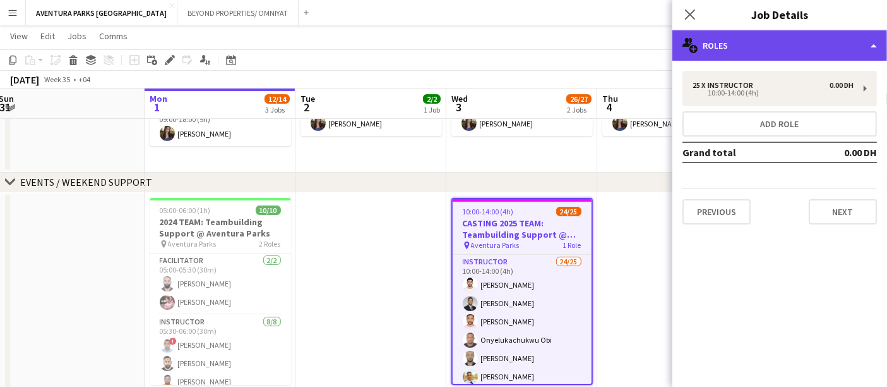
click at [727, 45] on div "multiple-users-add Roles" at bounding box center [780, 45] width 215 height 30
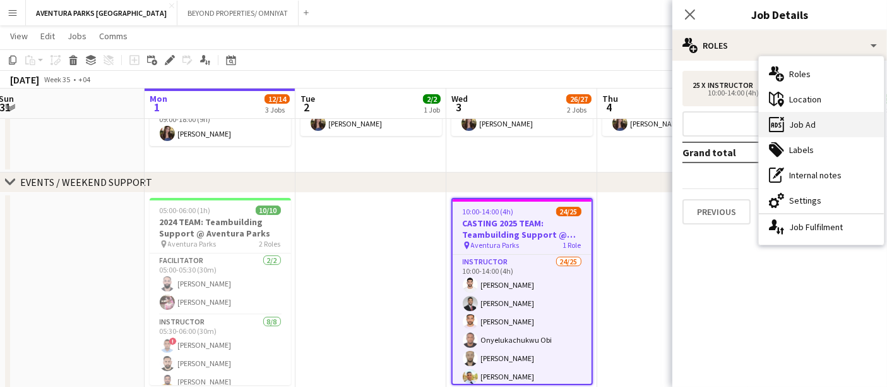
click at [823, 129] on div "ads-window Job Ad" at bounding box center [821, 124] width 125 height 25
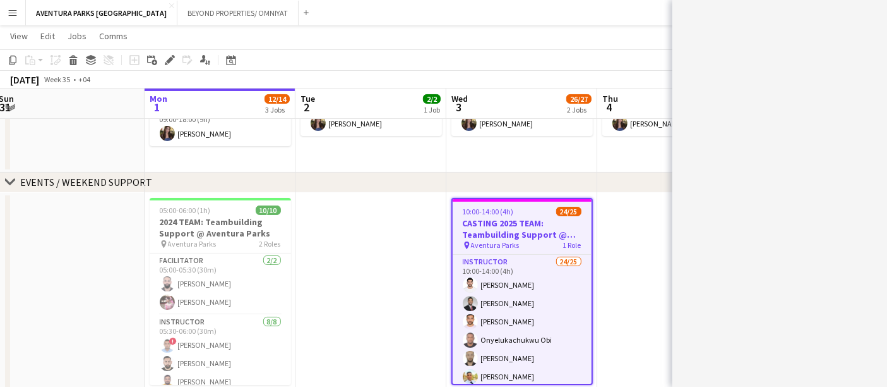
click at [786, 206] on div "******* *******" at bounding box center [780, 193] width 215 height 387
click at [728, 121] on div "******* *******" at bounding box center [780, 193] width 215 height 387
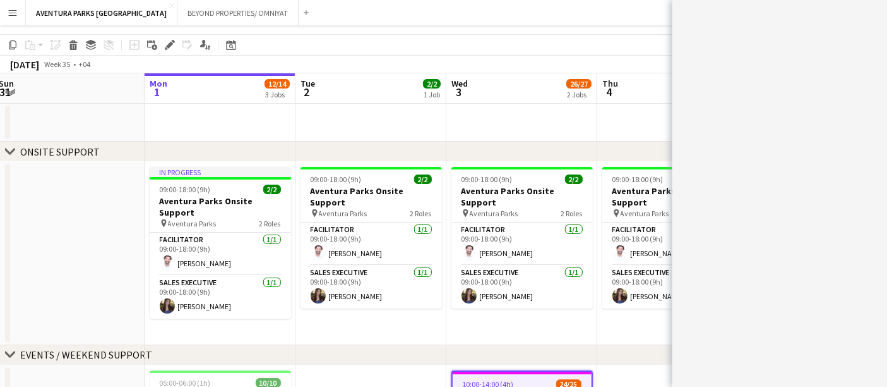
scroll to position [0, 0]
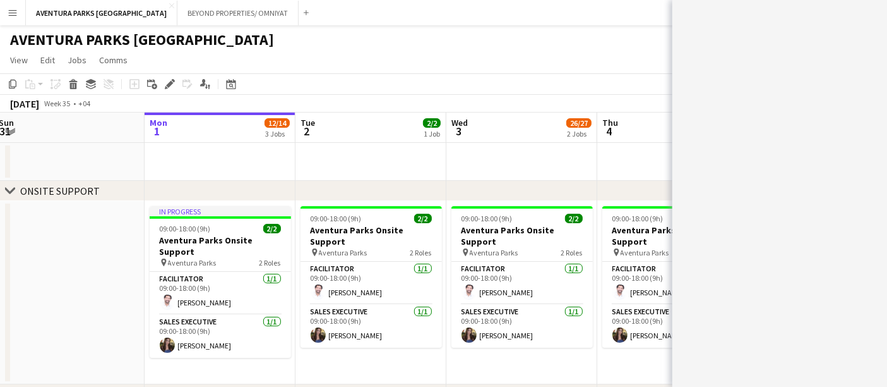
click at [405, 69] on app-page-menu "View Day view expanded Day view collapsed Month view Date picker Jump to [DATE]…" at bounding box center [443, 61] width 887 height 24
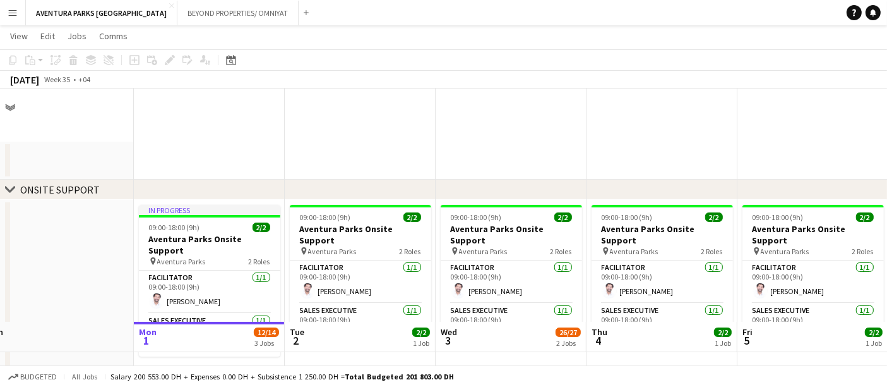
scroll to position [235, 0]
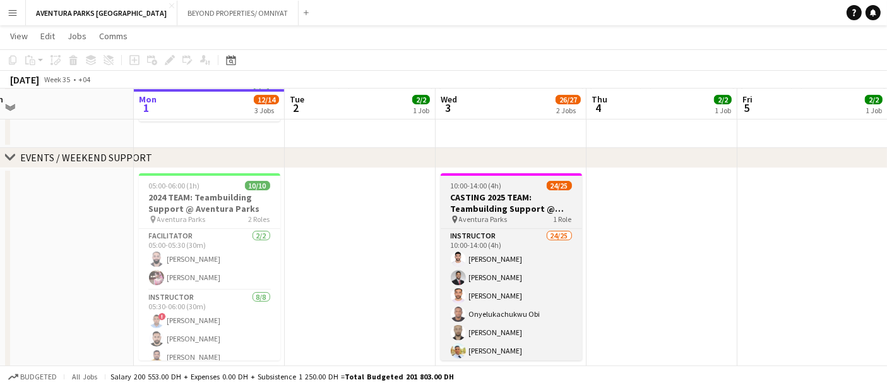
click at [518, 195] on h3 "CASTING 2025 TEAM: Teambuilding Support @ Aventura Parks" at bounding box center [511, 202] width 141 height 23
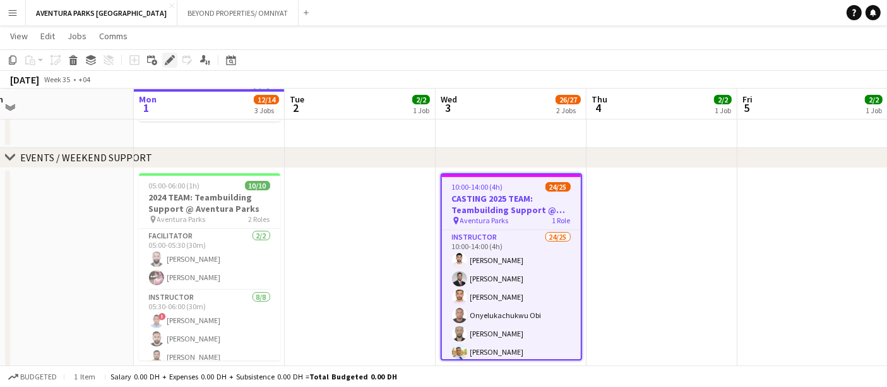
click at [165, 57] on icon "Edit" at bounding box center [170, 60] width 10 height 10
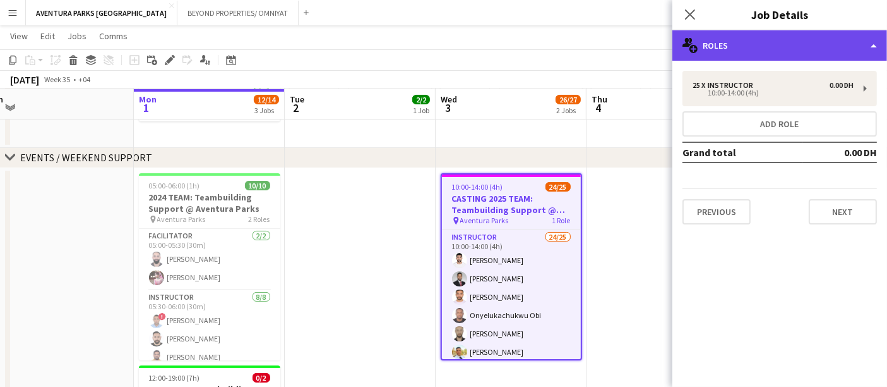
click at [756, 47] on div "multiple-users-add Roles" at bounding box center [780, 45] width 215 height 30
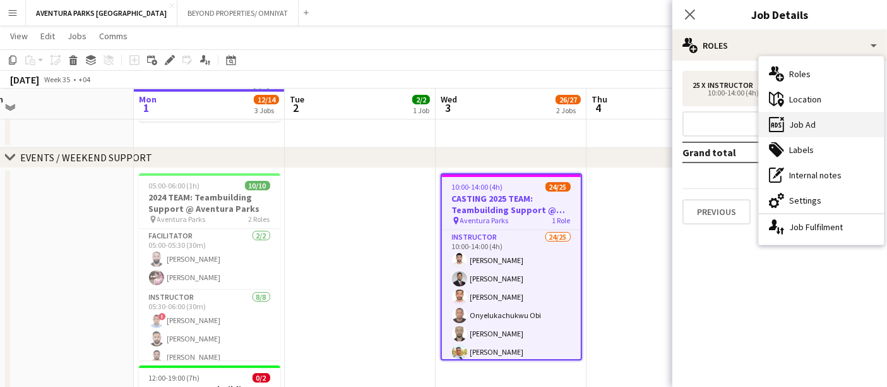
click at [819, 123] on div "ads-window Job Ad" at bounding box center [821, 124] width 125 height 25
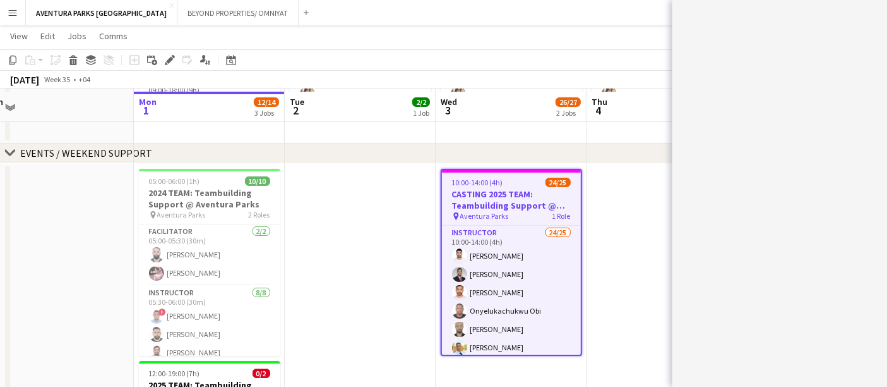
scroll to position [247, 0]
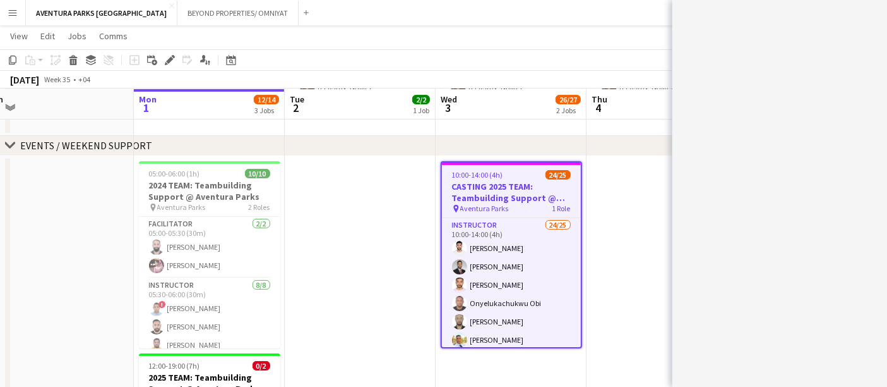
click at [807, 133] on div "******* *******" at bounding box center [780, 193] width 215 height 387
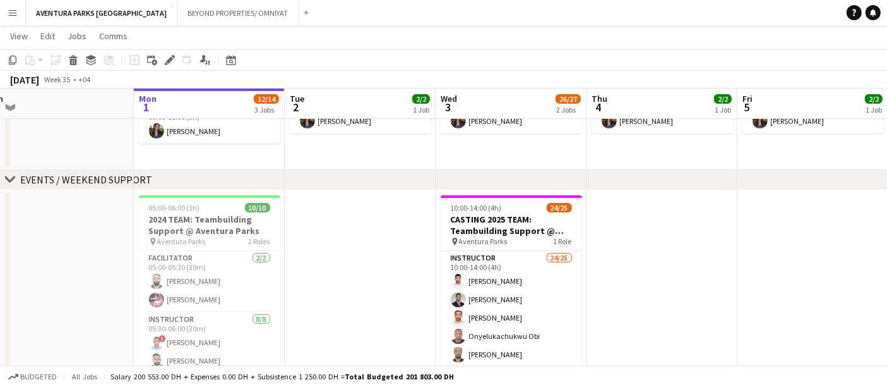
scroll to position [213, 0]
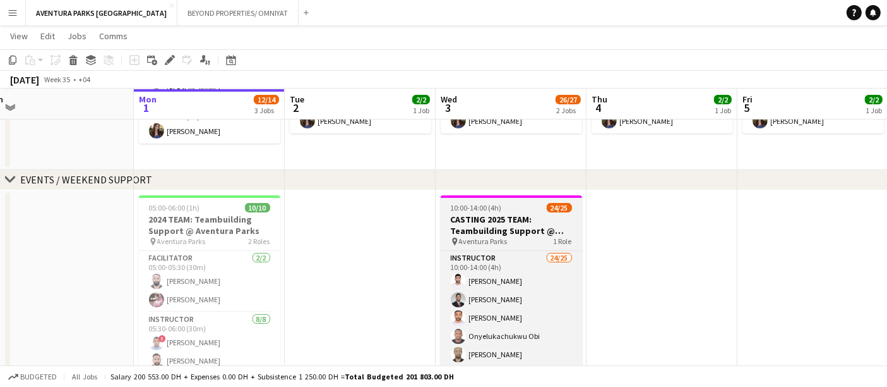
click at [506, 223] on h3 "CASTING 2025 TEAM: Teambuilding Support @ Aventura Parks" at bounding box center [511, 224] width 141 height 23
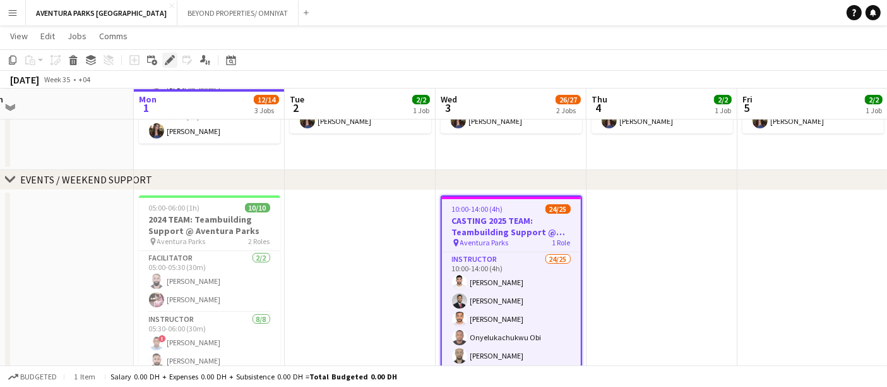
click at [168, 56] on icon "Edit" at bounding box center [170, 60] width 10 height 10
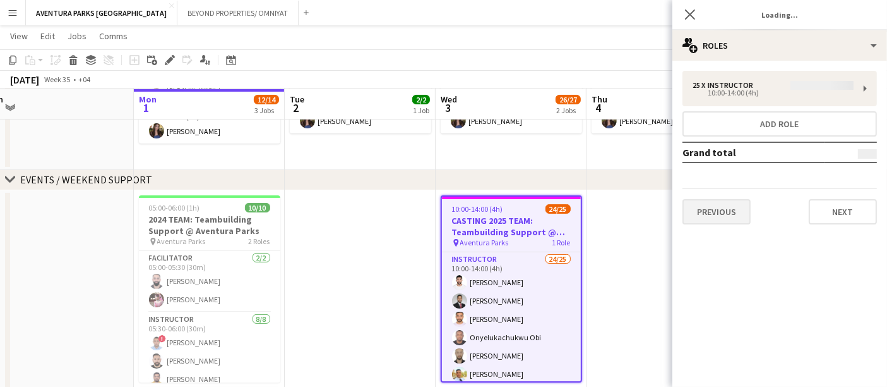
type input "**********"
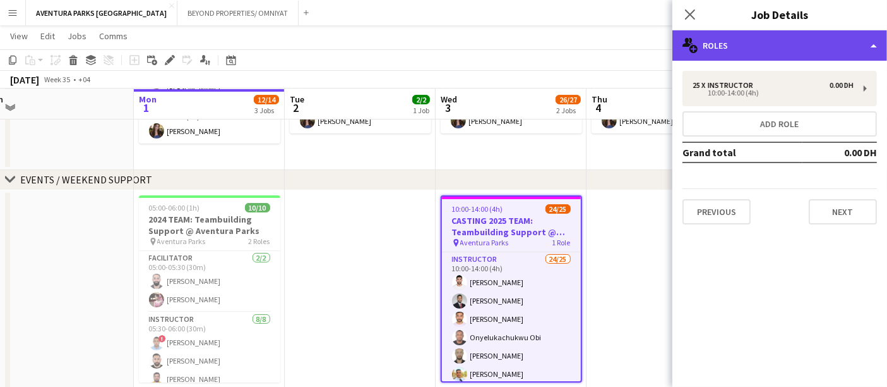
click at [760, 54] on div "multiple-users-add Roles" at bounding box center [780, 45] width 215 height 30
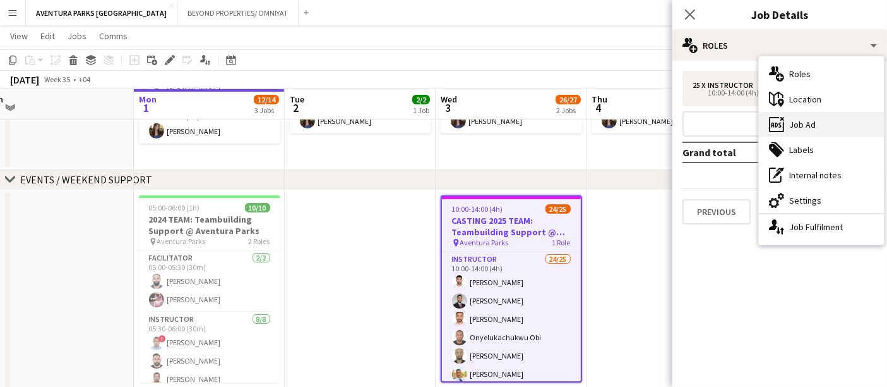
click at [822, 117] on div "ads-window Job Ad" at bounding box center [821, 124] width 125 height 25
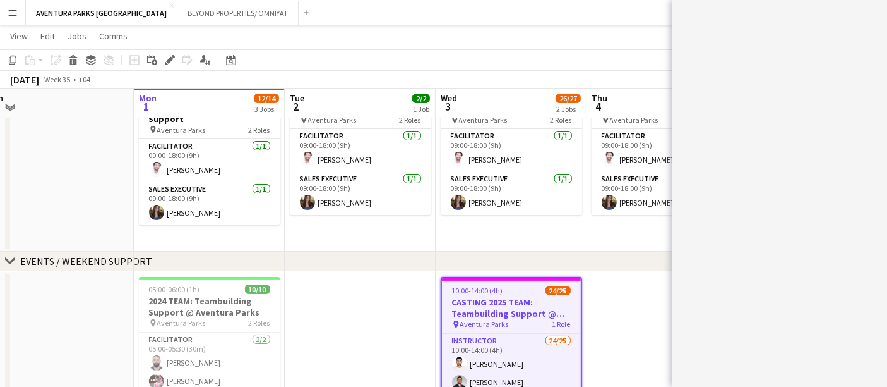
scroll to position [133, 0]
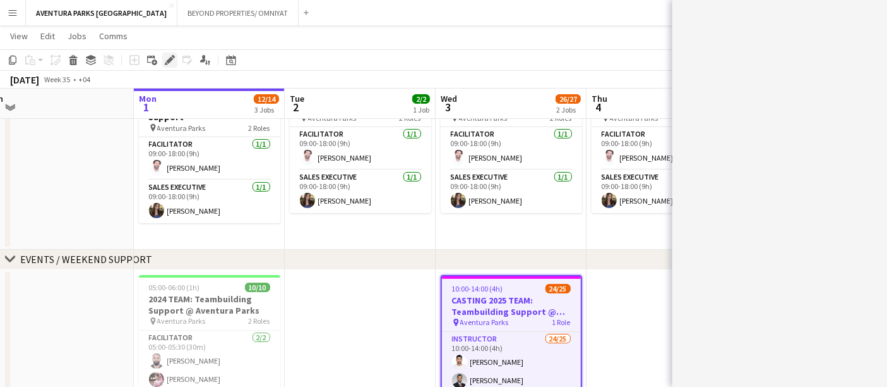
click at [168, 59] on icon at bounding box center [169, 60] width 7 height 7
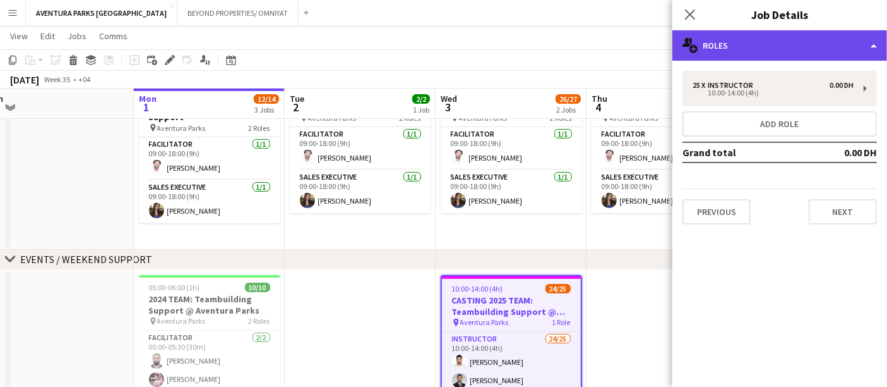
click at [753, 52] on div "multiple-users-add Roles" at bounding box center [780, 45] width 215 height 30
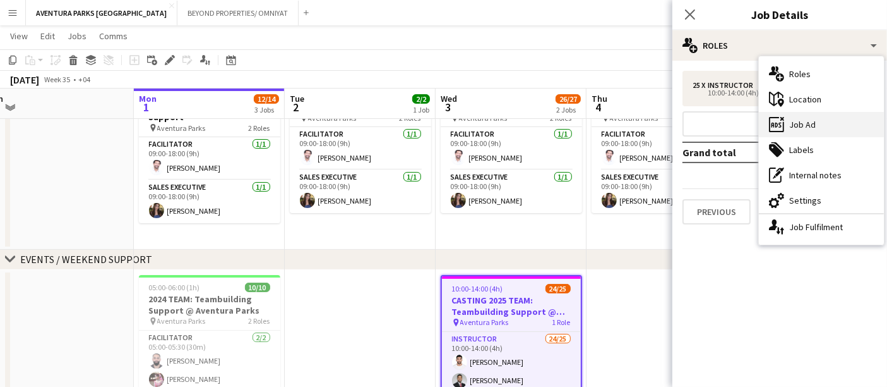
click at [816, 126] on div "ads-window Job Ad" at bounding box center [821, 124] width 125 height 25
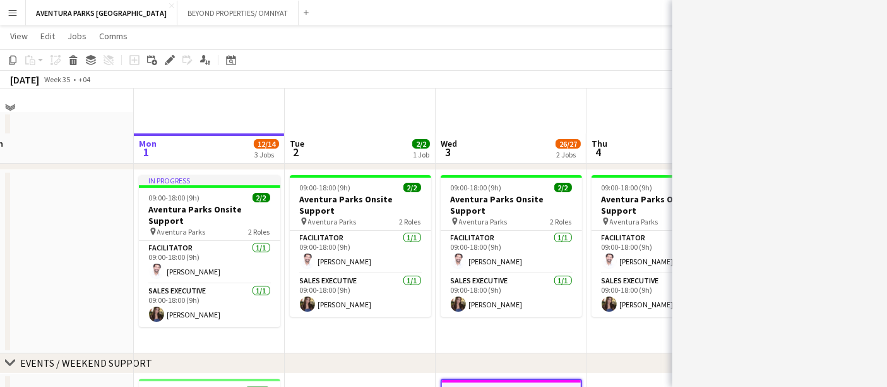
scroll to position [0, 0]
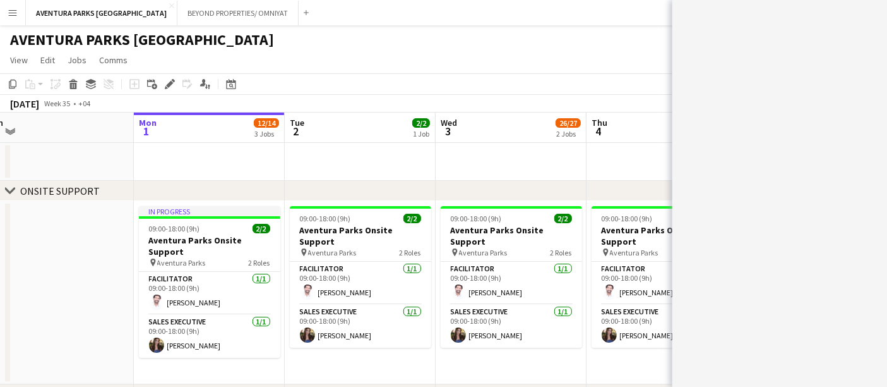
click at [532, 68] on app-page-menu "View Day view expanded Day view collapsed Month view Date picker Jump to [DATE]…" at bounding box center [443, 61] width 887 height 24
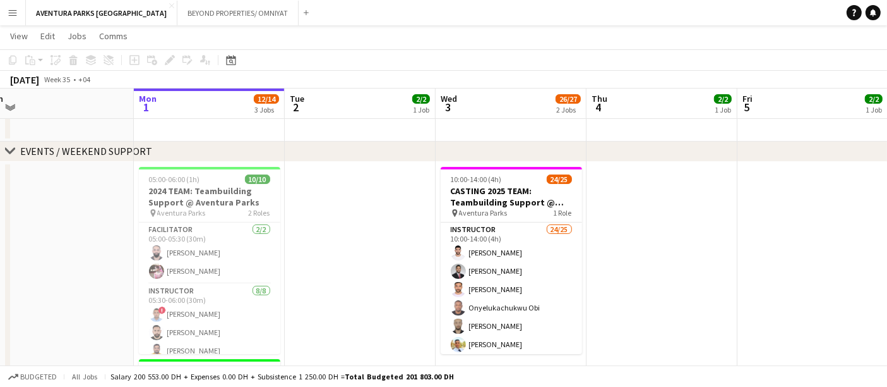
scroll to position [242, 0]
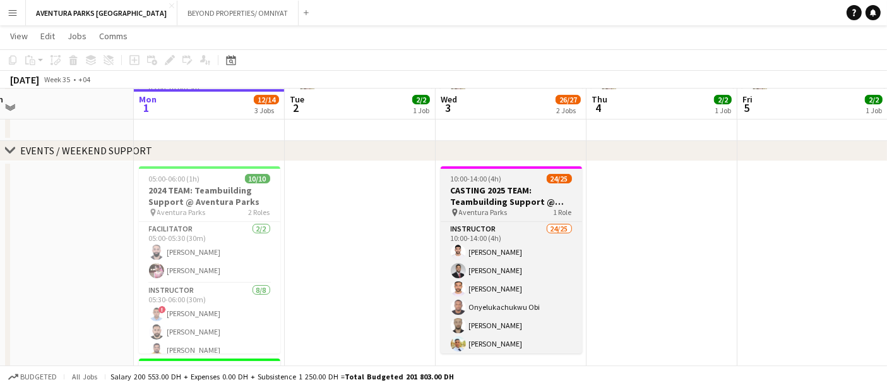
click at [503, 174] on div "10:00-14:00 (4h) 24/25" at bounding box center [511, 178] width 141 height 9
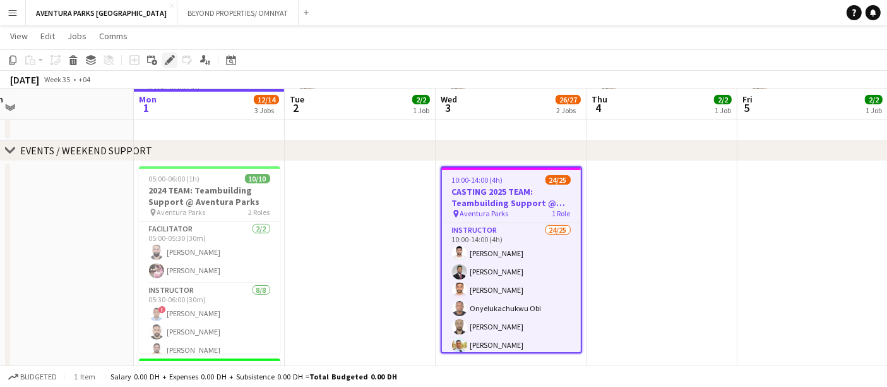
click at [167, 61] on icon at bounding box center [169, 60] width 7 height 7
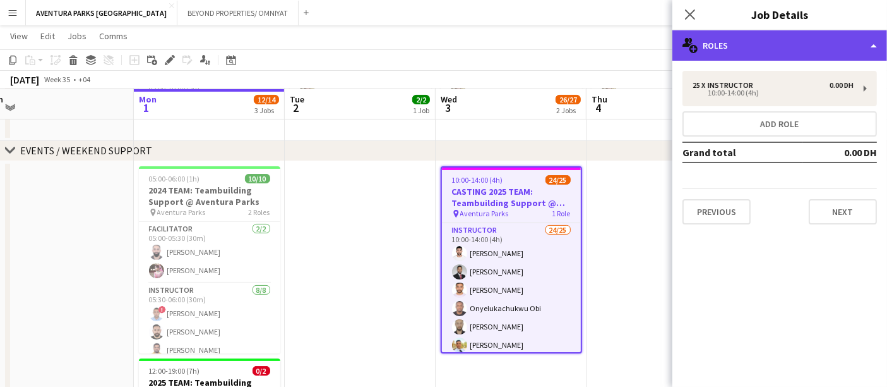
click at [798, 51] on div "multiple-users-add Roles" at bounding box center [780, 45] width 215 height 30
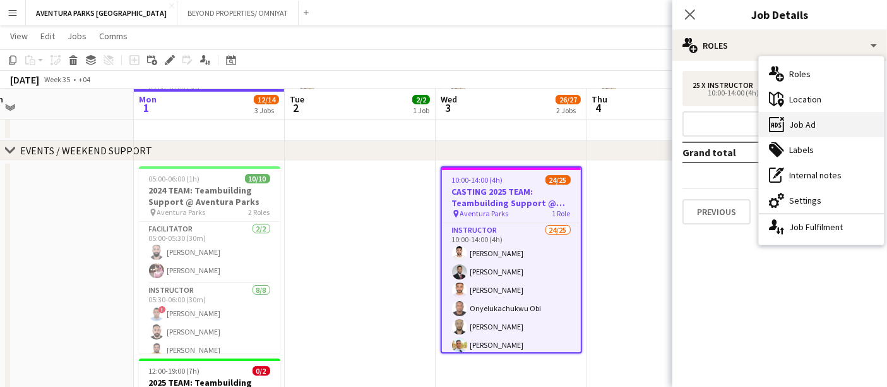
click at [812, 128] on div "ads-window Job Ad" at bounding box center [821, 124] width 125 height 25
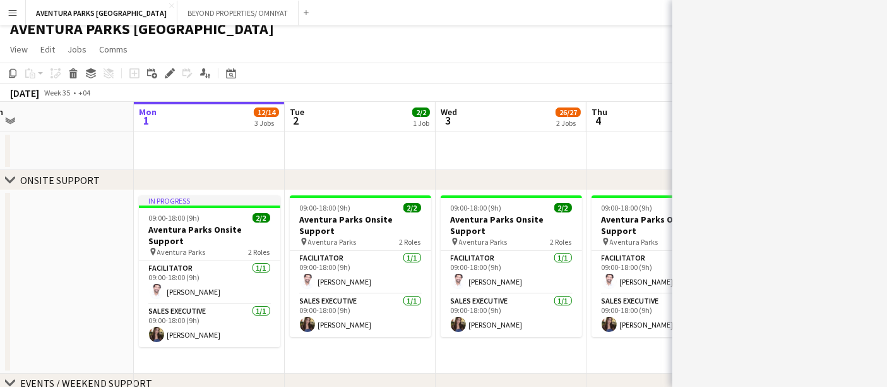
scroll to position [0, 0]
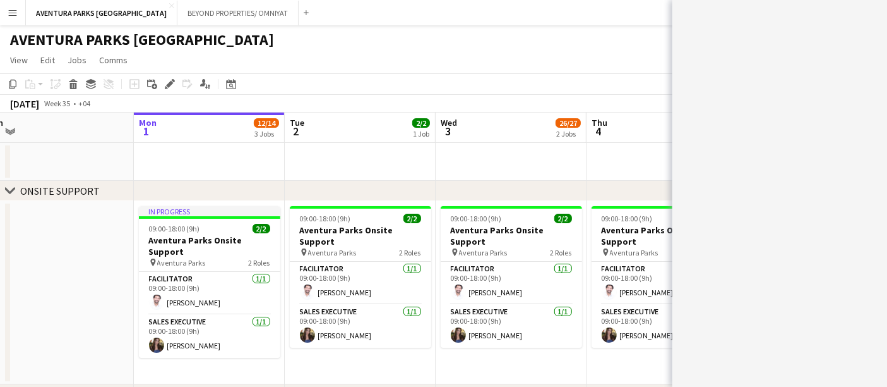
drag, startPoint x: 822, startPoint y: 10, endPoint x: 837, endPoint y: 9, distance: 14.5
click at [821, 10] on span "button" at bounding box center [820, 12] width 3 height 9
drag, startPoint x: 853, startPoint y: 7, endPoint x: 864, endPoint y: 8, distance: 10.8
click at [860, 7] on div "******* *******" at bounding box center [780, 15] width 215 height 30
click at [877, 7] on div "******* *******" at bounding box center [780, 15] width 215 height 30
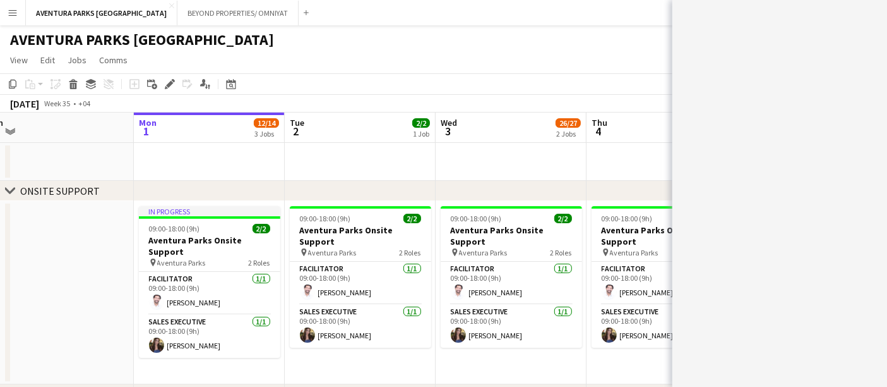
click at [883, 7] on div "******* *******" at bounding box center [780, 15] width 215 height 30
click at [762, 15] on span "button" at bounding box center [763, 12] width 3 height 9
click at [705, 8] on span "button" at bounding box center [706, 12] width 3 height 9
drag, startPoint x: 703, startPoint y: 8, endPoint x: 733, endPoint y: 98, distance: 95.1
click at [733, 98] on div "******* *******" at bounding box center [780, 193] width 215 height 387
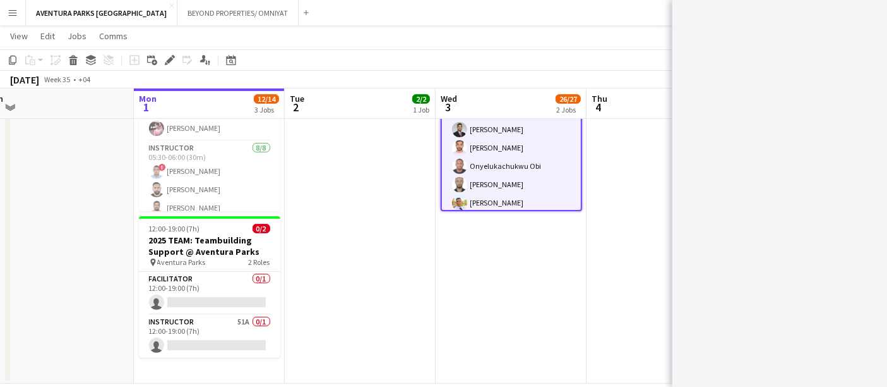
scroll to position [402, 0]
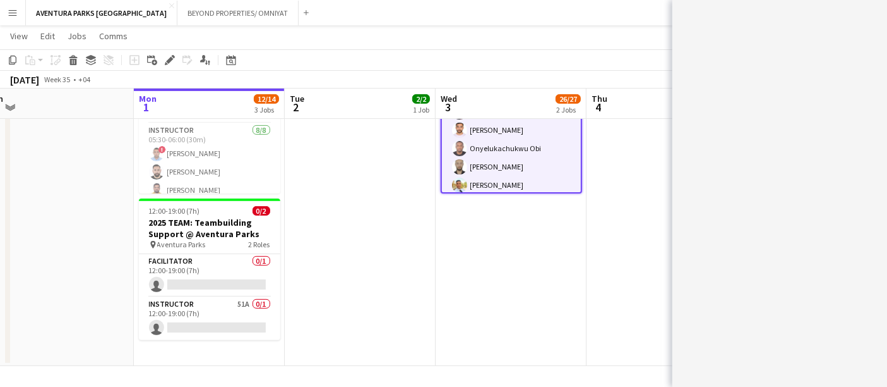
click at [698, 208] on div "******* *******" at bounding box center [780, 193] width 215 height 387
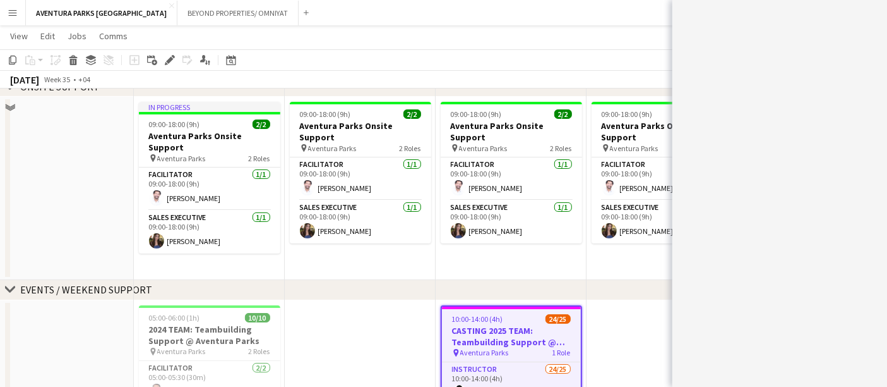
scroll to position [140, 0]
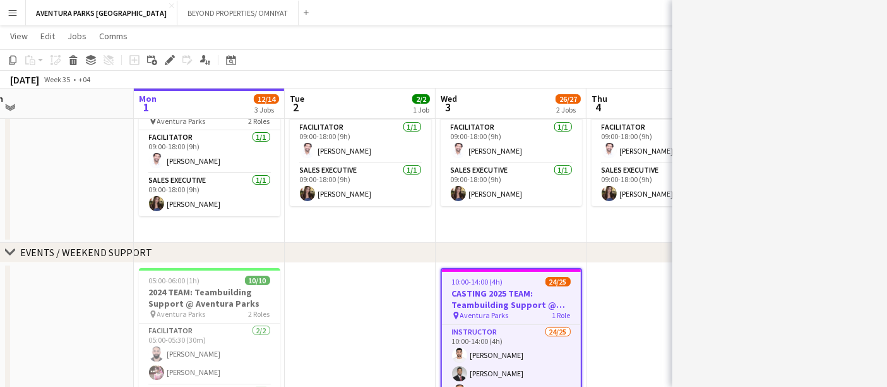
click at [533, 289] on h3 "CASTING 2025 TEAM: Teambuilding Support @ Aventura Parks" at bounding box center [511, 298] width 139 height 23
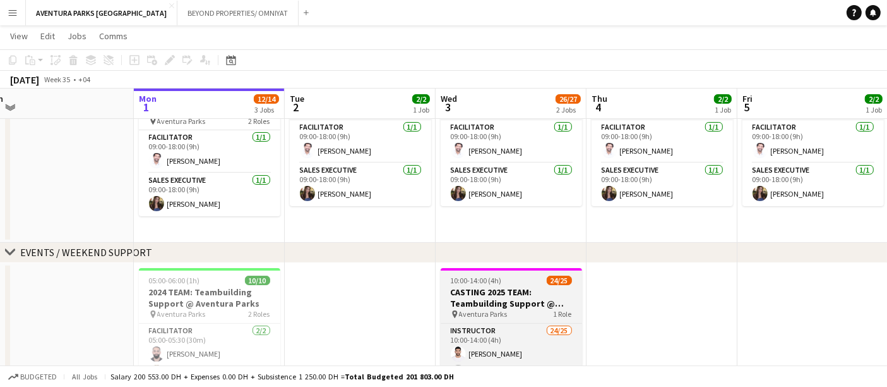
click at [533, 289] on h3 "CASTING 2025 TEAM: Teambuilding Support @ Aventura Parks" at bounding box center [511, 297] width 141 height 23
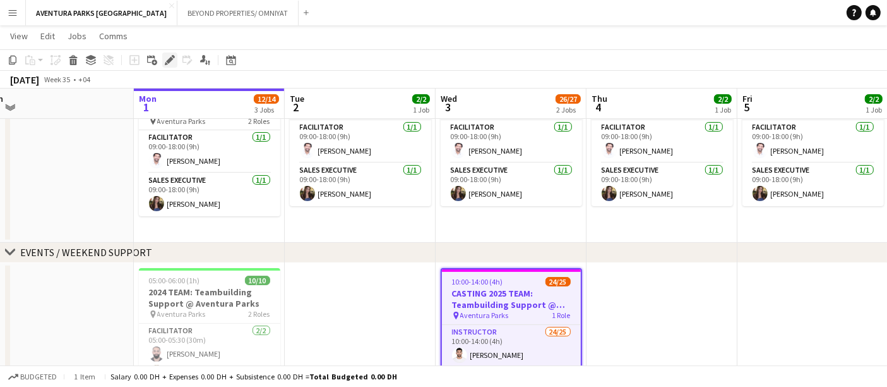
click at [172, 55] on icon "Edit" at bounding box center [170, 60] width 10 height 10
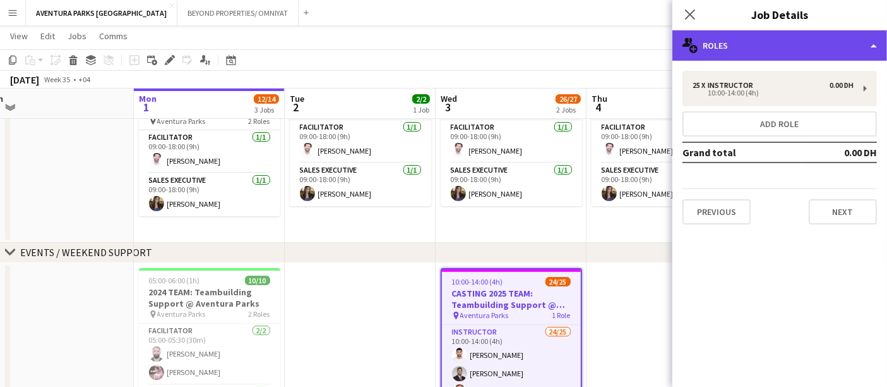
click at [782, 40] on div "multiple-users-add Roles" at bounding box center [780, 45] width 215 height 30
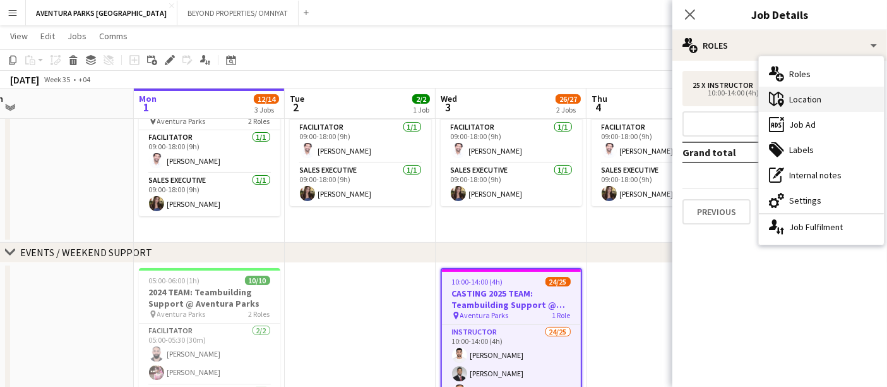
click at [809, 100] on div "maps-pin-1 Location" at bounding box center [821, 99] width 125 height 25
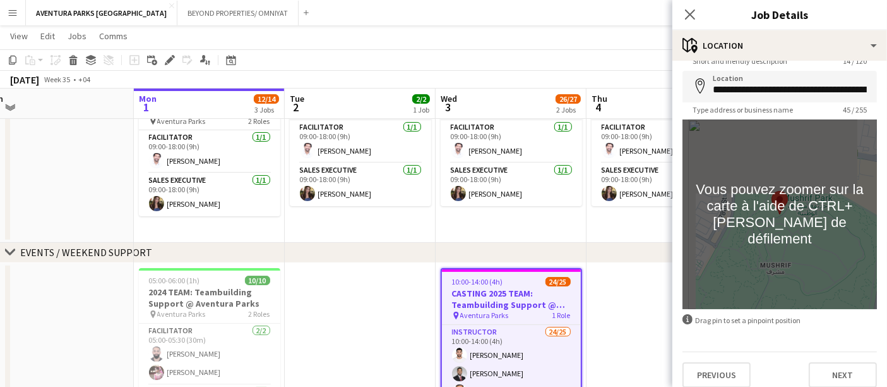
scroll to position [57, 0]
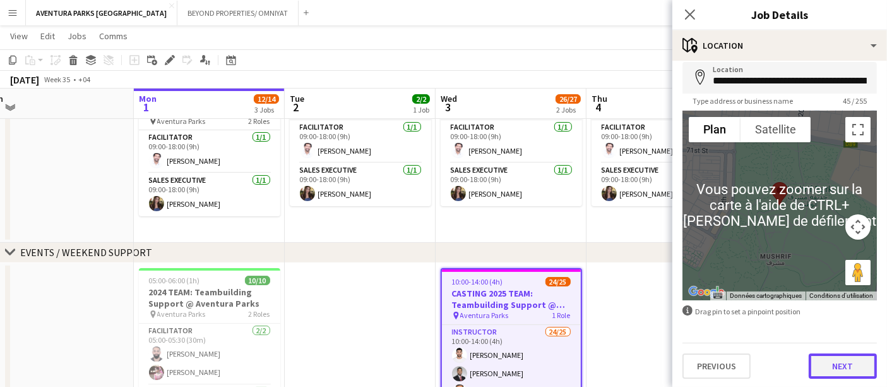
click at [836, 361] on button "Next" at bounding box center [843, 365] width 68 height 25
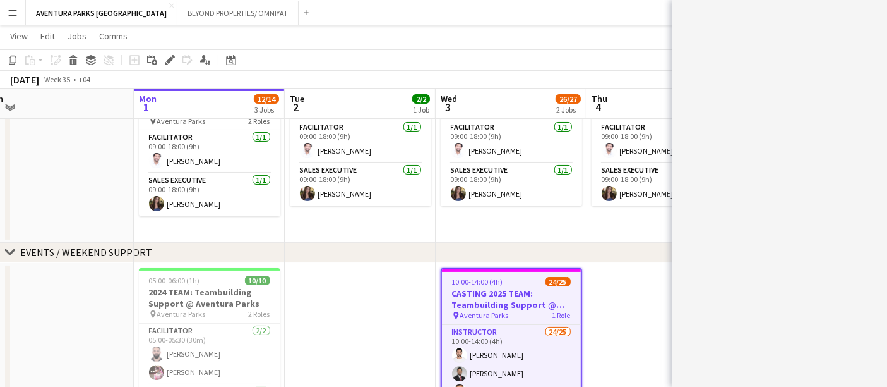
scroll to position [0, 0]
click at [702, 365] on div "******* *******" at bounding box center [780, 193] width 215 height 387
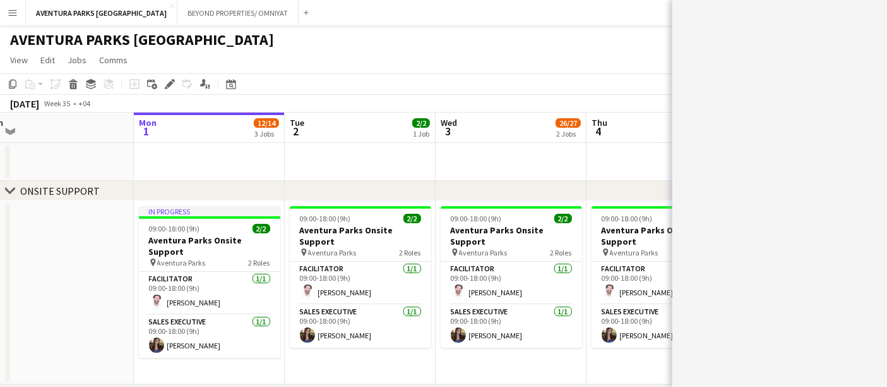
click at [700, 30] on div "******* *******" at bounding box center [780, 15] width 215 height 30
click at [162, 83] on div "Edit" at bounding box center [169, 83] width 15 height 15
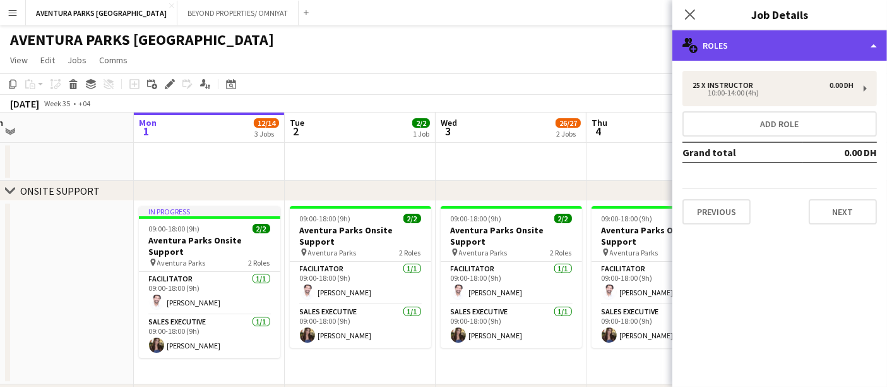
click at [779, 55] on div "multiple-users-add Roles" at bounding box center [780, 45] width 215 height 30
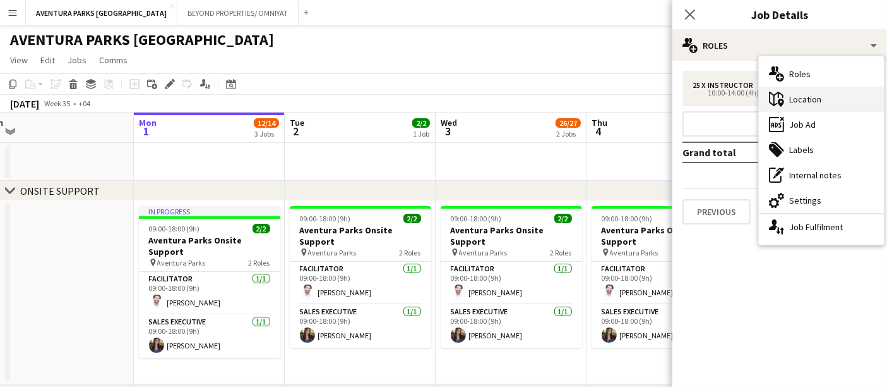
click at [818, 101] on div "maps-pin-1 Location" at bounding box center [821, 99] width 125 height 25
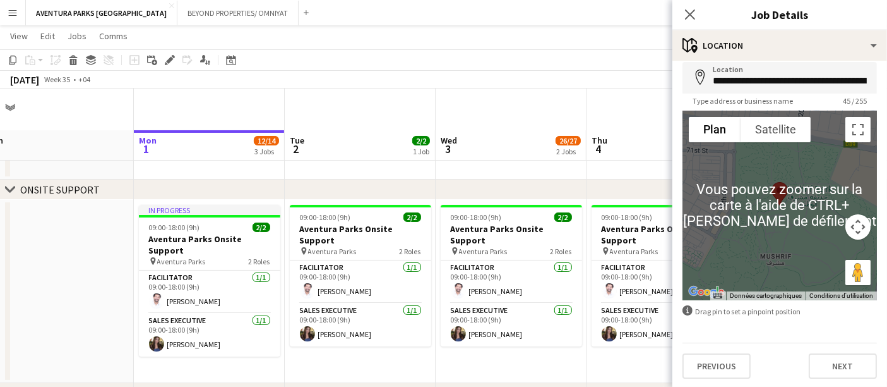
scroll to position [210, 0]
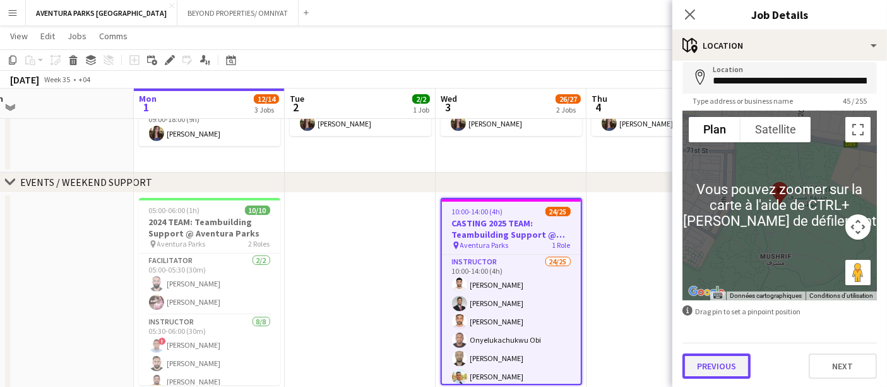
click at [710, 371] on button "Previous" at bounding box center [717, 365] width 68 height 25
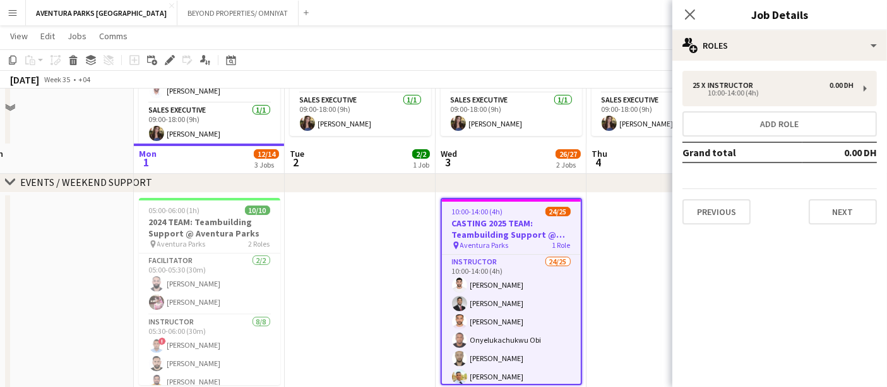
scroll to position [402, 0]
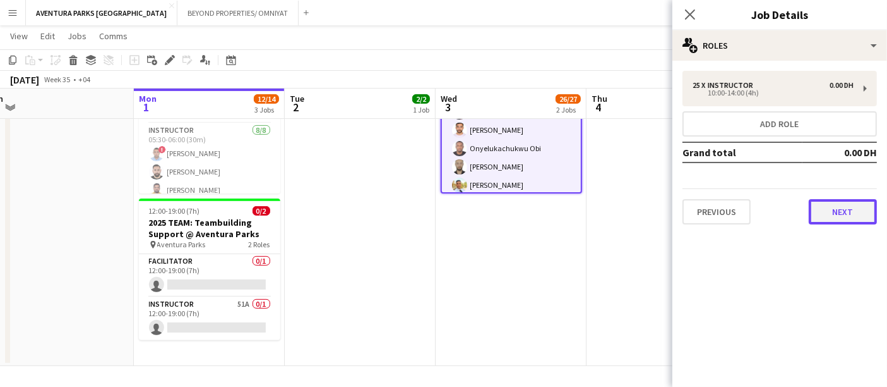
click at [846, 215] on button "Next" at bounding box center [843, 211] width 68 height 25
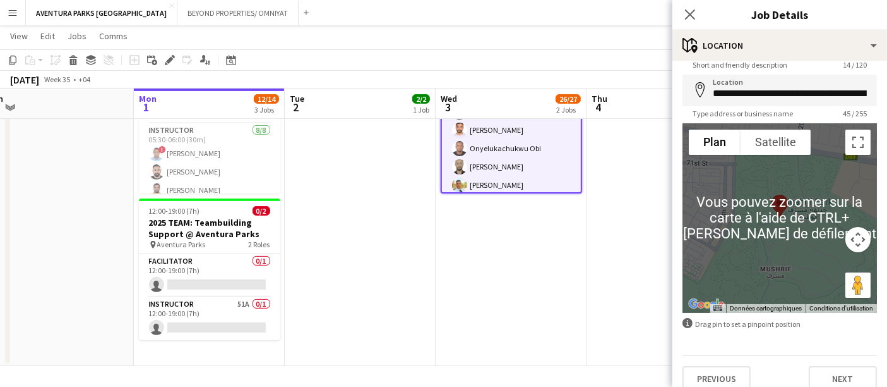
scroll to position [57, 0]
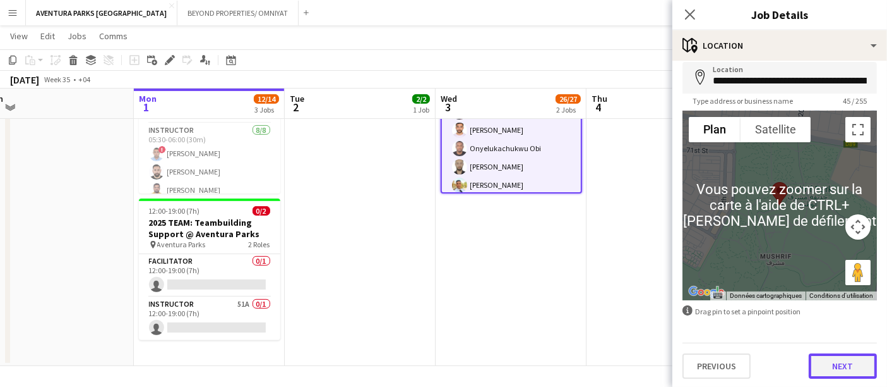
click at [836, 367] on button "Next" at bounding box center [843, 365] width 68 height 25
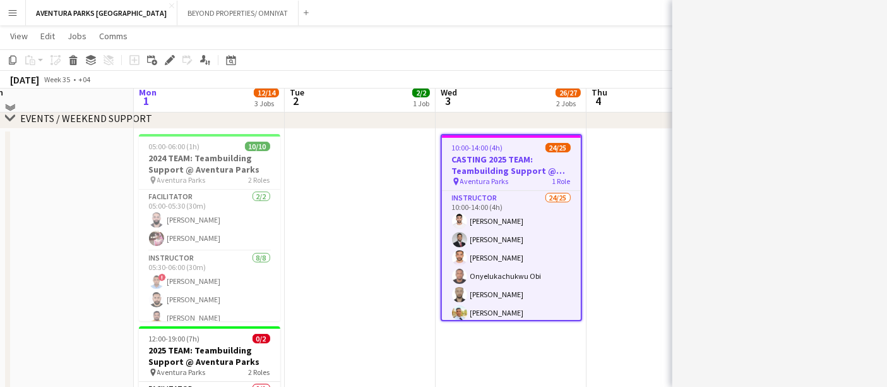
scroll to position [261, 0]
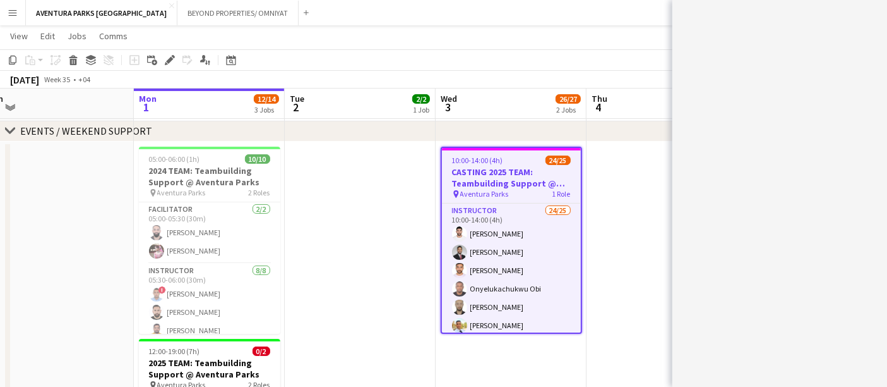
click at [489, 162] on span "10:00-14:00 (4h)" at bounding box center [477, 159] width 51 height 9
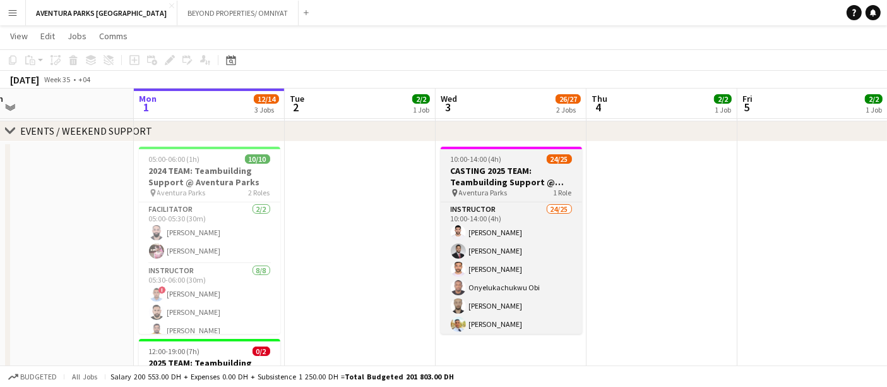
click at [487, 165] on h3 "CASTING 2025 TEAM: Teambuilding Support @ Aventura Parks" at bounding box center [511, 176] width 141 height 23
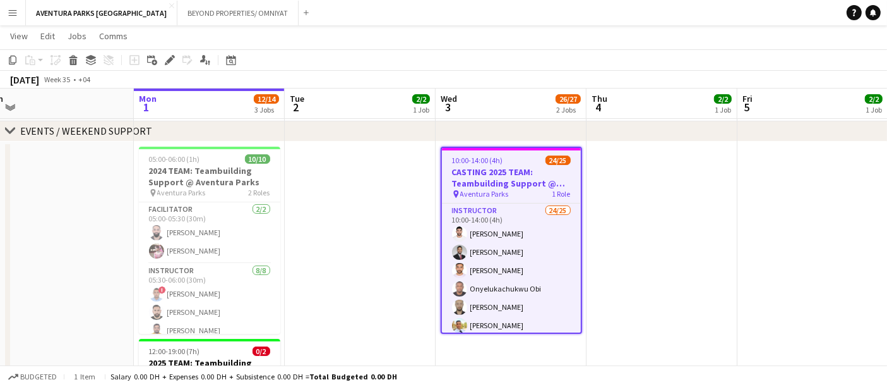
click at [667, 181] on app-date-cell at bounding box center [662, 323] width 151 height 365
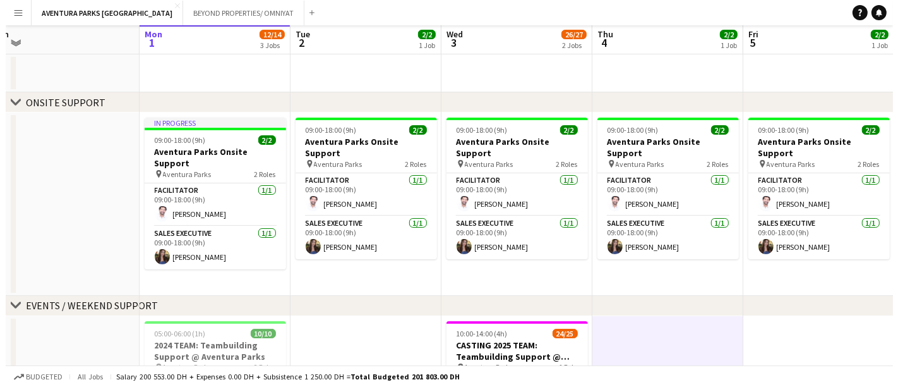
scroll to position [0, 0]
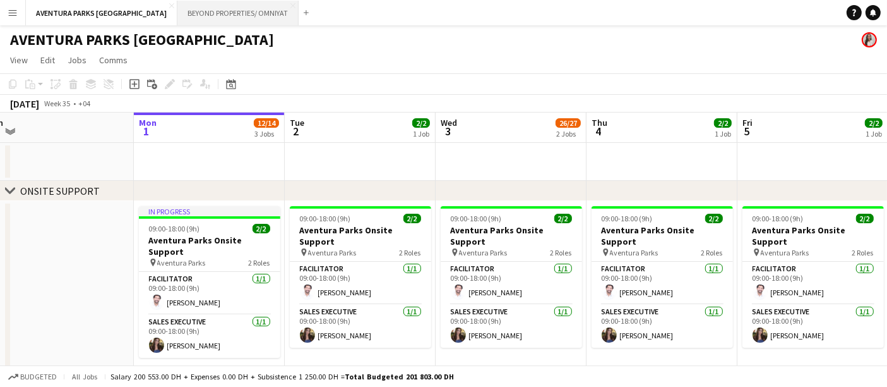
click at [184, 12] on button "BEYOND PROPERTIES/ OMNIYAT Close" at bounding box center [237, 13] width 121 height 25
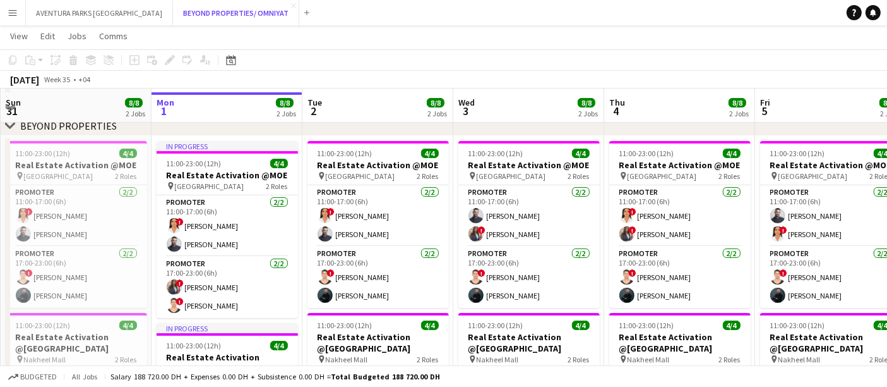
scroll to position [243, 0]
